Goal: Task Accomplishment & Management: Complete application form

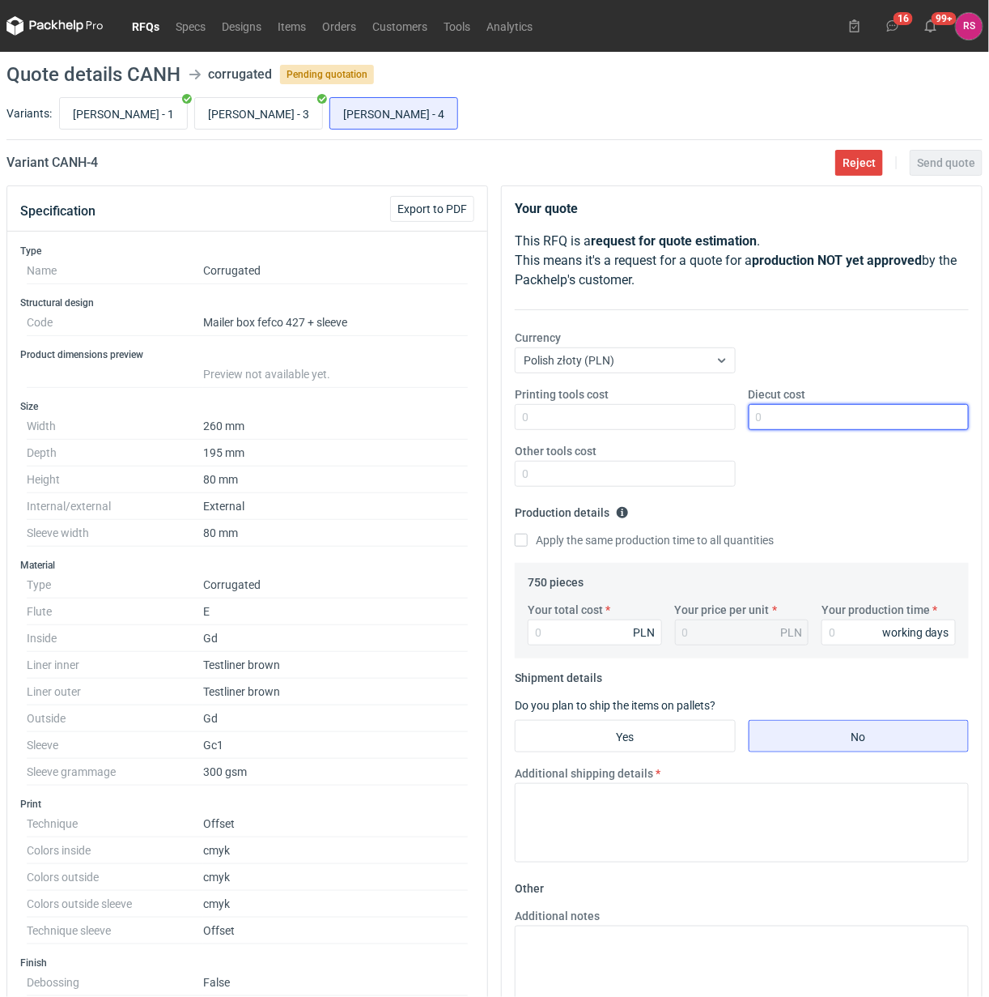
click at [834, 419] on input "Diecut cost" at bounding box center [859, 417] width 221 height 26
type input "500"
click at [515, 534] on input "Apply the same production time to all quantities" at bounding box center [521, 540] width 13 height 13
checkbox input "true"
type input "3985"
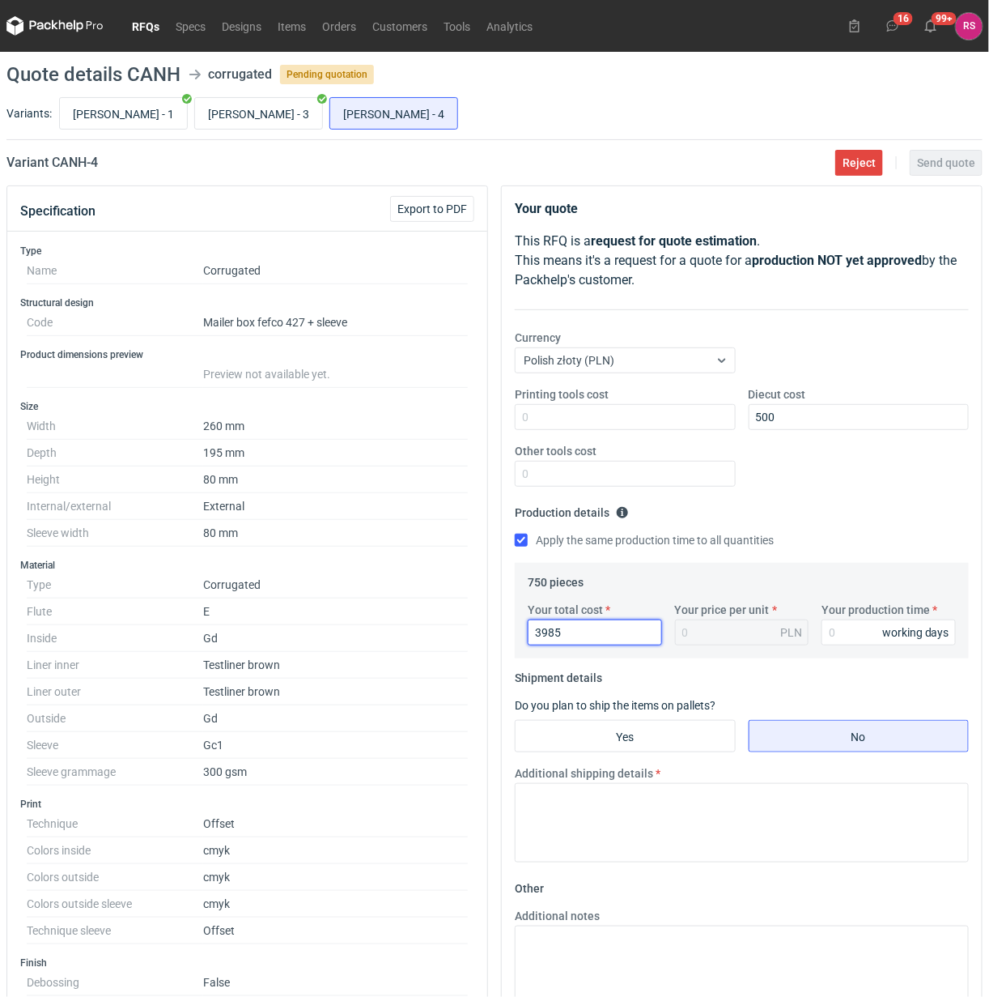
type input "5.31"
type input "3"
type input "5978"
type input "7.97"
type input "5978"
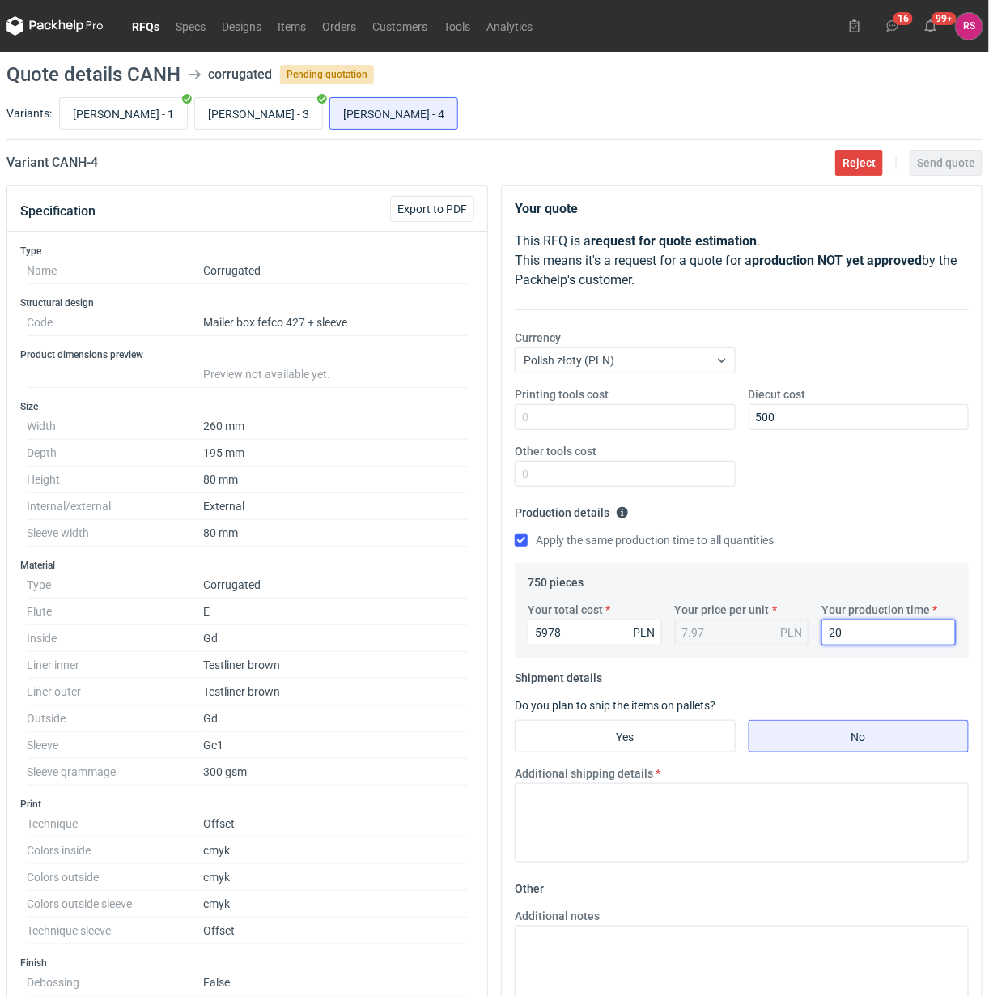
type input "20"
click at [644, 738] on input "Yes" at bounding box center [625, 736] width 219 height 31
radio input "true"
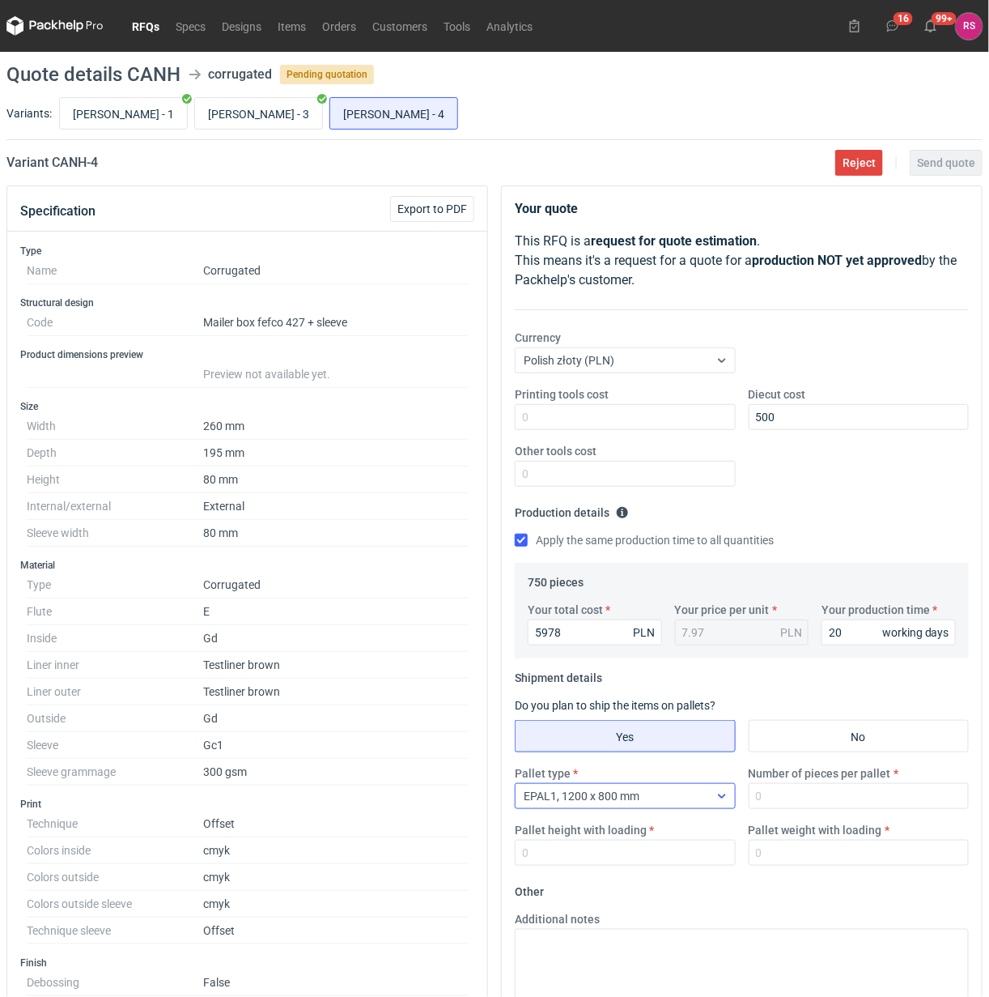
click at [717, 800] on icon at bounding box center [722, 795] width 13 height 13
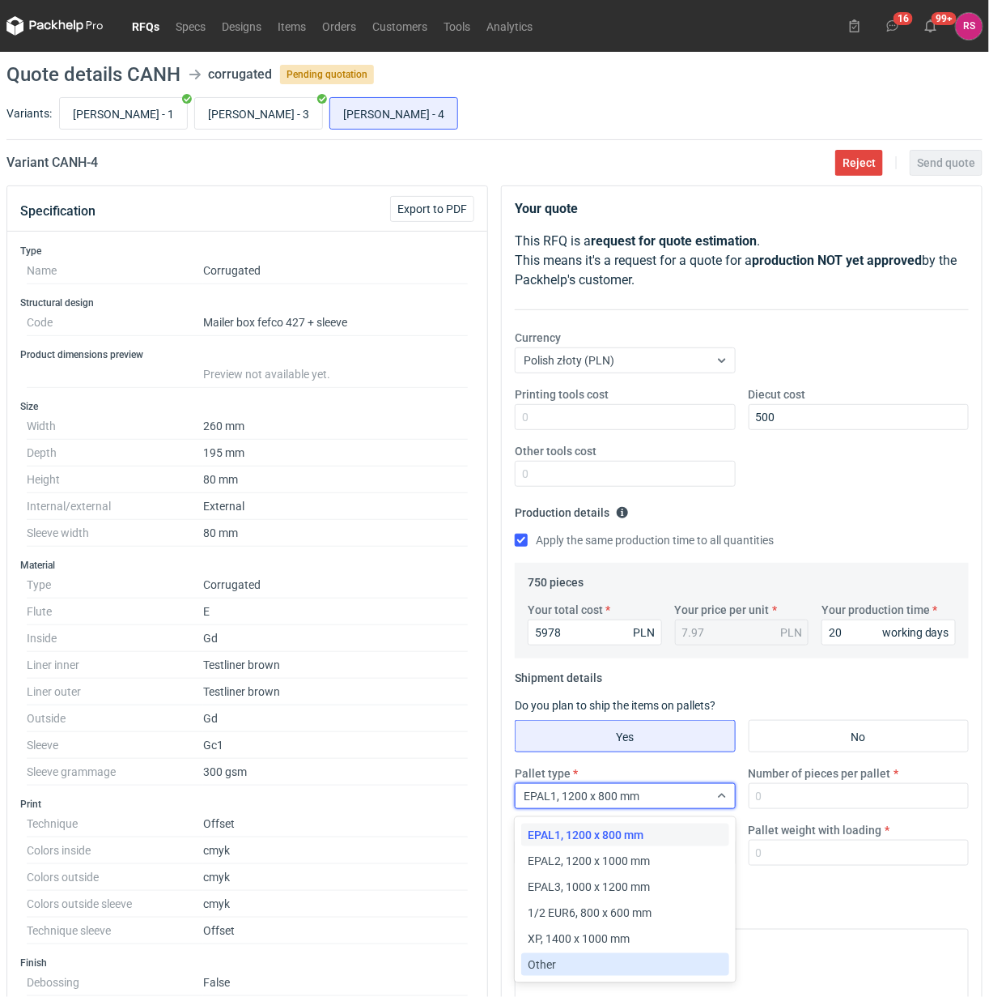
click at [563, 962] on div "Other" at bounding box center [625, 964] width 194 height 16
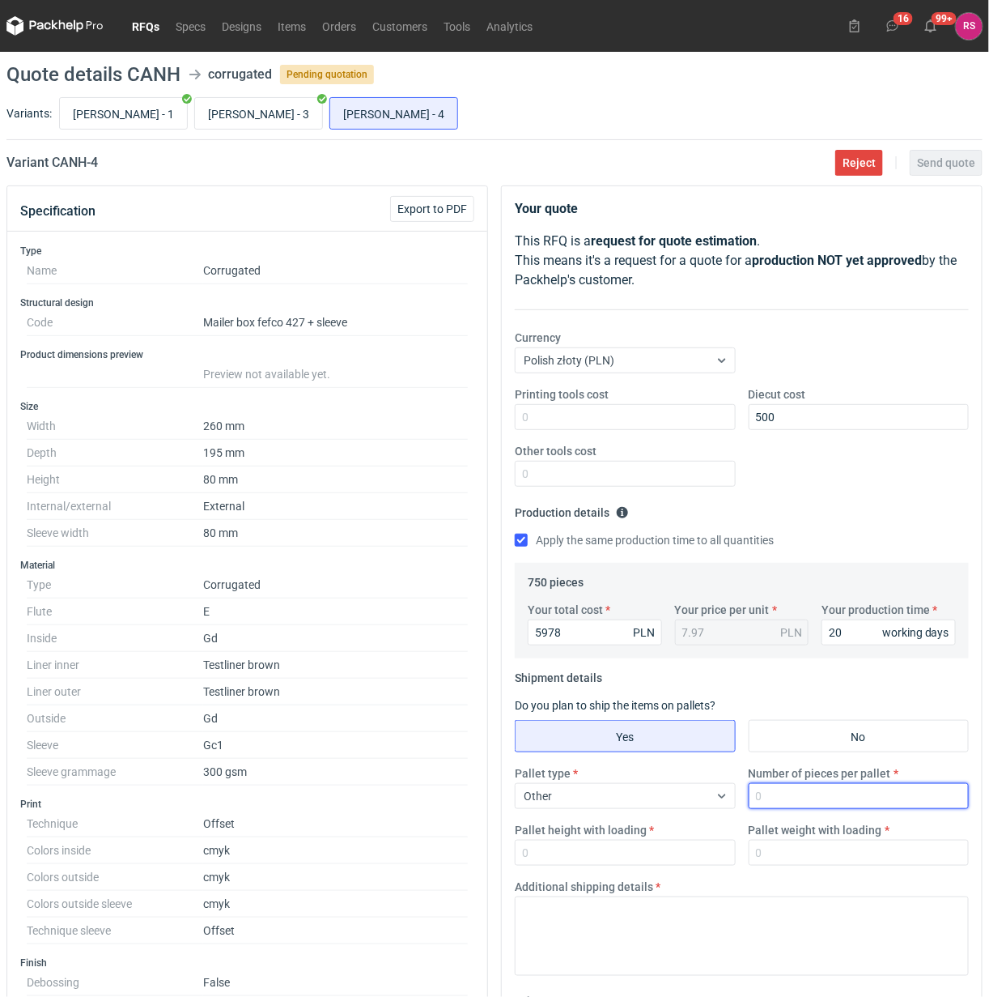
click at [826, 800] on input "Number of pieces per pallet" at bounding box center [859, 796] width 221 height 26
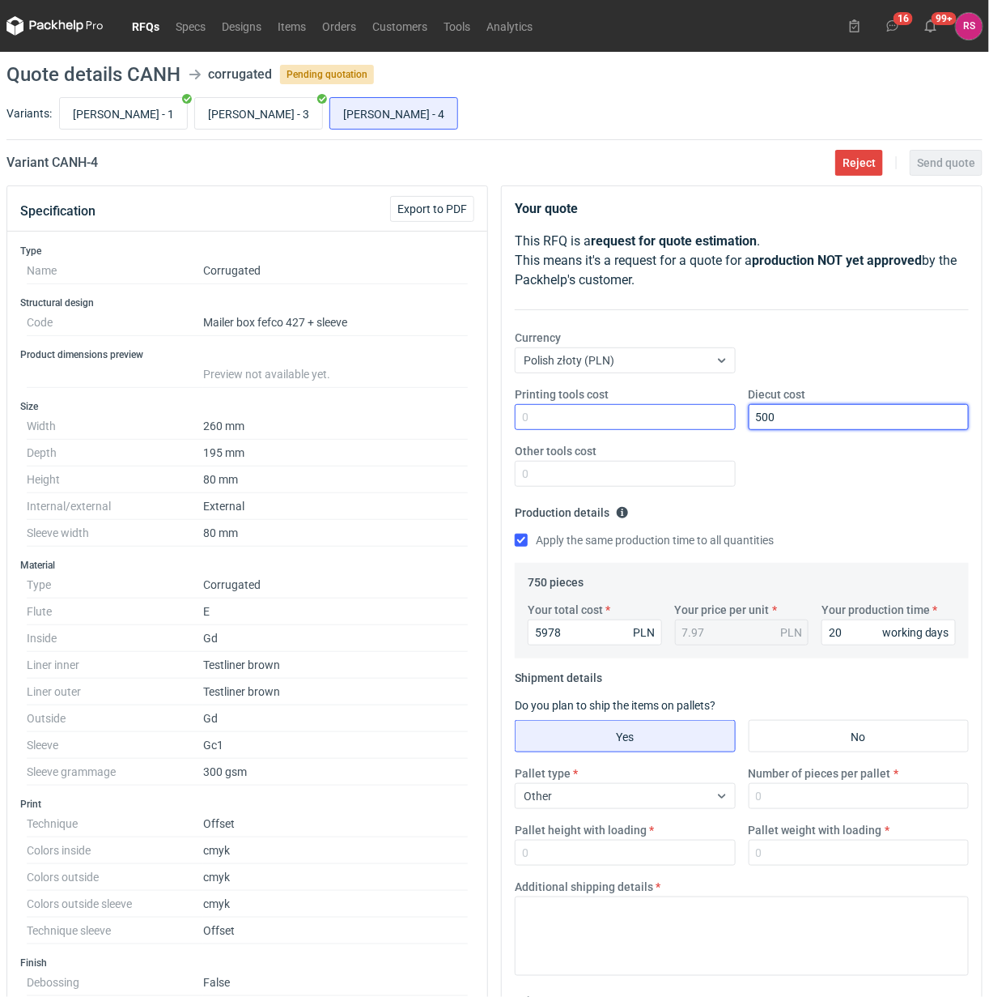
drag, startPoint x: 791, startPoint y: 415, endPoint x: 706, endPoint y: 415, distance: 85.0
click at [709, 415] on div "Printing tools cost Diecut cost 500 Other tools cost" at bounding box center [741, 442] width 467 height 113
type input "1350"
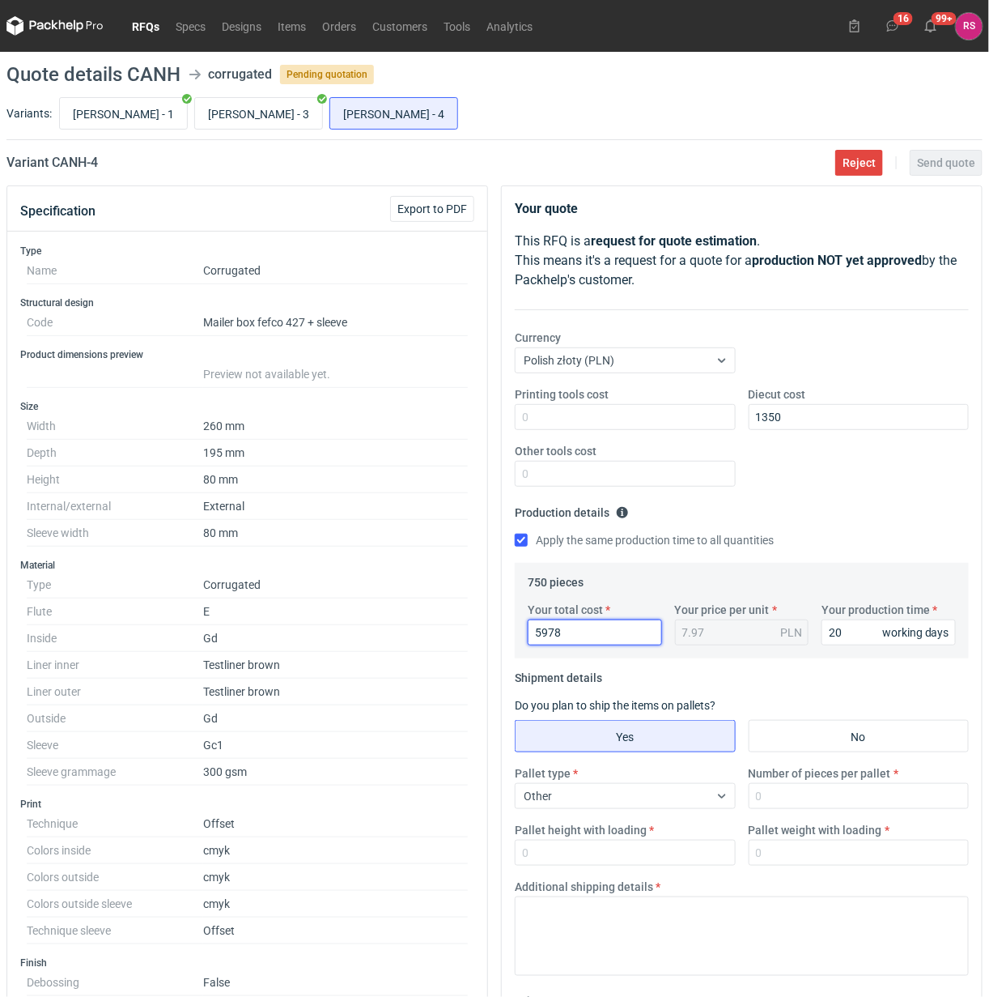
type input "8"
type input "0.01"
type input "8333"
type input "11.11"
type input "8333"
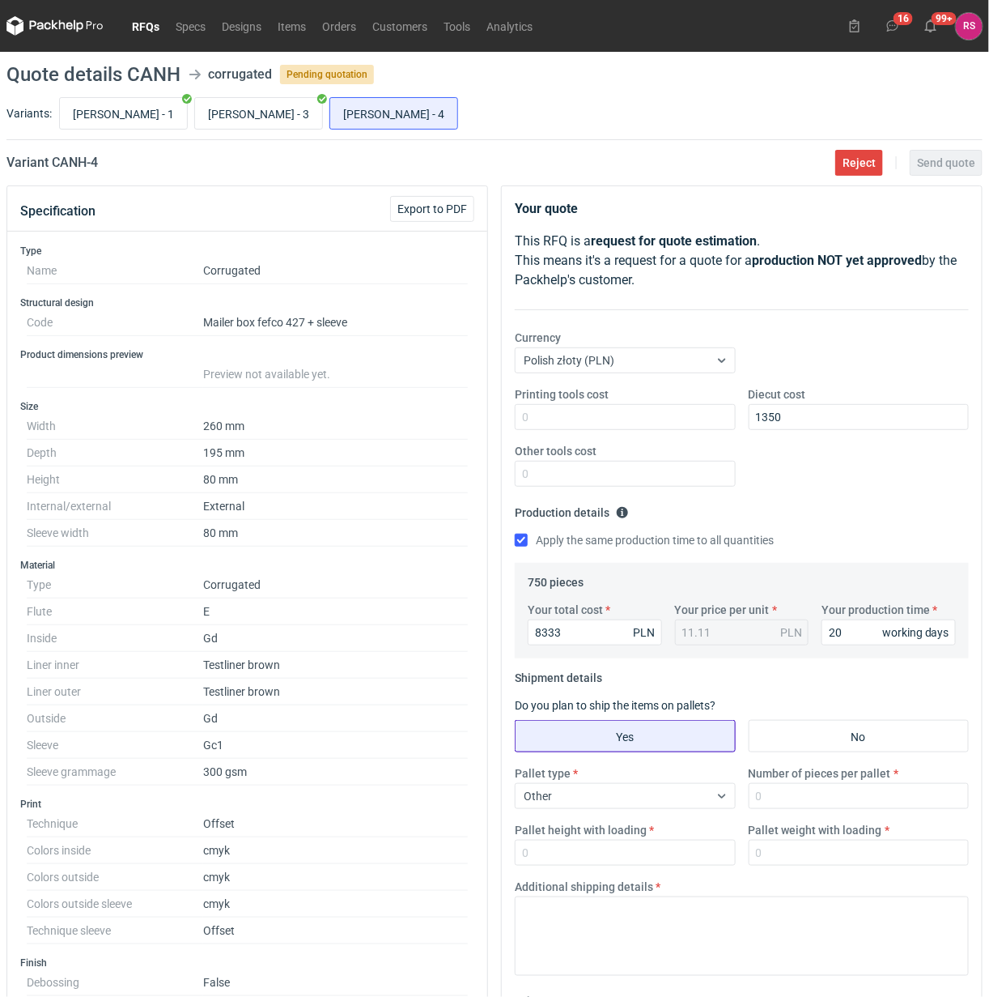
click at [653, 735] on input "Yes" at bounding box center [625, 736] width 219 height 31
click at [656, 742] on input "Yes" at bounding box center [625, 736] width 219 height 31
click at [895, 798] on input "Number of pieces per pallet" at bounding box center [859, 796] width 221 height 26
type input "750"
type input "1800"
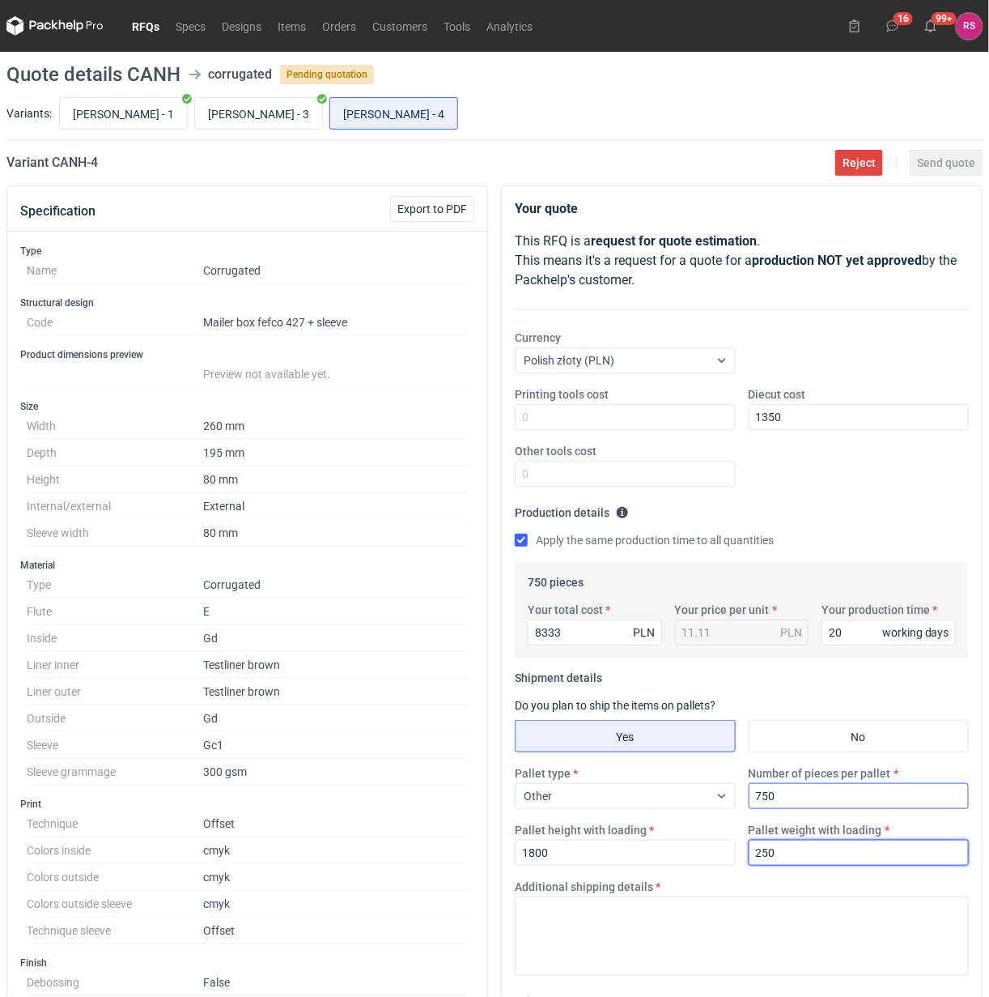
type input "250"
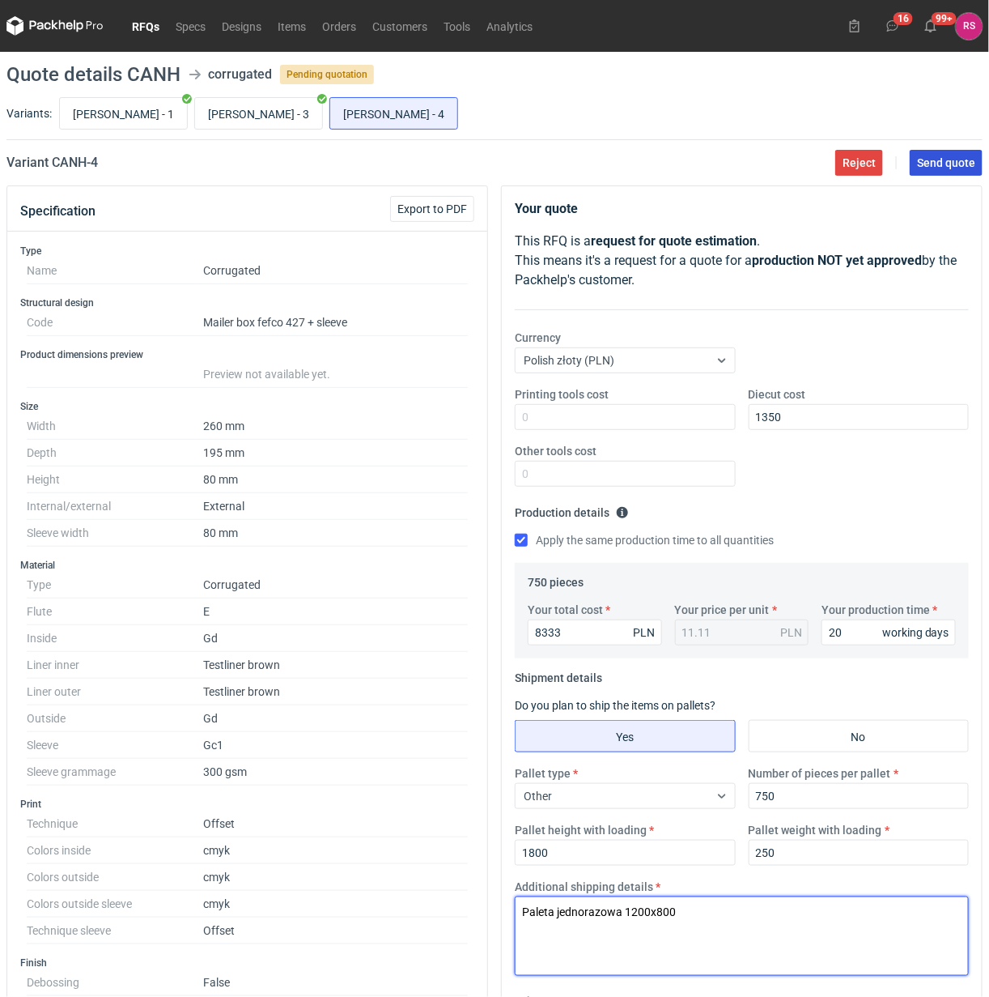
type textarea "Paleta jednorazowa 1200x800"
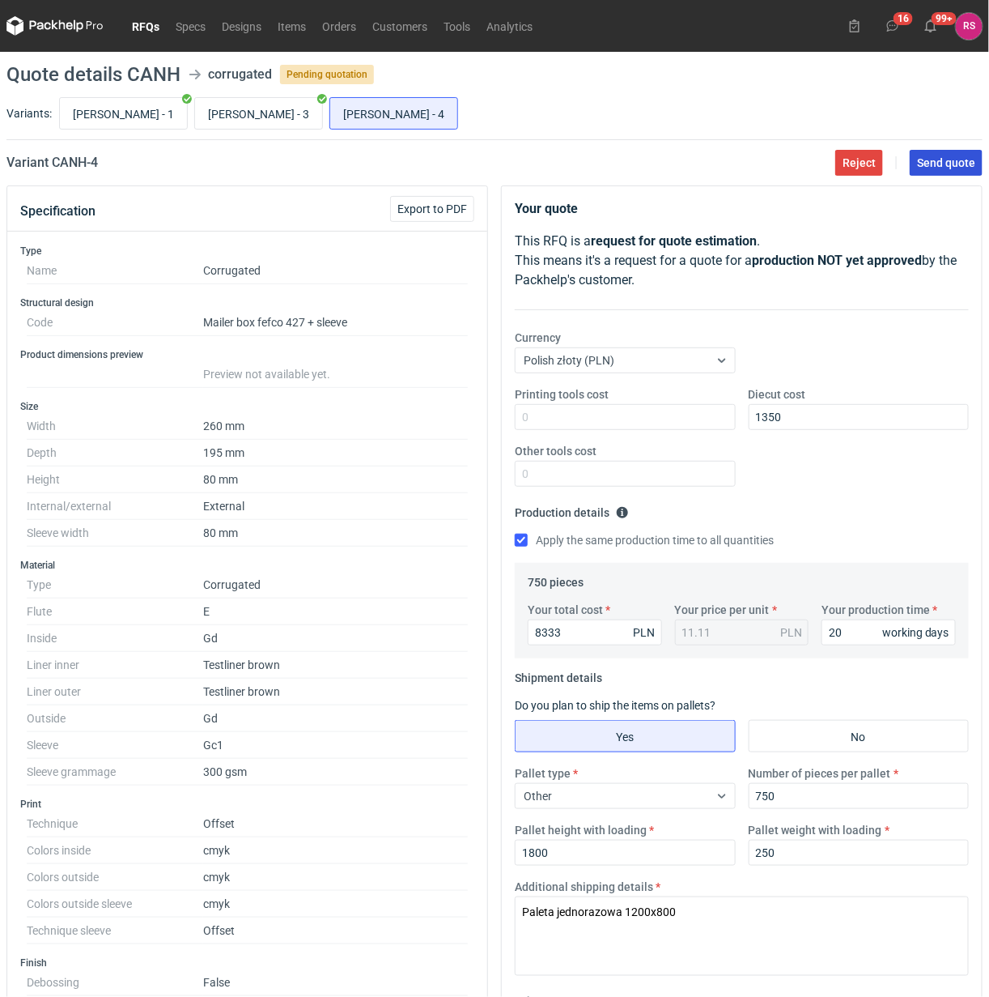
click at [945, 163] on span "Send quote" at bounding box center [946, 162] width 58 height 11
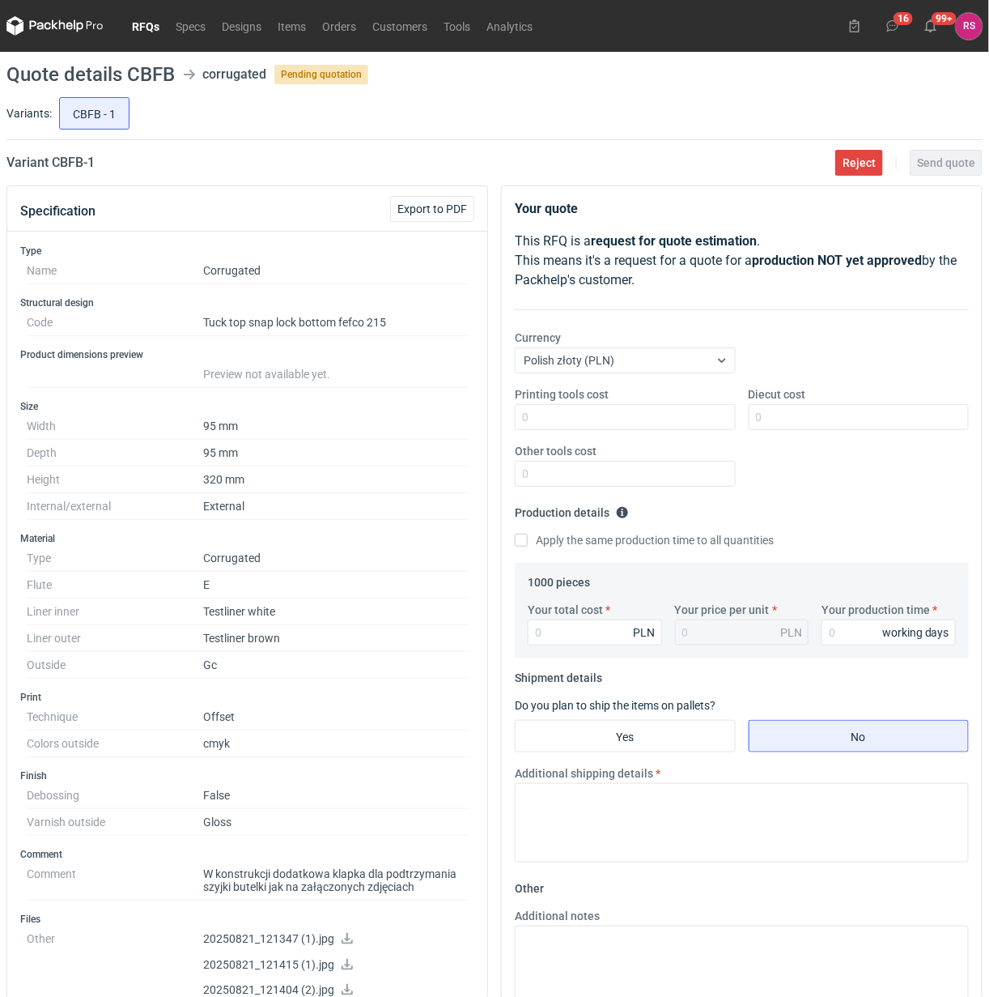
click at [147, 27] on link "RFQs" at bounding box center [146, 25] width 44 height 19
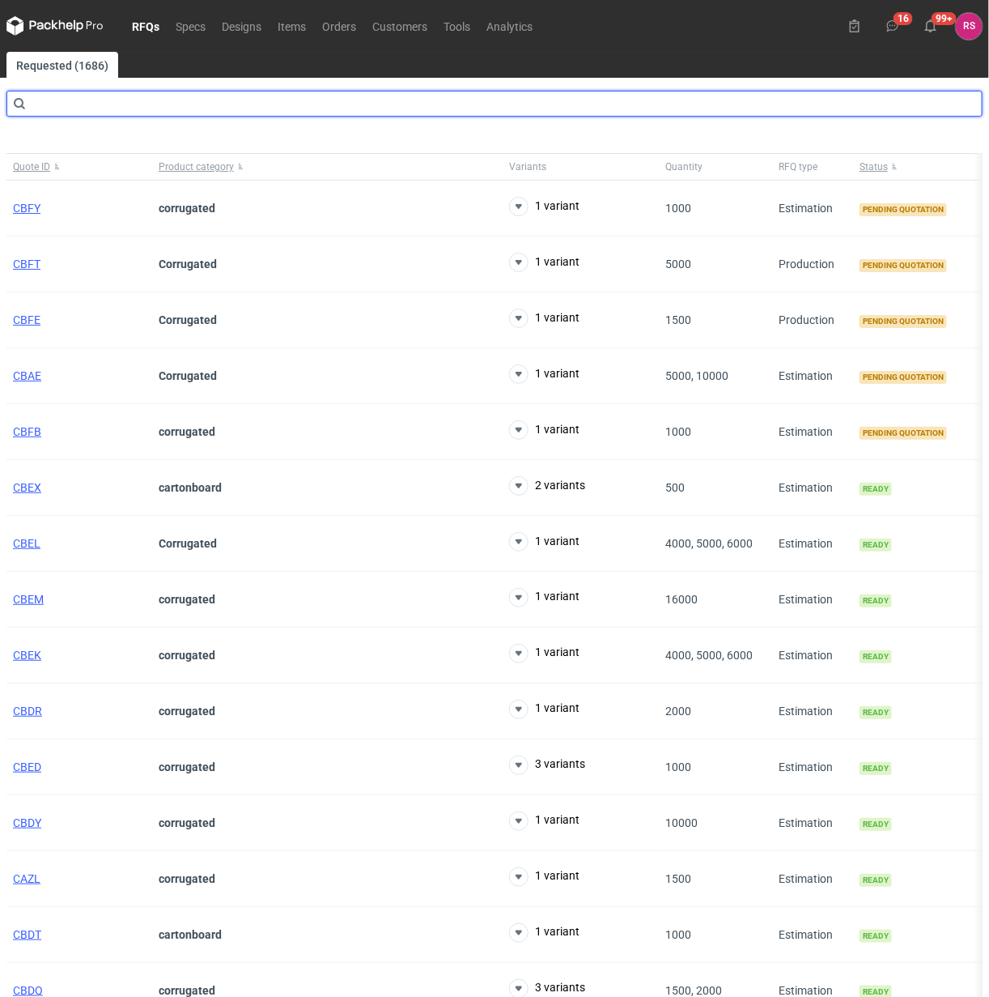
click at [192, 103] on input "text" at bounding box center [494, 104] width 976 height 26
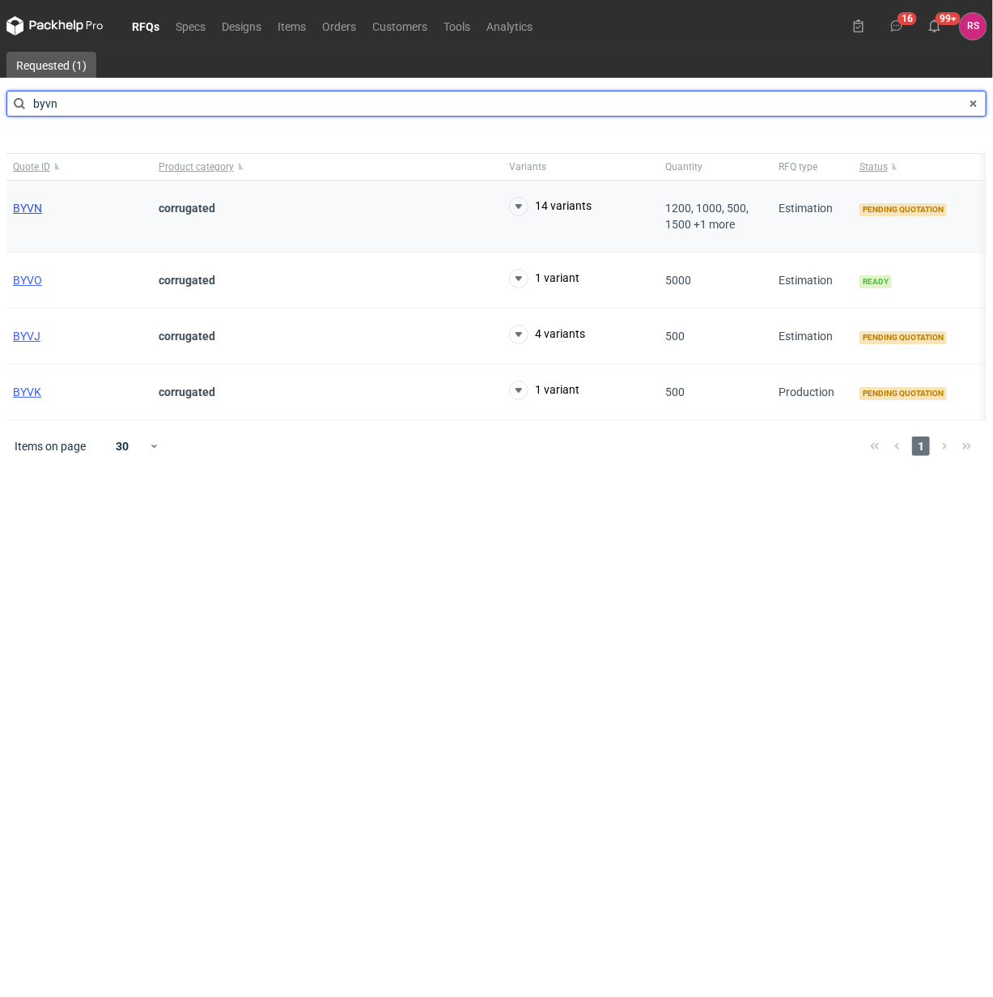
type input "byvn"
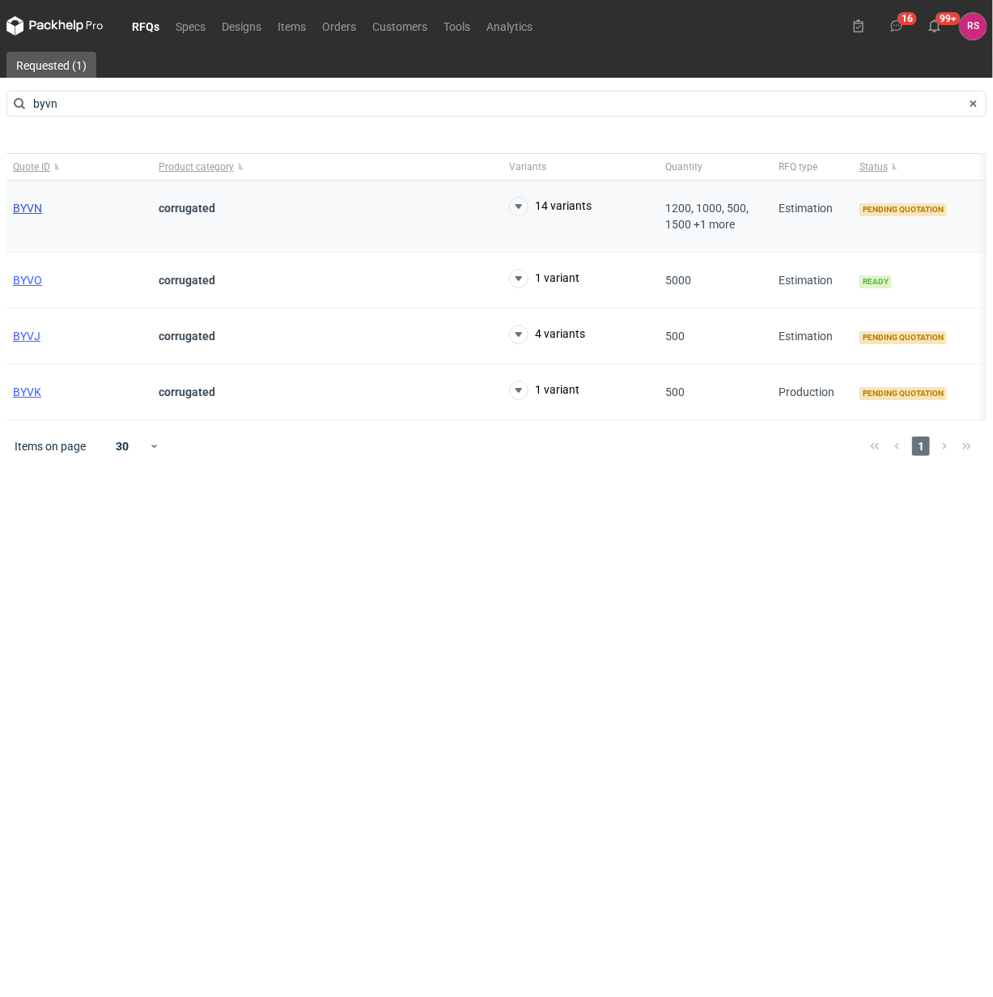
click at [27, 209] on span "BYVN" at bounding box center [27, 208] width 29 height 13
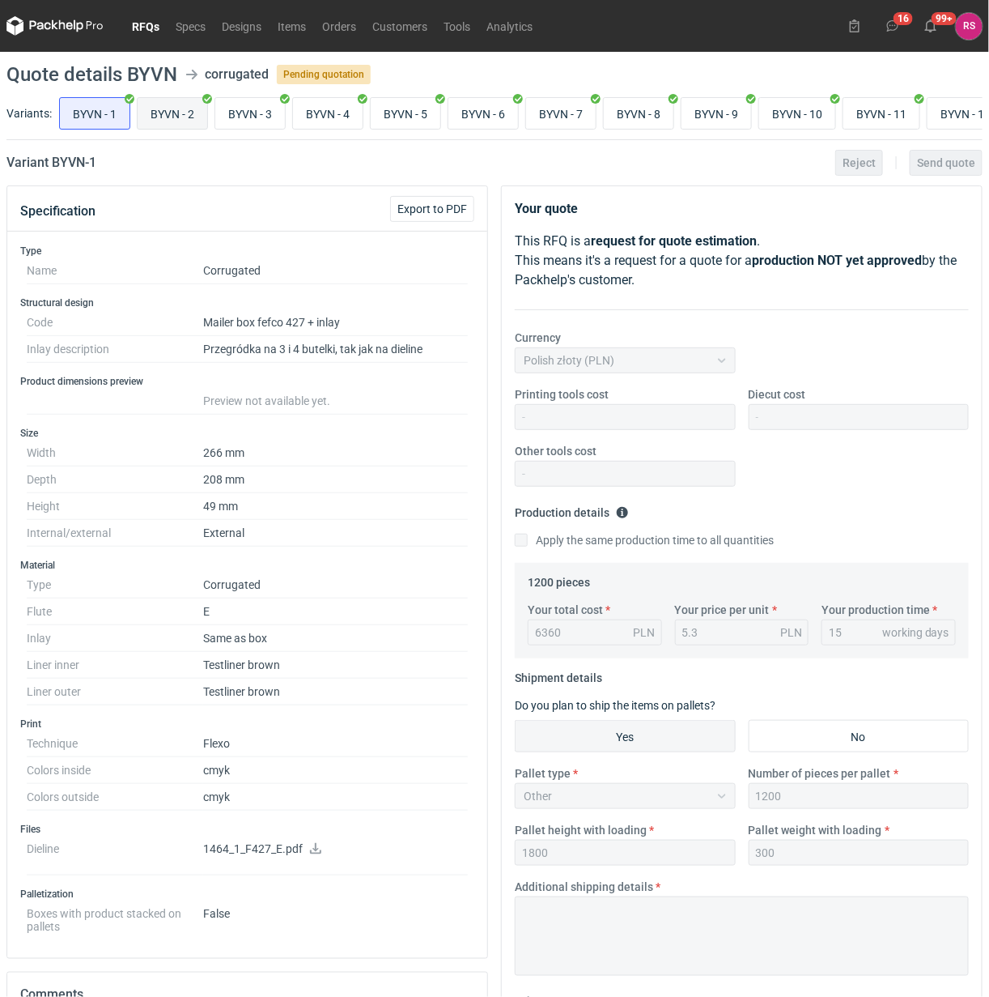
click at [170, 109] on input "BYVN - 2" at bounding box center [173, 113] width 70 height 31
radio input "true"
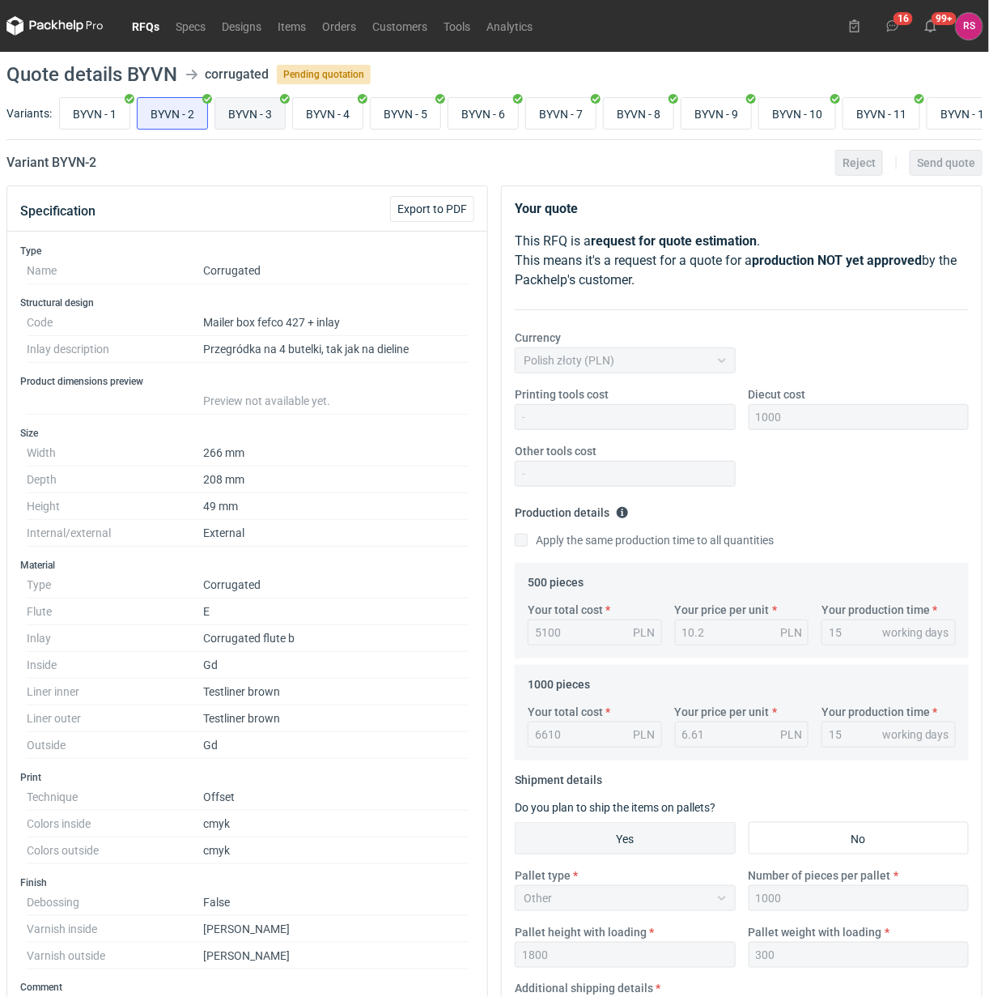
click at [252, 111] on input "BYVN - 3" at bounding box center [250, 113] width 70 height 31
radio input "true"
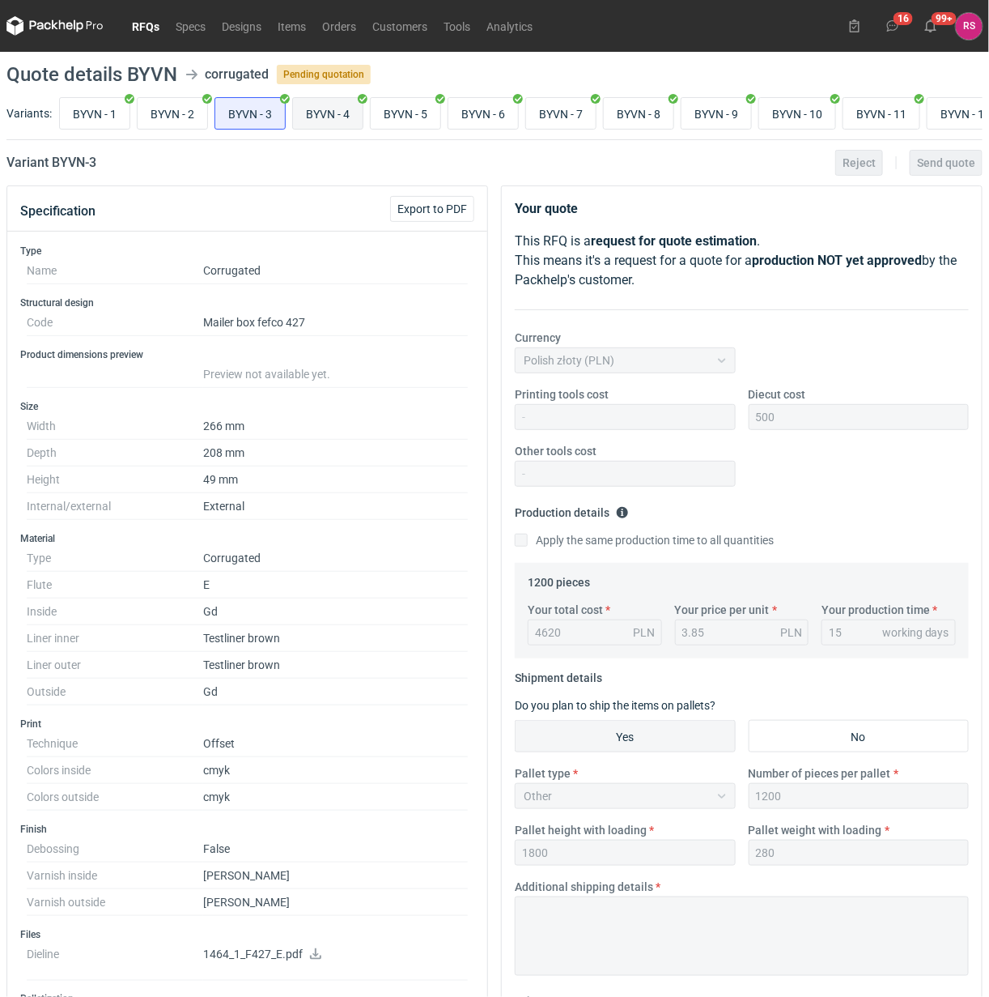
click at [333, 110] on input "BYVN - 4" at bounding box center [328, 113] width 70 height 31
radio input "true"
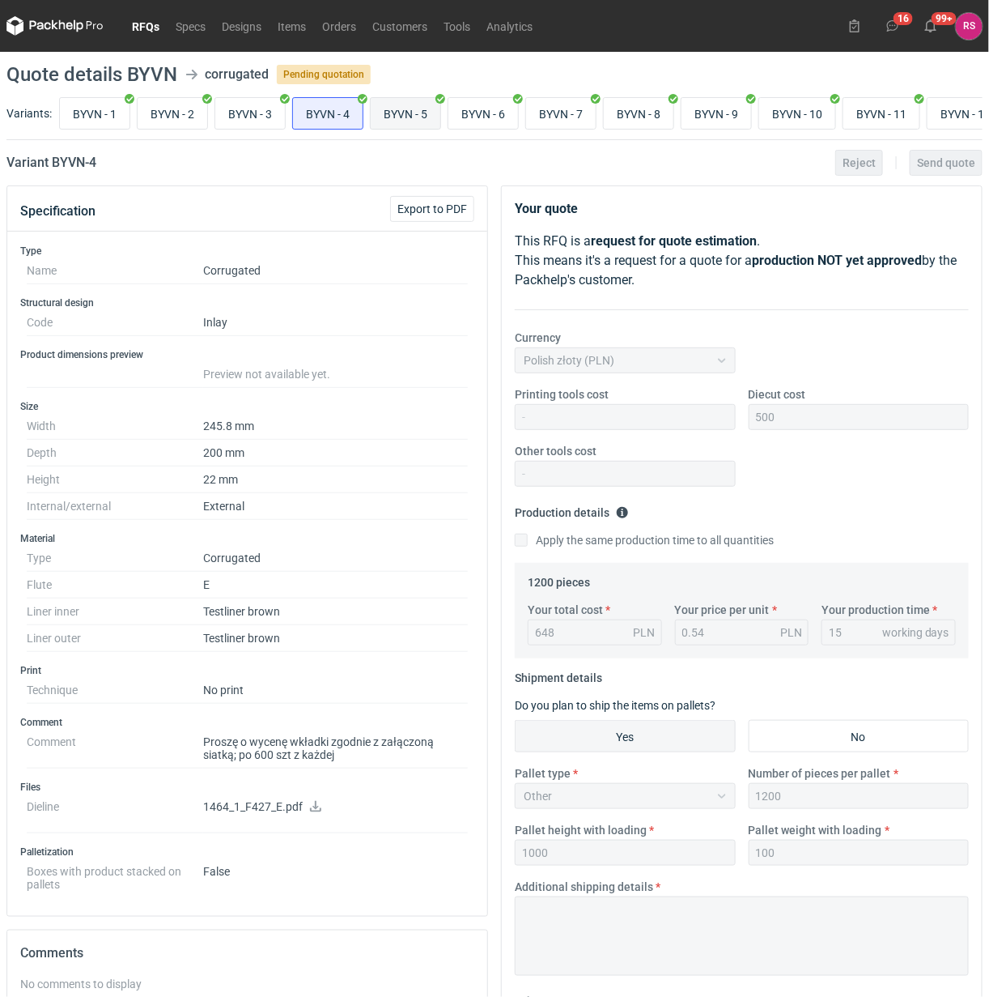
click at [407, 116] on input "BYVN - 5" at bounding box center [406, 113] width 70 height 31
radio input "true"
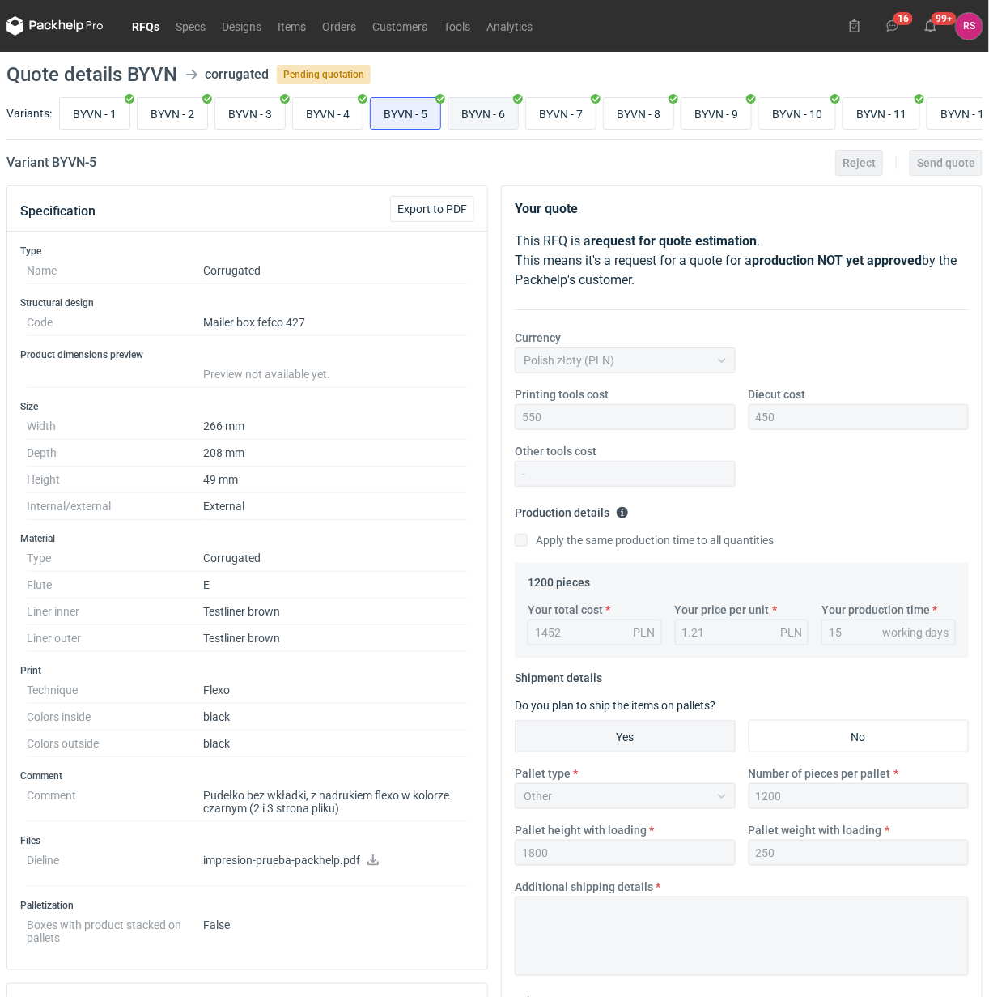
click at [496, 110] on input "BYVN - 6" at bounding box center [484, 113] width 70 height 31
radio input "true"
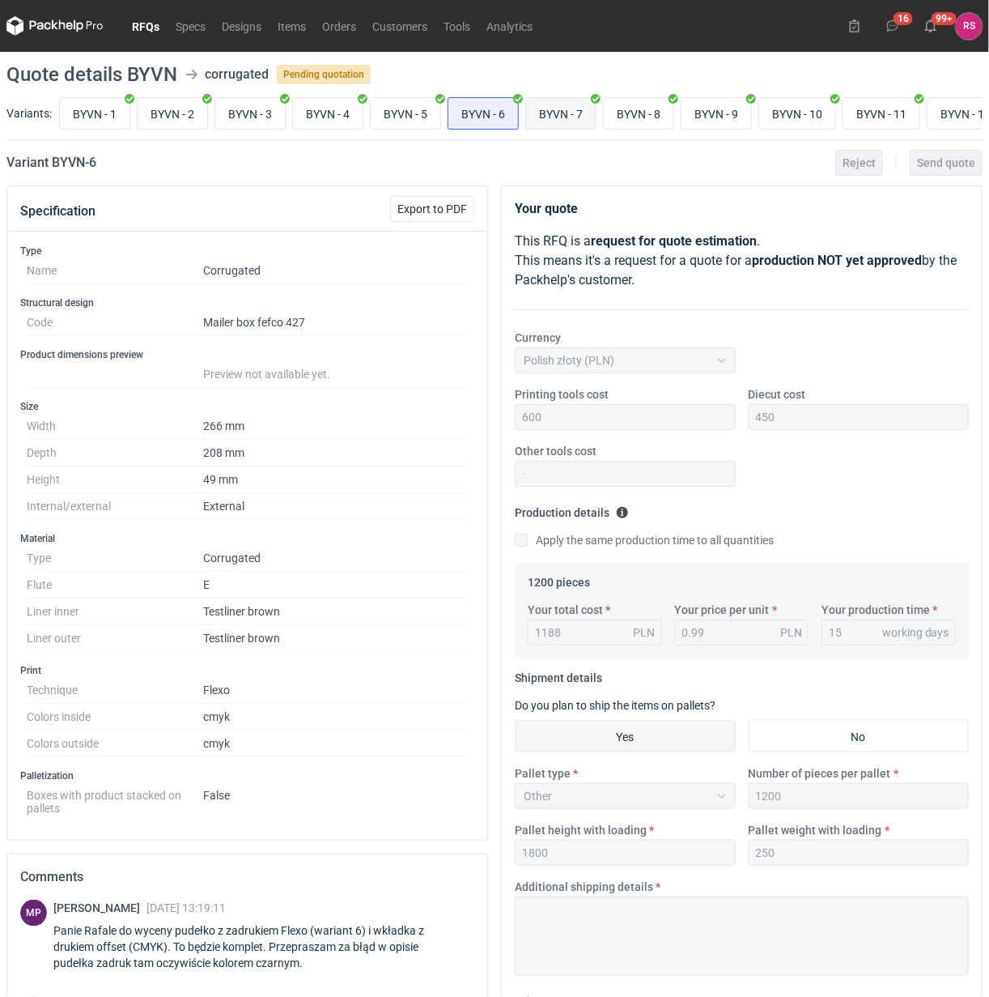
click at [565, 109] on input "BYVN - 7" at bounding box center [561, 113] width 70 height 31
radio input "true"
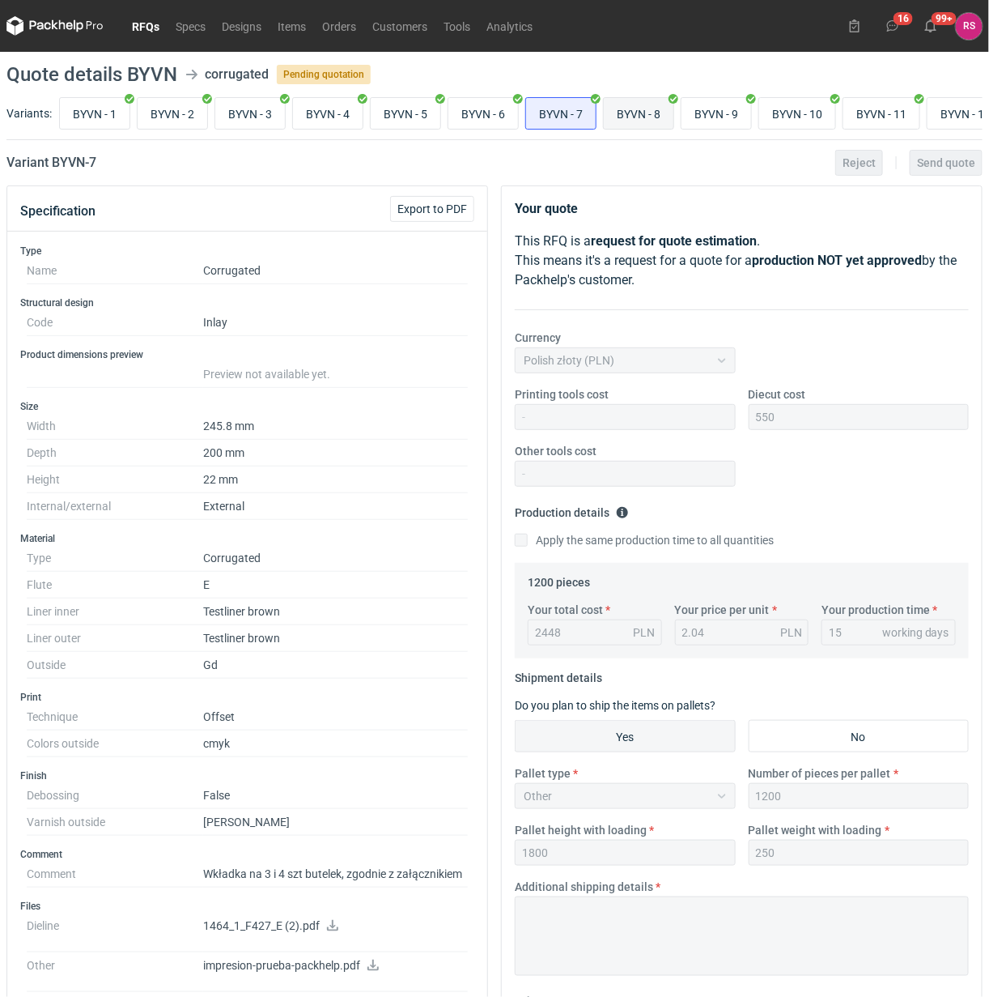
click at [648, 115] on input "BYVN - 8" at bounding box center [639, 113] width 70 height 31
radio input "true"
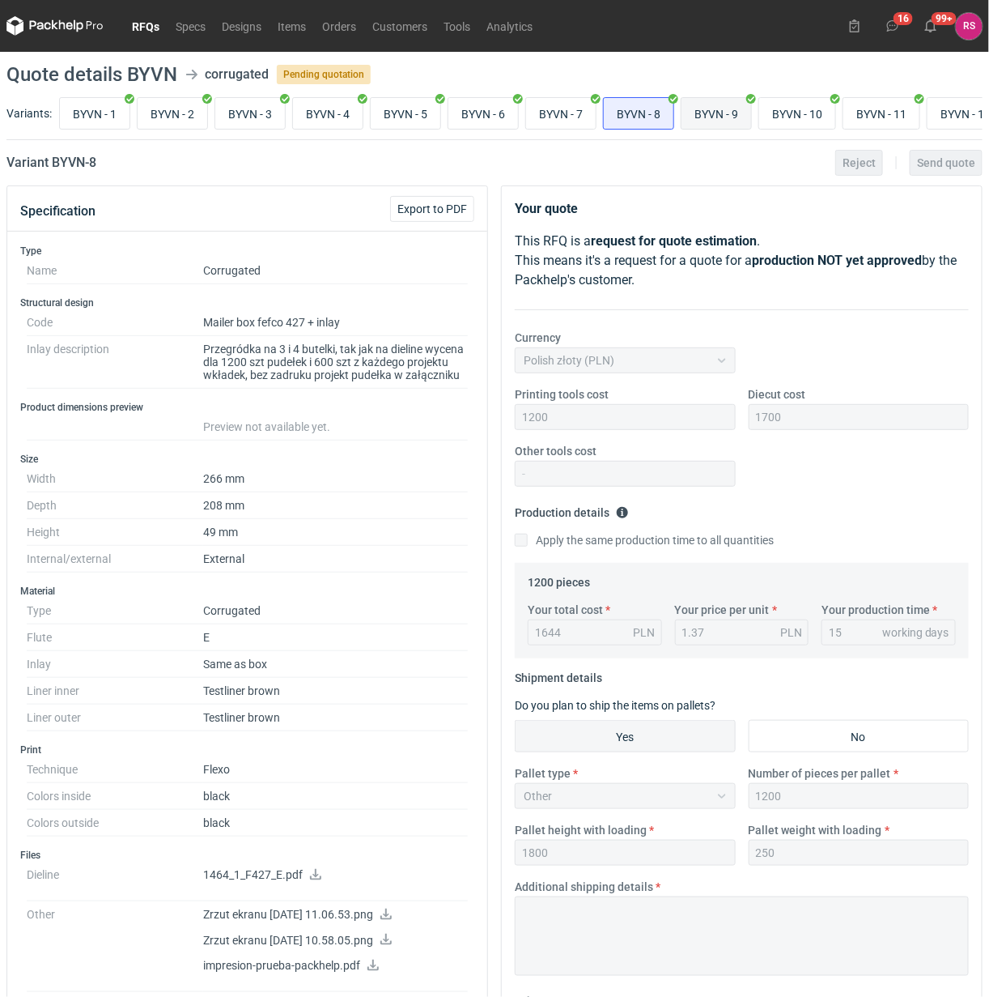
click at [721, 117] on input "BYVN - 9" at bounding box center [717, 113] width 70 height 31
radio input "true"
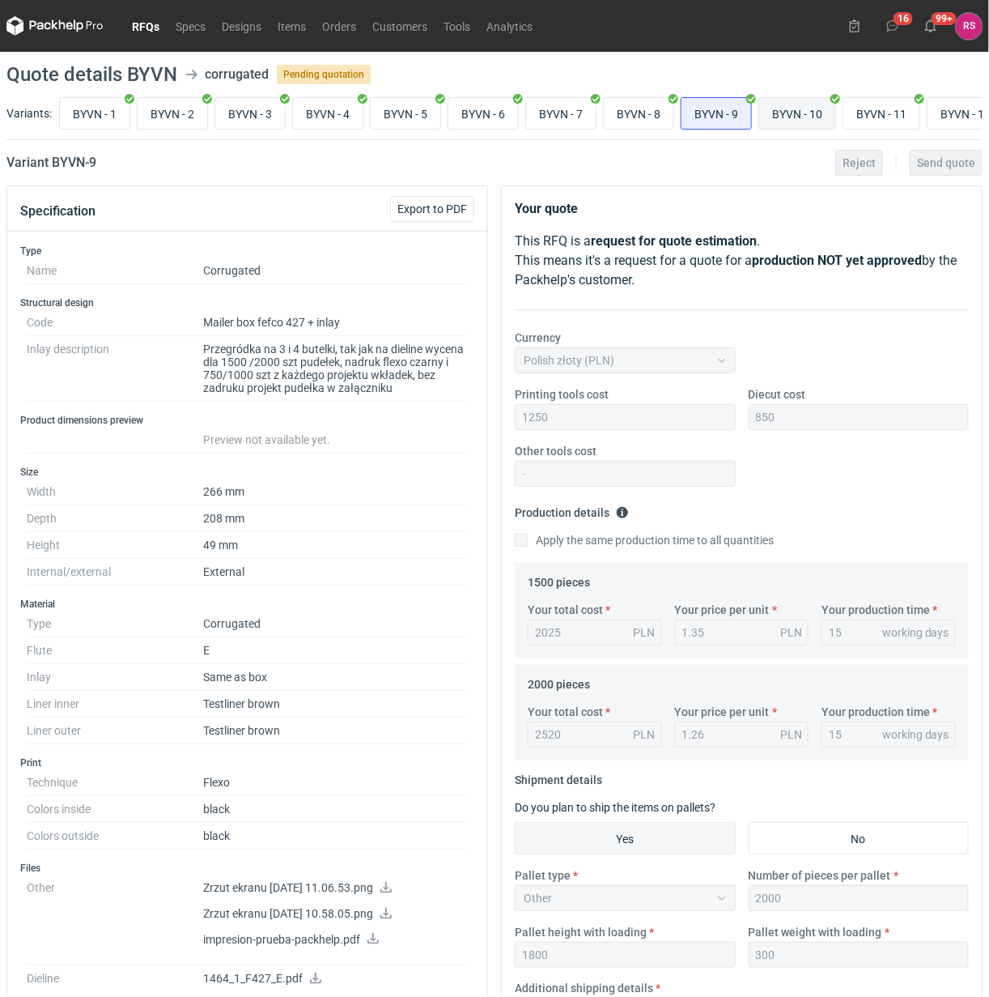
click at [802, 110] on input "BYVN - 10" at bounding box center [797, 113] width 76 height 31
radio input "true"
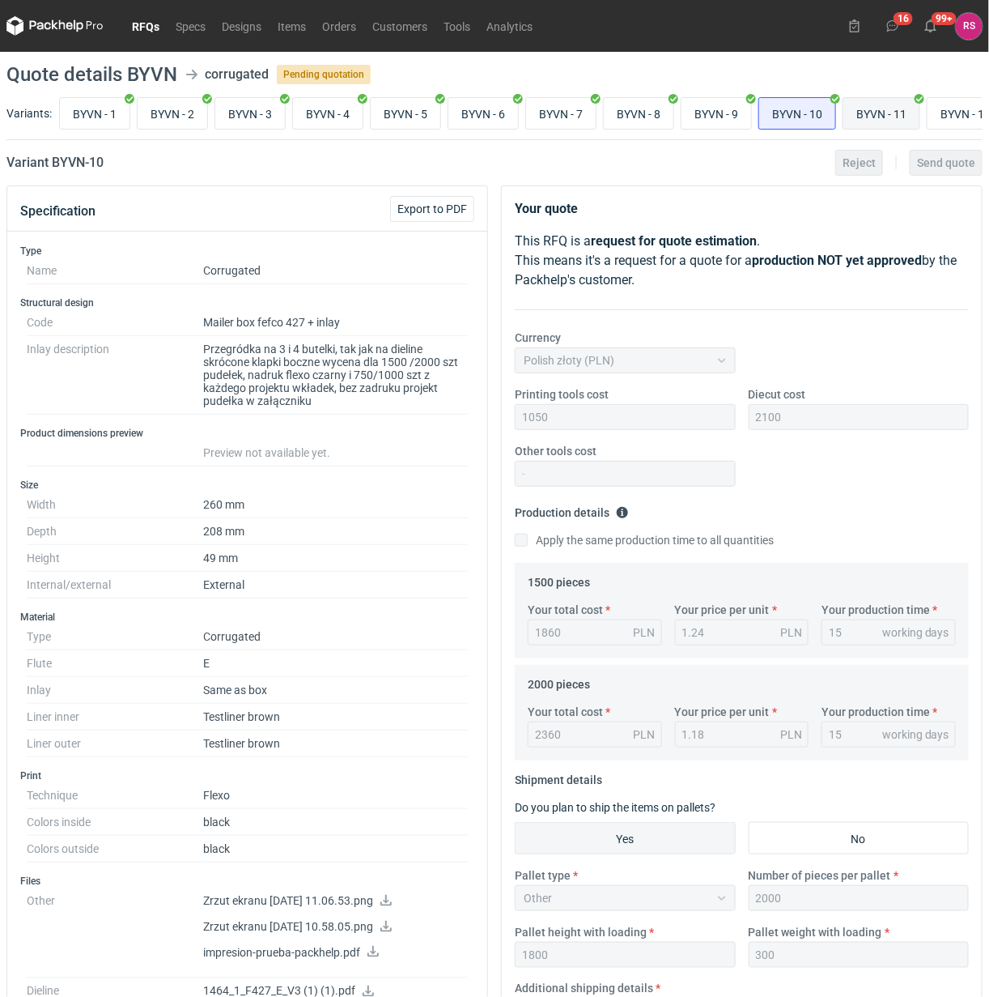
click at [891, 108] on input "BYVN - 11" at bounding box center [882, 113] width 76 height 31
radio input "true"
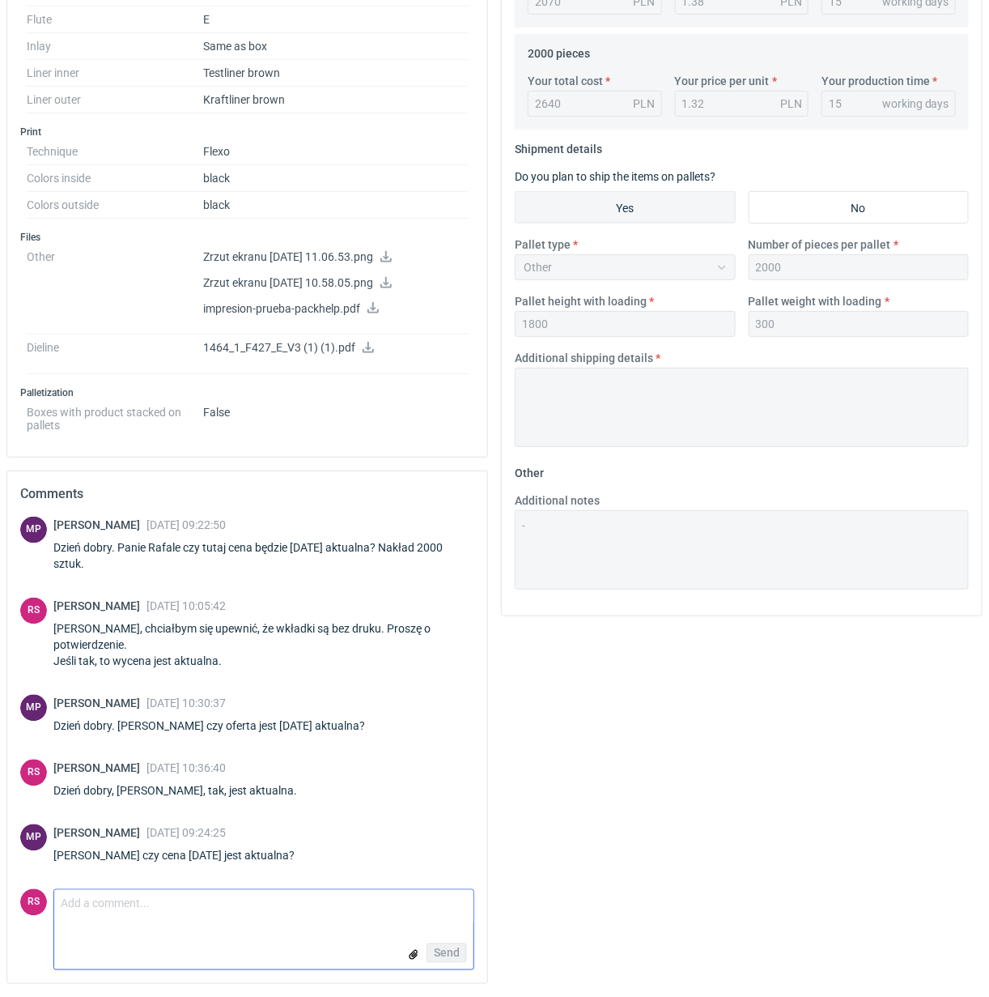
click at [162, 901] on textarea "Comment message" at bounding box center [263, 907] width 419 height 34
drag, startPoint x: 159, startPoint y: 905, endPoint x: 308, endPoint y: 911, distance: 149.1
click at [308, 911] on textarea "Panie Michale, tak, esaktualna." at bounding box center [263, 907] width 419 height 34
type textarea "Panie Michale, tak, jest aktualna."
click at [446, 948] on span "Send" at bounding box center [447, 952] width 26 height 11
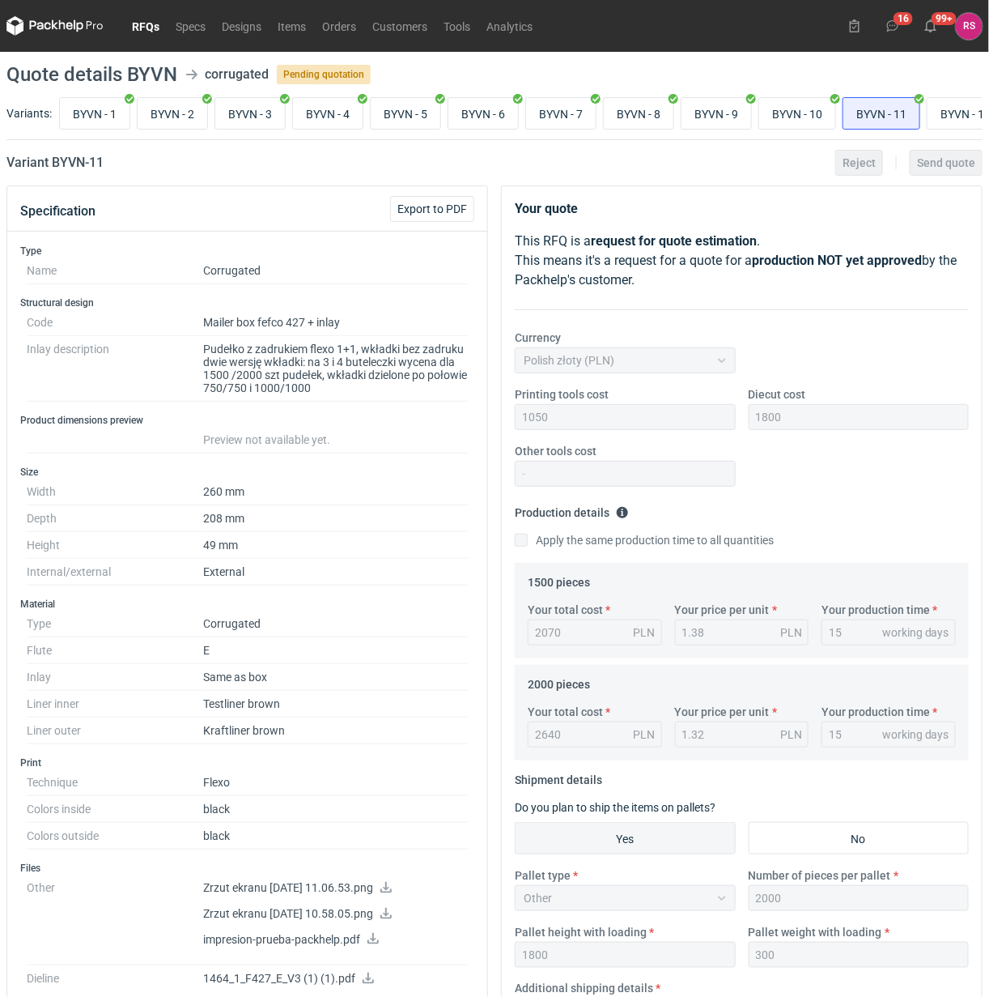
click at [147, 21] on link "RFQs" at bounding box center [146, 25] width 44 height 19
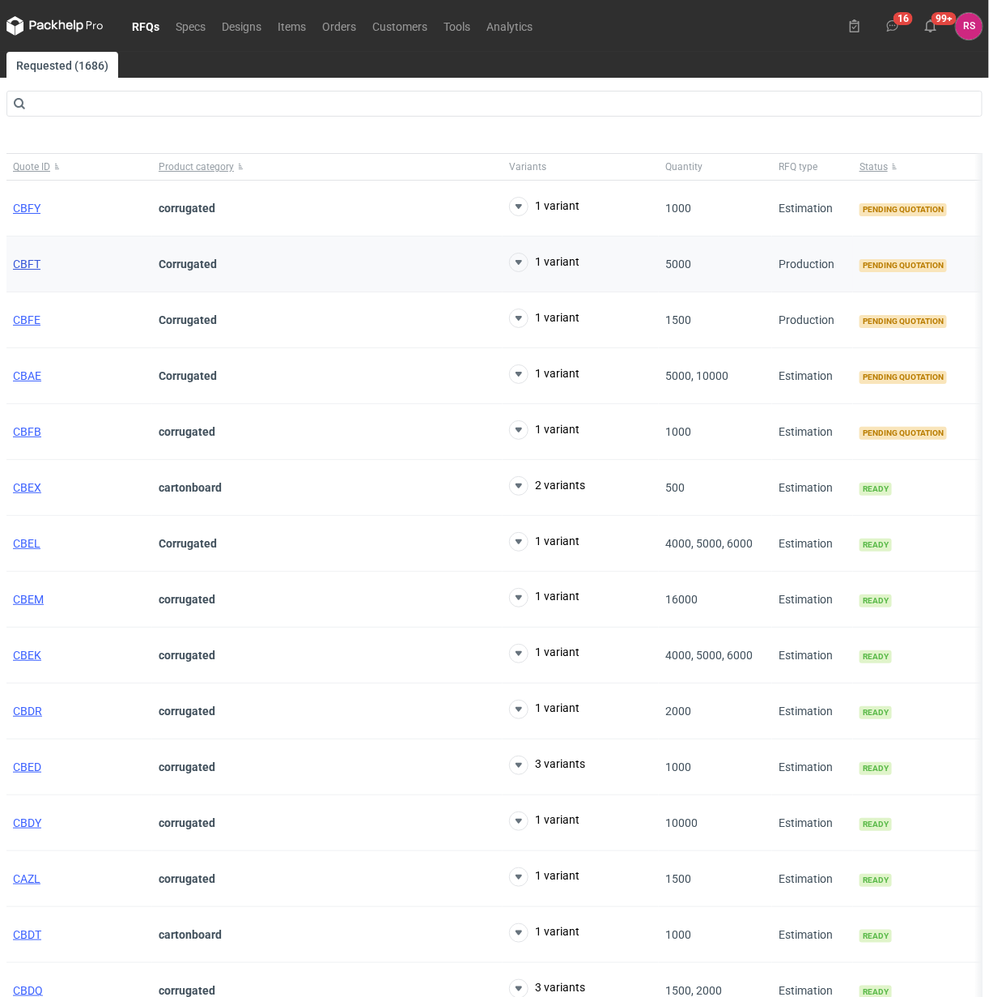
click at [27, 270] on span "CBFT" at bounding box center [27, 263] width 28 height 13
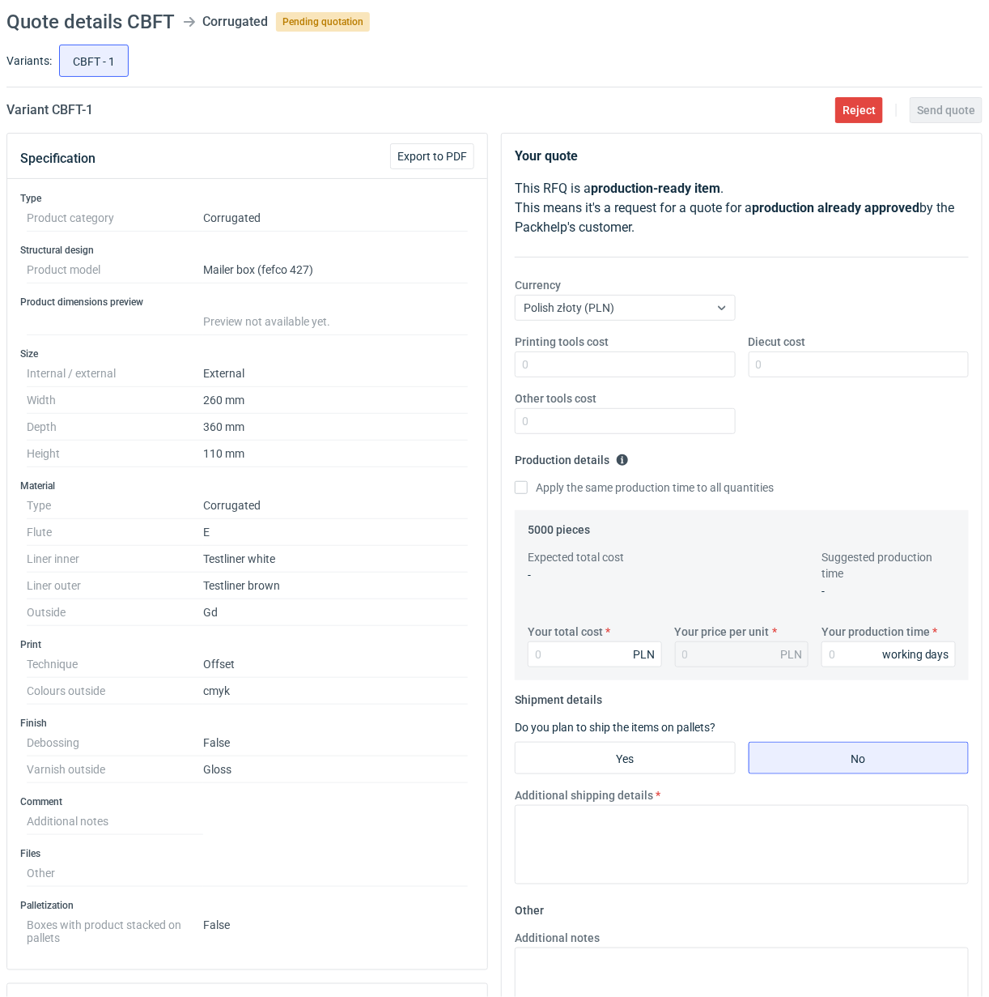
scroll to position [101, 0]
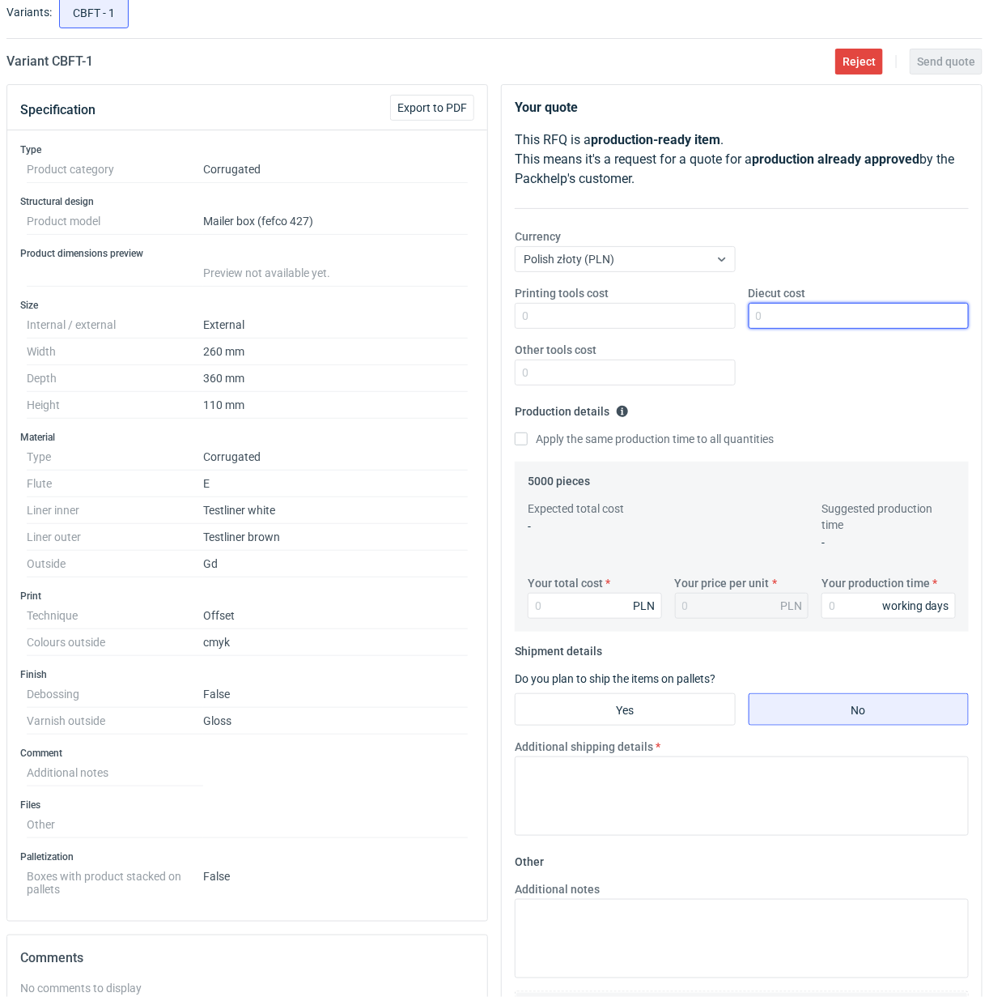
click at [818, 317] on input "Diecut cost" at bounding box center [859, 316] width 221 height 26
click at [766, 325] on input "7800" at bounding box center [859, 316] width 221 height 26
type input "700"
click at [518, 438] on input "Apply the same production time to all quantities" at bounding box center [521, 438] width 13 height 13
checkbox input "true"
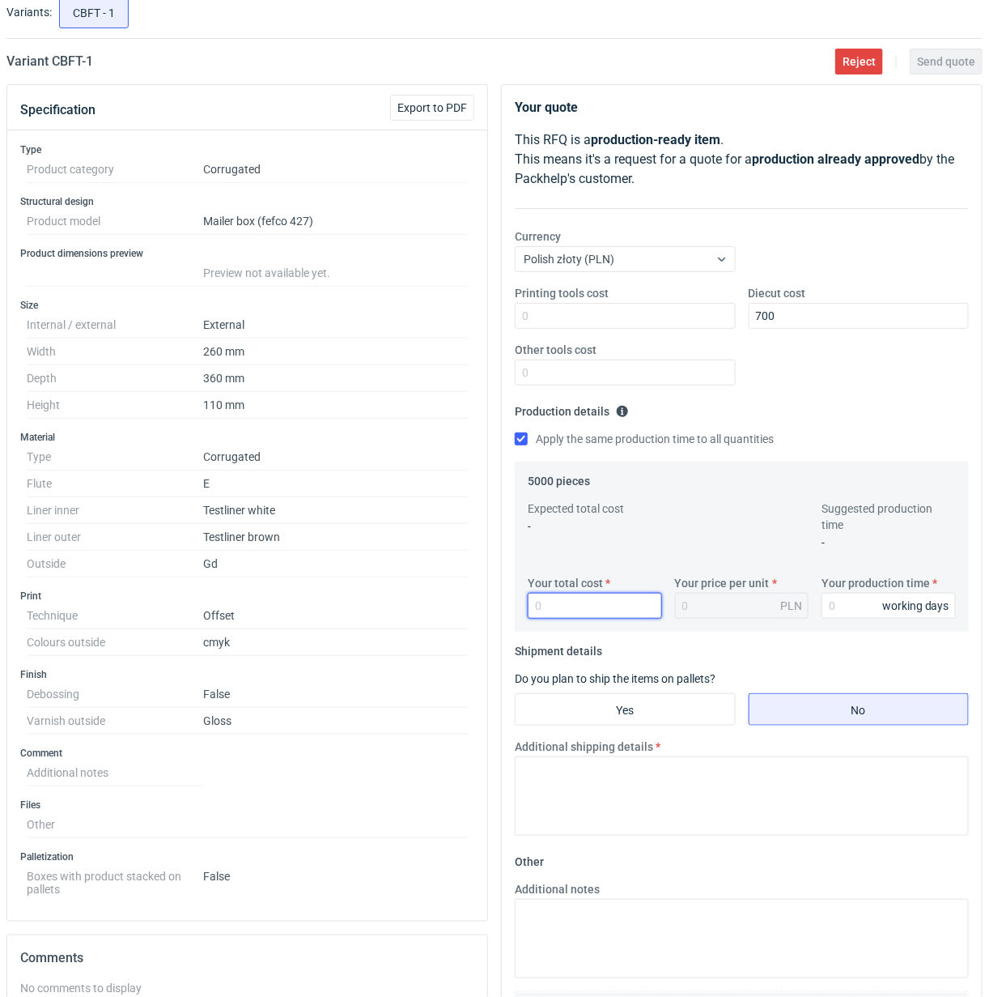
click at [593, 604] on input "Your total cost" at bounding box center [595, 606] width 134 height 26
type input "14050"
type input "2.81"
type input "14050"
type input "20"
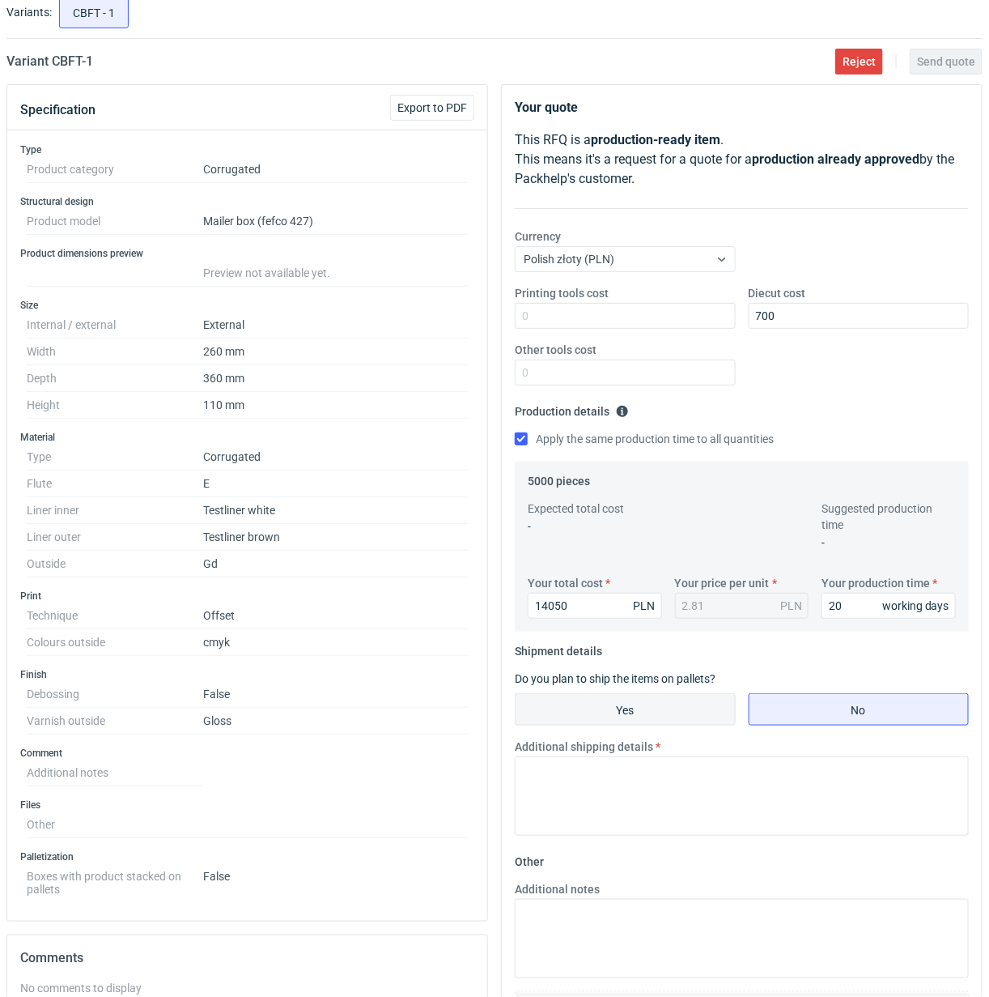
click at [644, 714] on input "Yes" at bounding box center [625, 709] width 219 height 31
radio input "true"
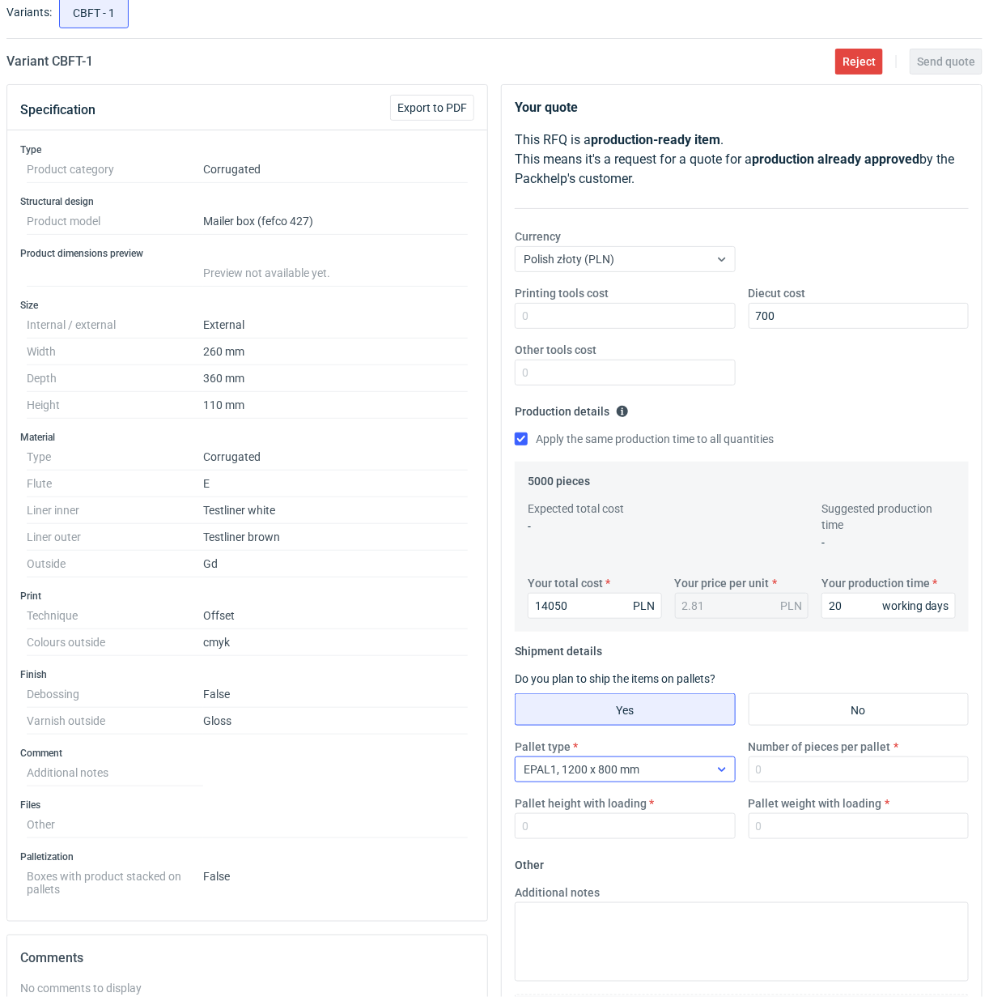
click at [717, 771] on icon at bounding box center [722, 769] width 13 height 13
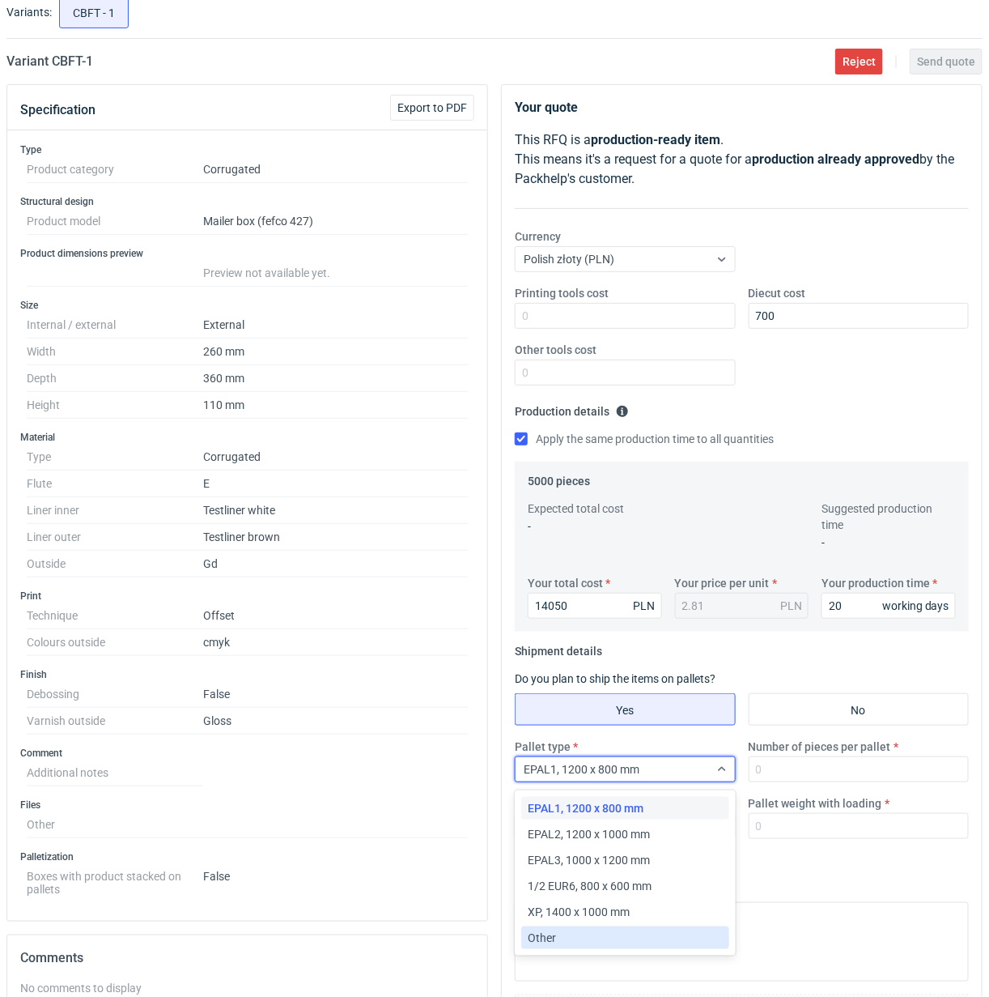
click at [573, 933] on div "Other" at bounding box center [625, 937] width 194 height 16
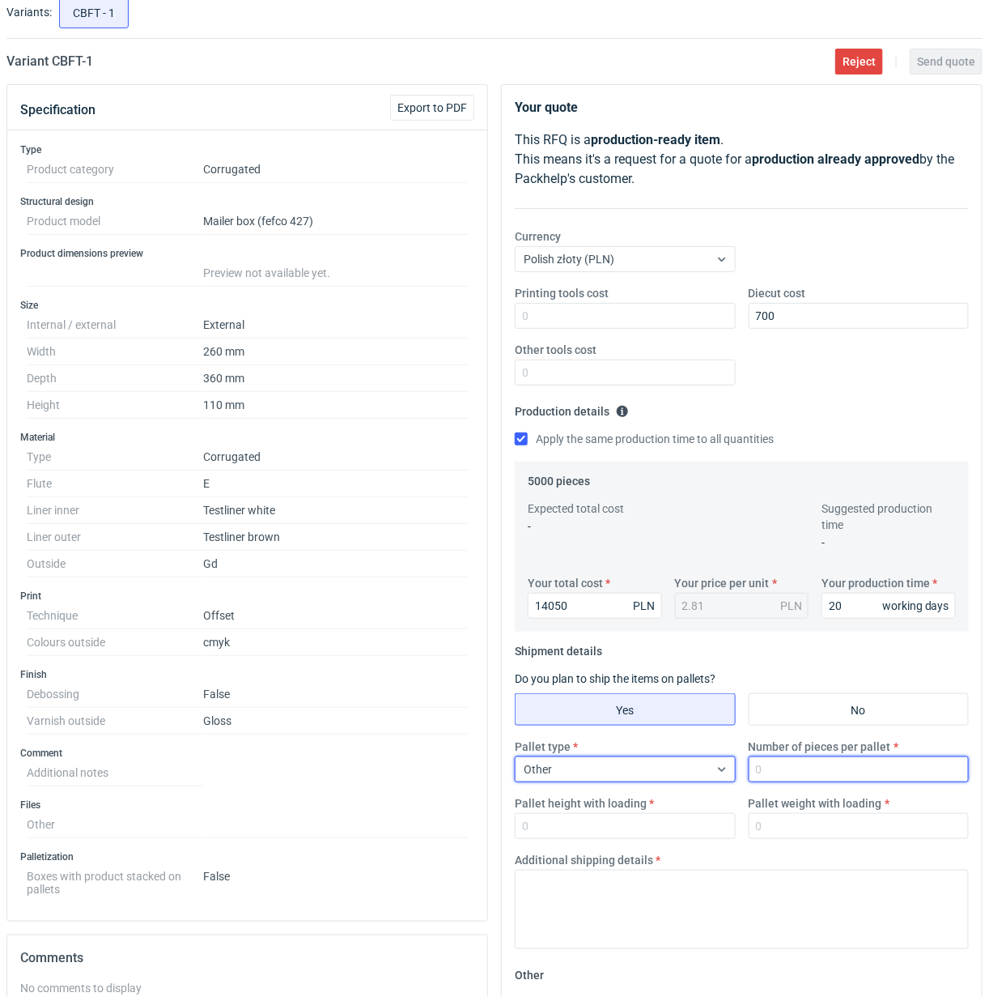
click at [855, 777] on input "Number of pieces per pallet" at bounding box center [859, 769] width 221 height 26
type input "1000"
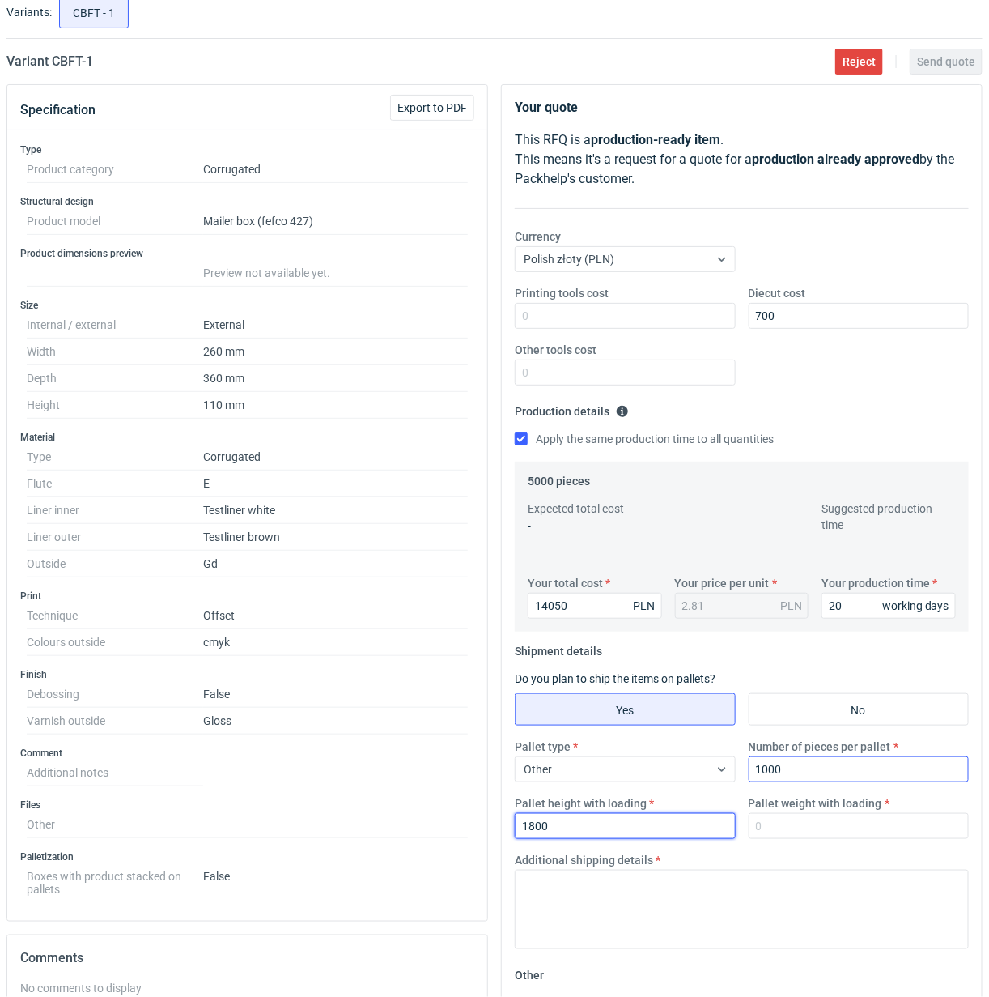
type input "1800"
type input "300"
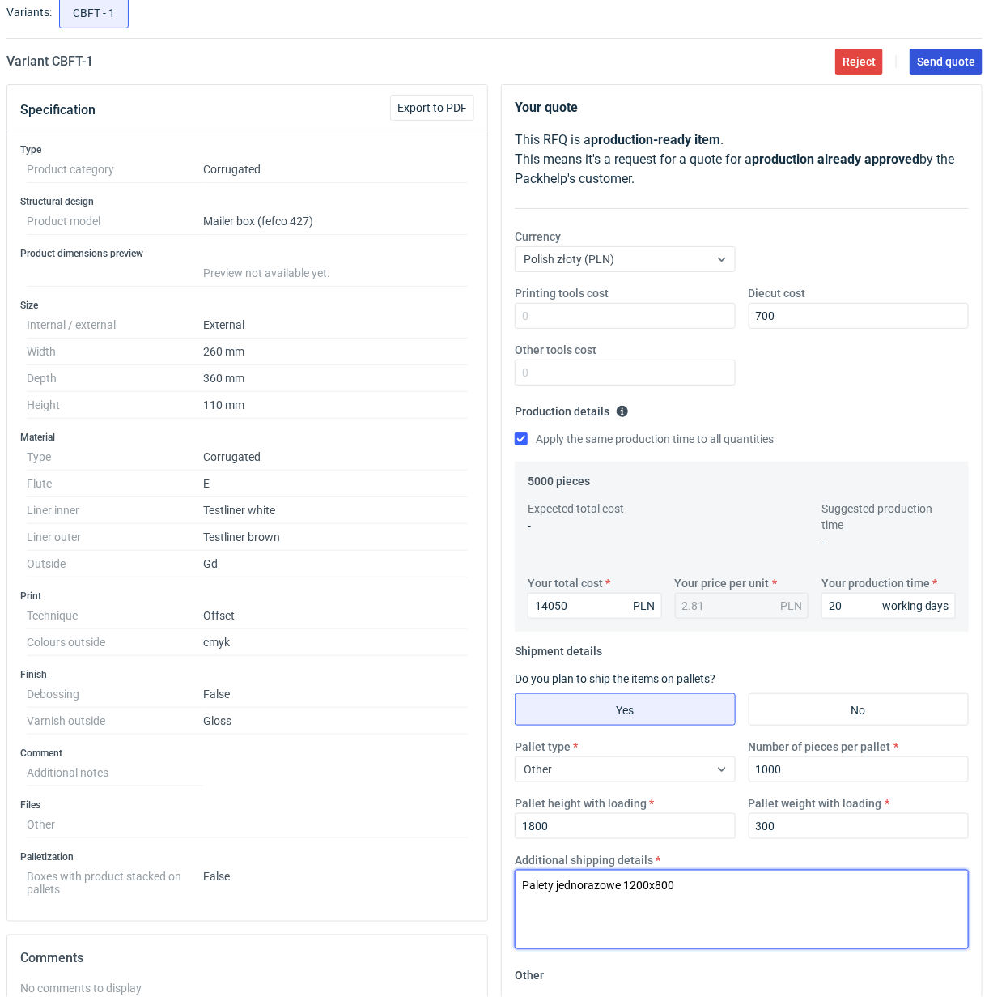
type textarea "Palety jednorazowe 1200x800"
click at [947, 58] on span "Send quote" at bounding box center [946, 61] width 58 height 11
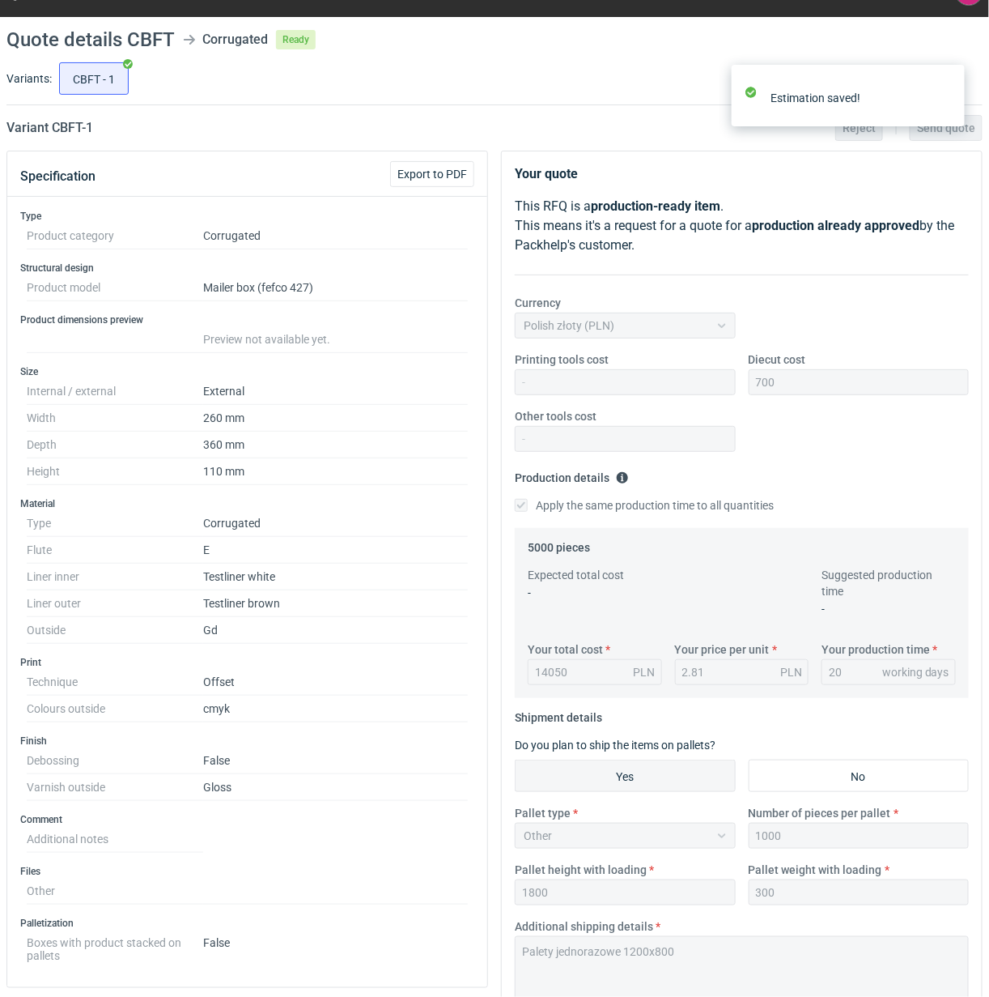
scroll to position [0, 0]
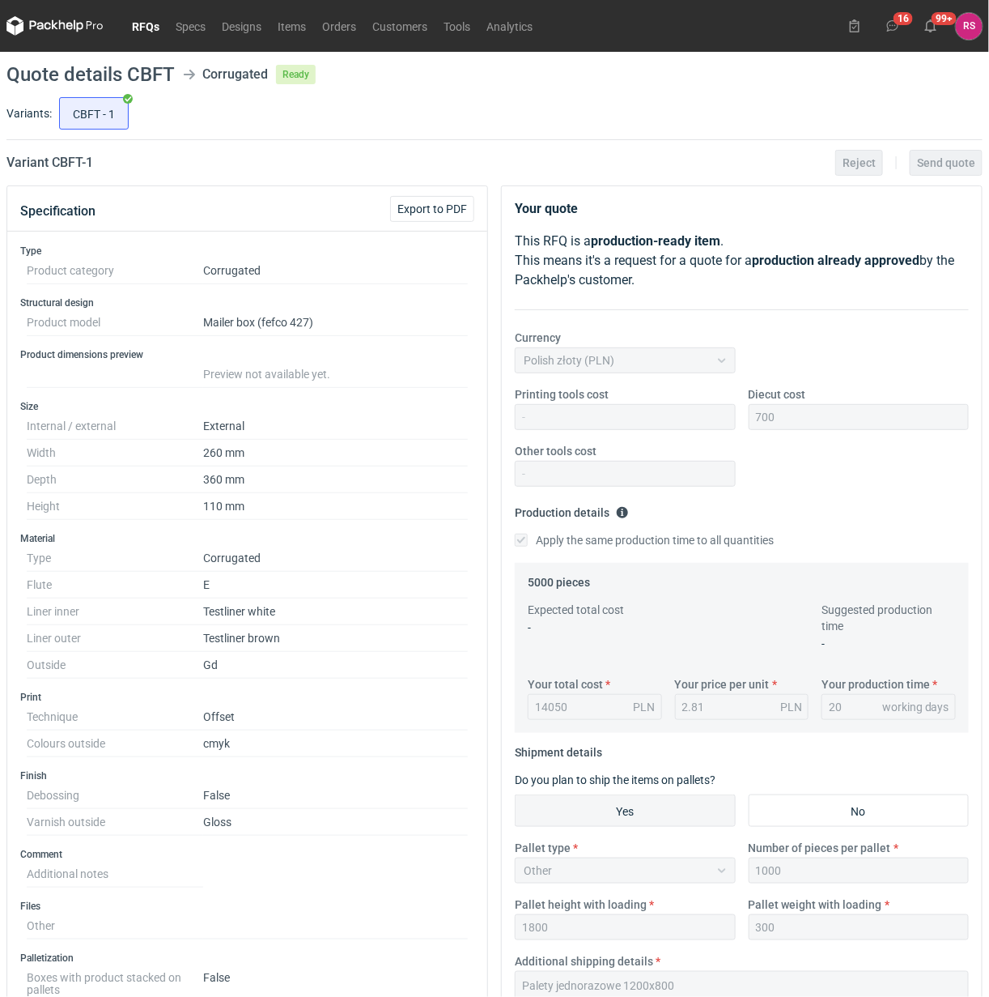
click at [146, 26] on link "RFQs" at bounding box center [146, 25] width 44 height 19
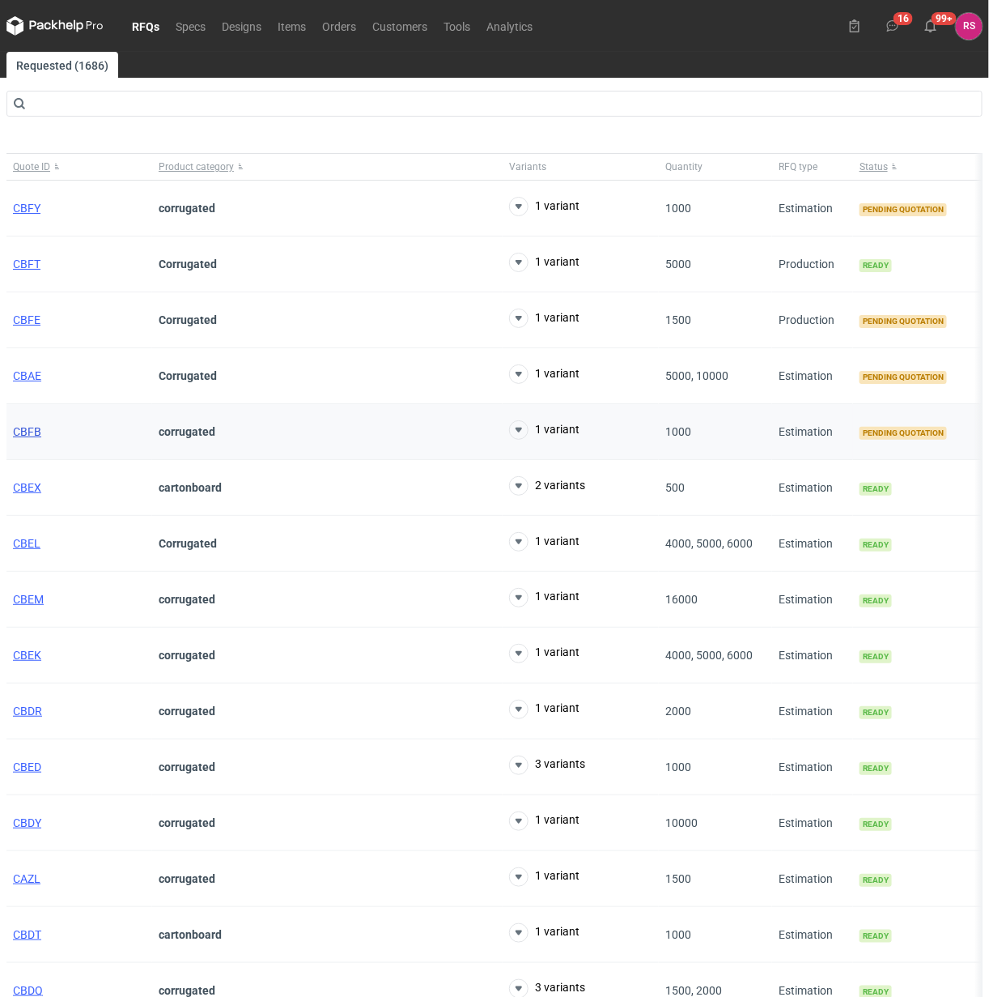
click at [28, 433] on span "CBFB" at bounding box center [27, 431] width 28 height 13
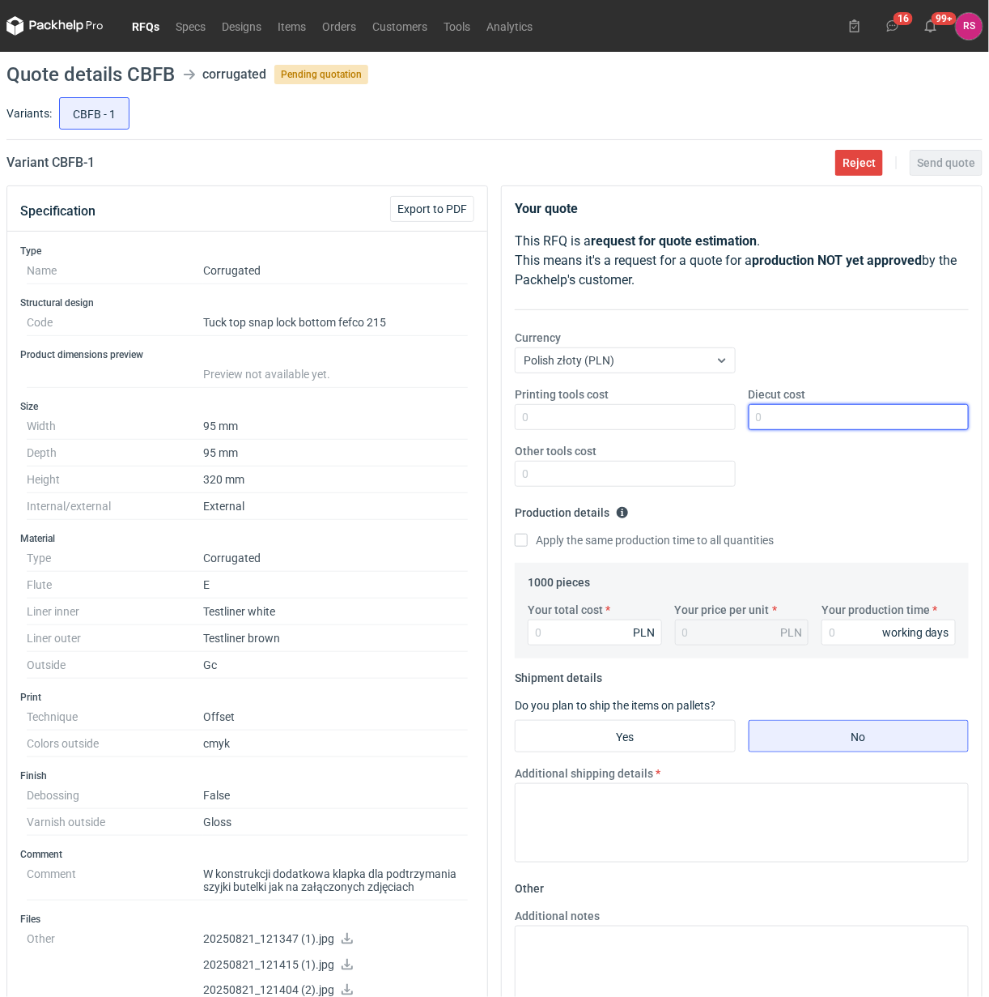
click at [823, 422] on input "Diecut cost" at bounding box center [859, 417] width 221 height 26
type input "950"
click at [515, 534] on input "Apply the same production time to all quantities" at bounding box center [521, 540] width 13 height 13
checkbox input "true"
type input "381"
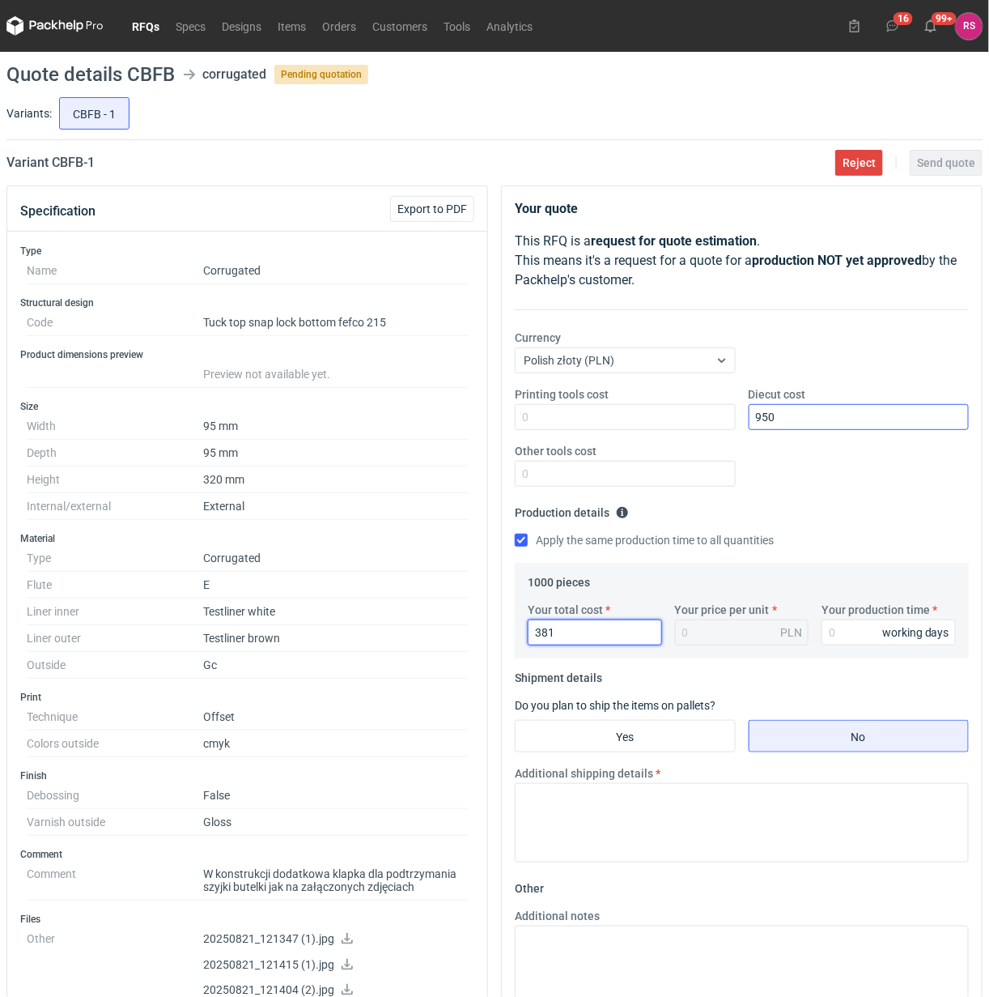
type input "0.38"
type input "3810"
type input "3.81"
type input "3810"
type input "20"
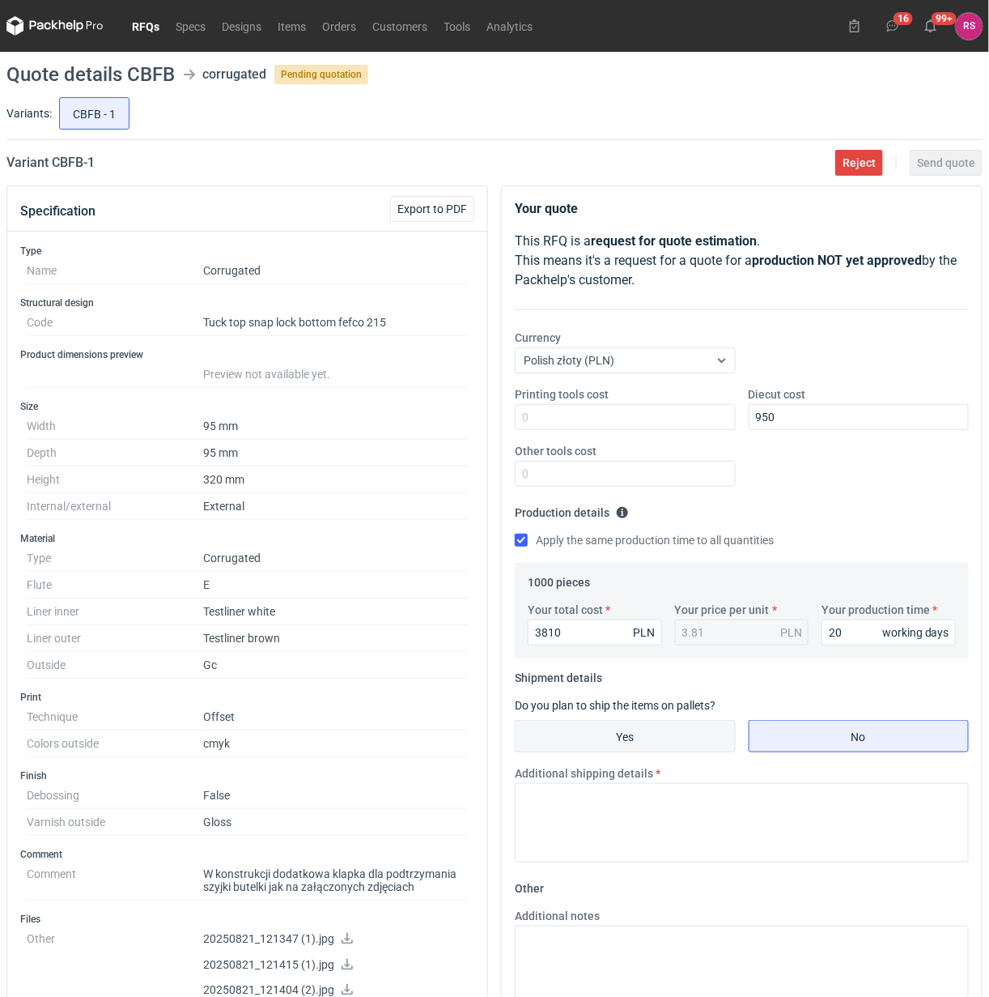
click at [633, 737] on input "Yes" at bounding box center [625, 736] width 219 height 31
radio input "true"
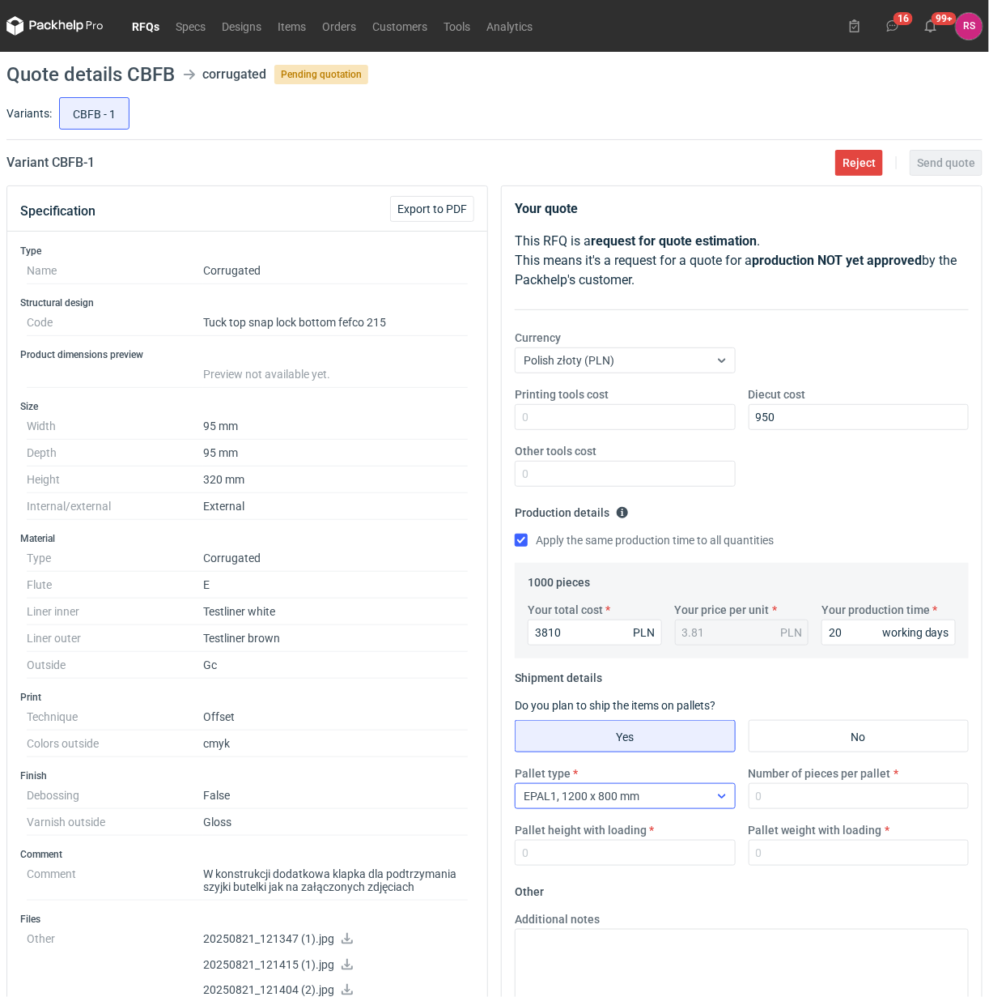
click at [691, 795] on div "EPAL1, 1200 x 800 mm" at bounding box center [612, 795] width 193 height 23
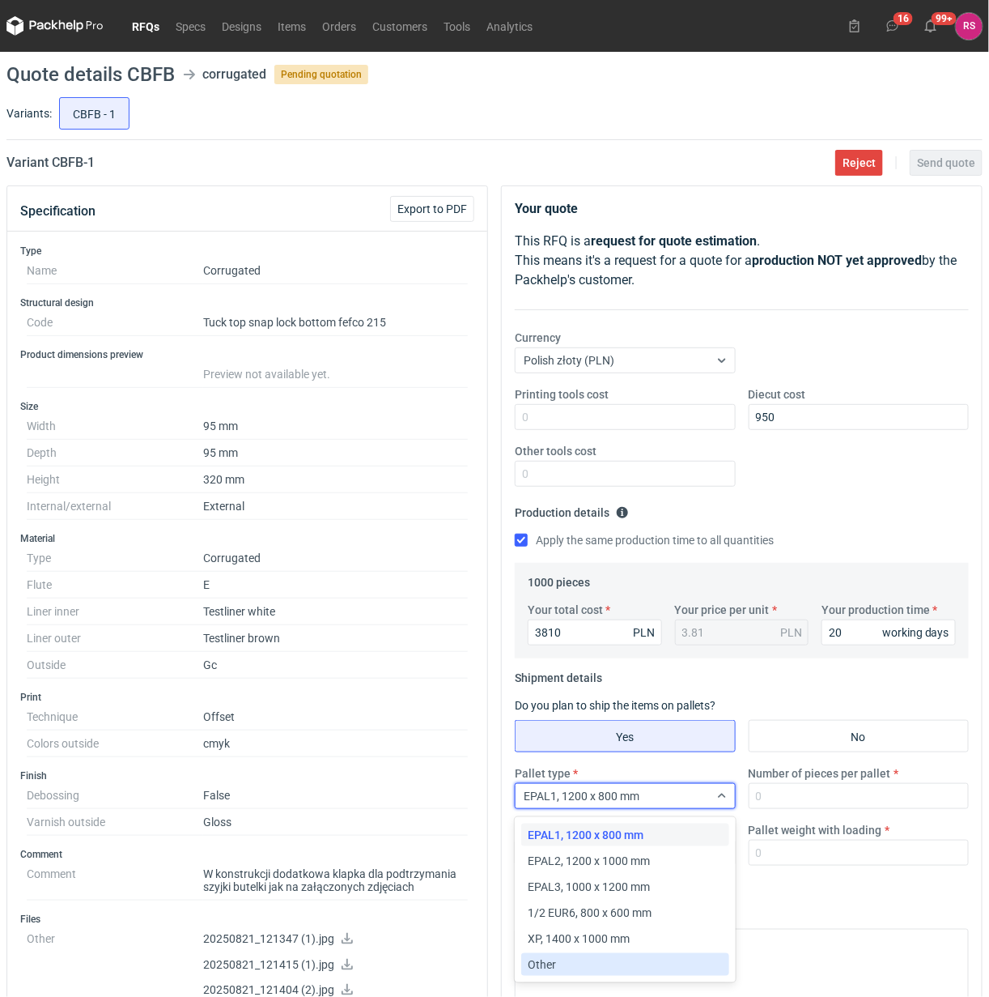
click at [576, 966] on div "Other" at bounding box center [625, 964] width 194 height 16
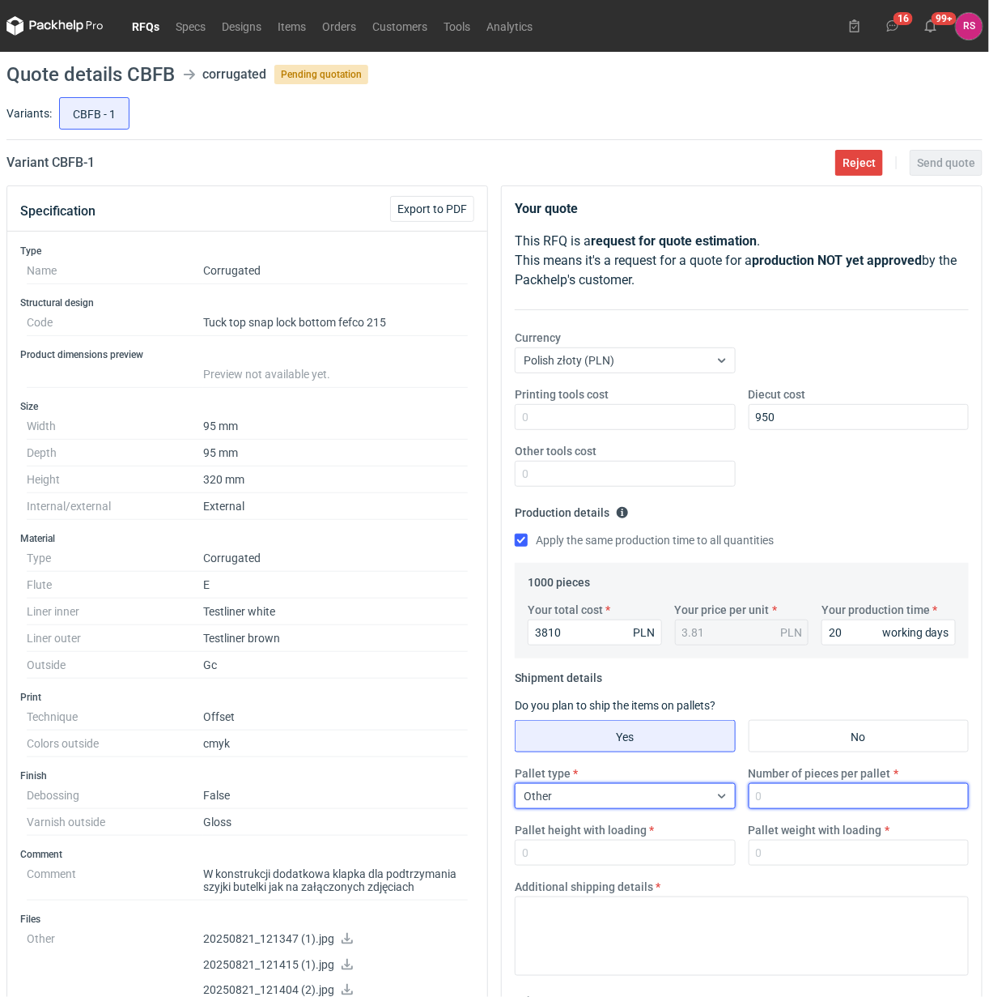
click at [818, 792] on input "Number of pieces per pallet" at bounding box center [859, 796] width 221 height 26
type input "1000"
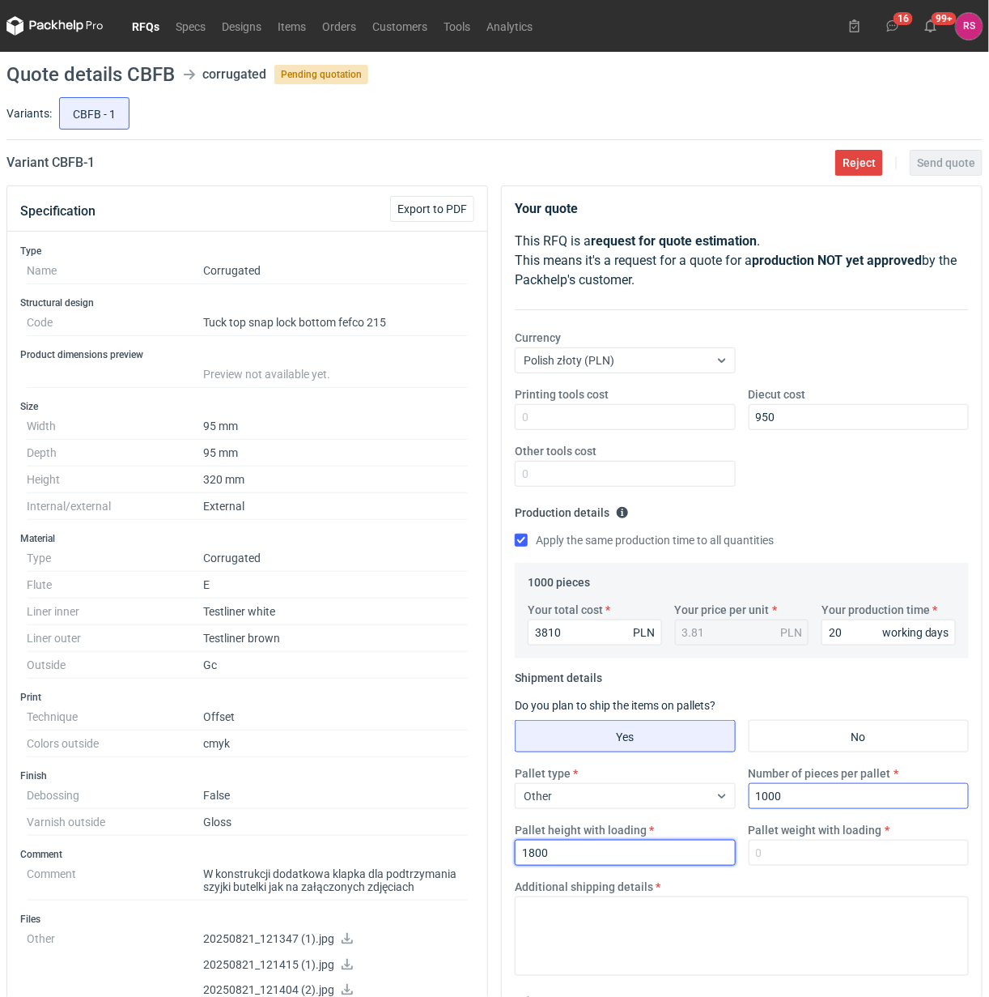
type input "1800"
type input "250"
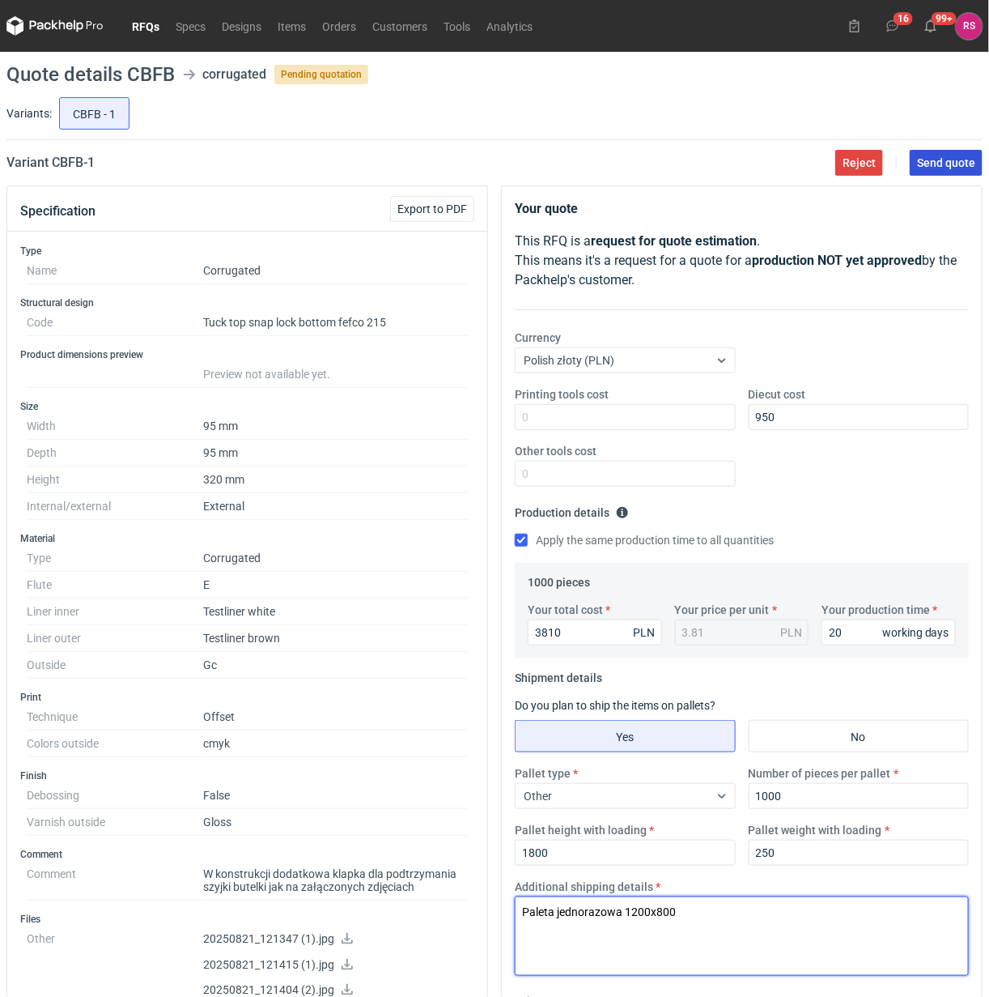
type textarea "Paleta jednorazowa 1200x800"
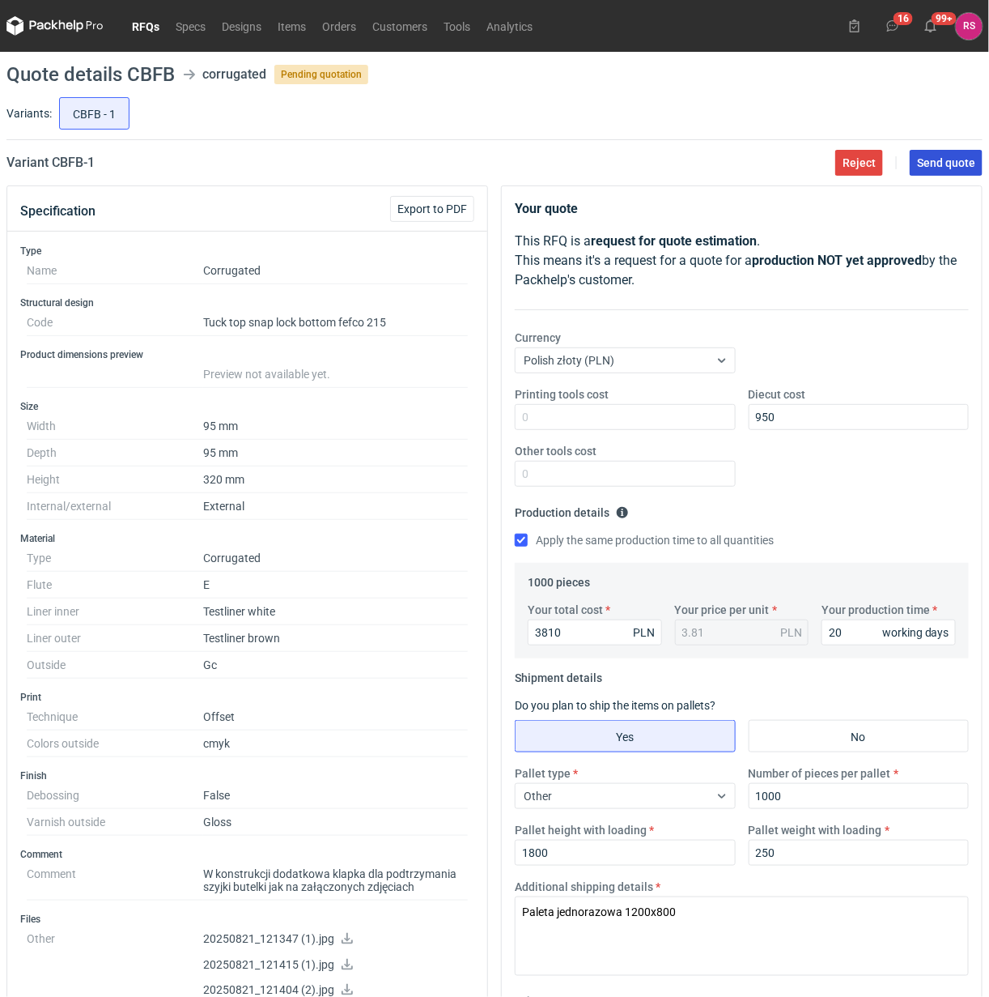
click at [939, 164] on span "Send quote" at bounding box center [946, 162] width 58 height 11
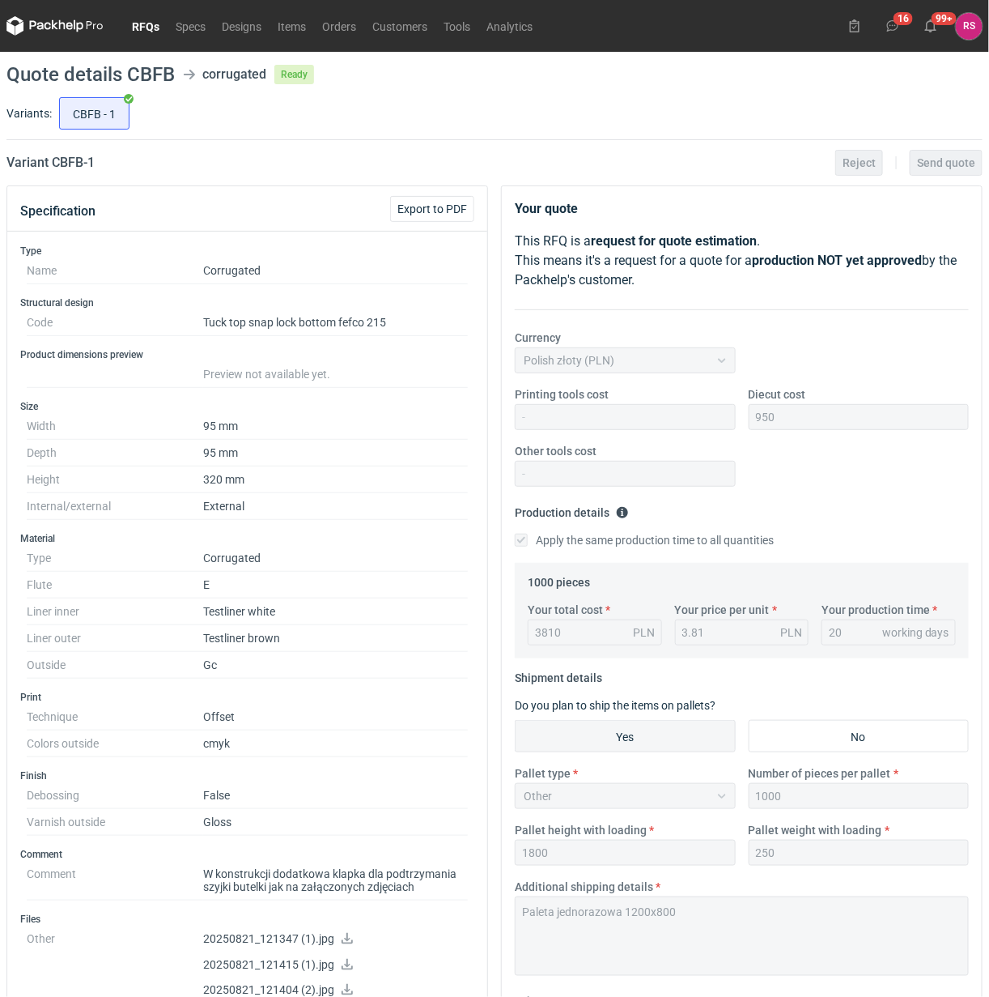
click at [142, 29] on link "RFQs" at bounding box center [146, 25] width 44 height 19
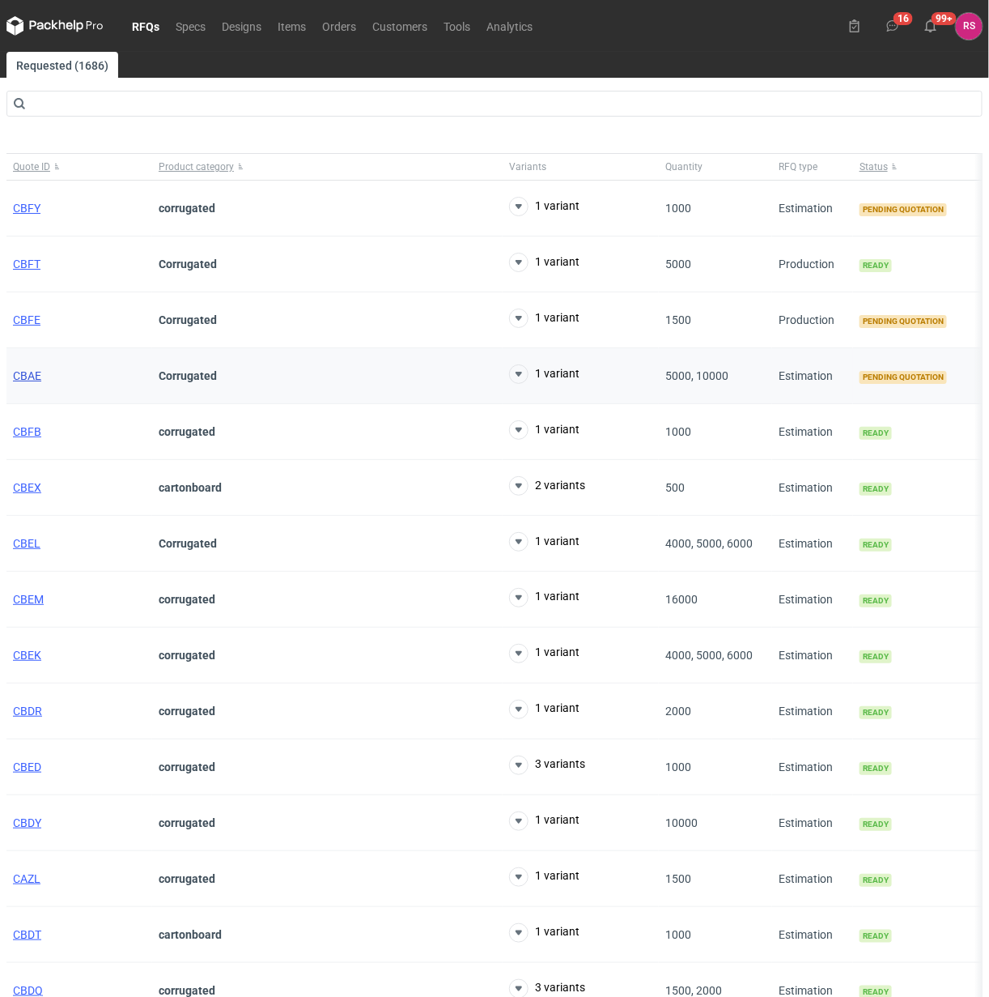
click at [23, 378] on span "CBAE" at bounding box center [27, 375] width 28 height 13
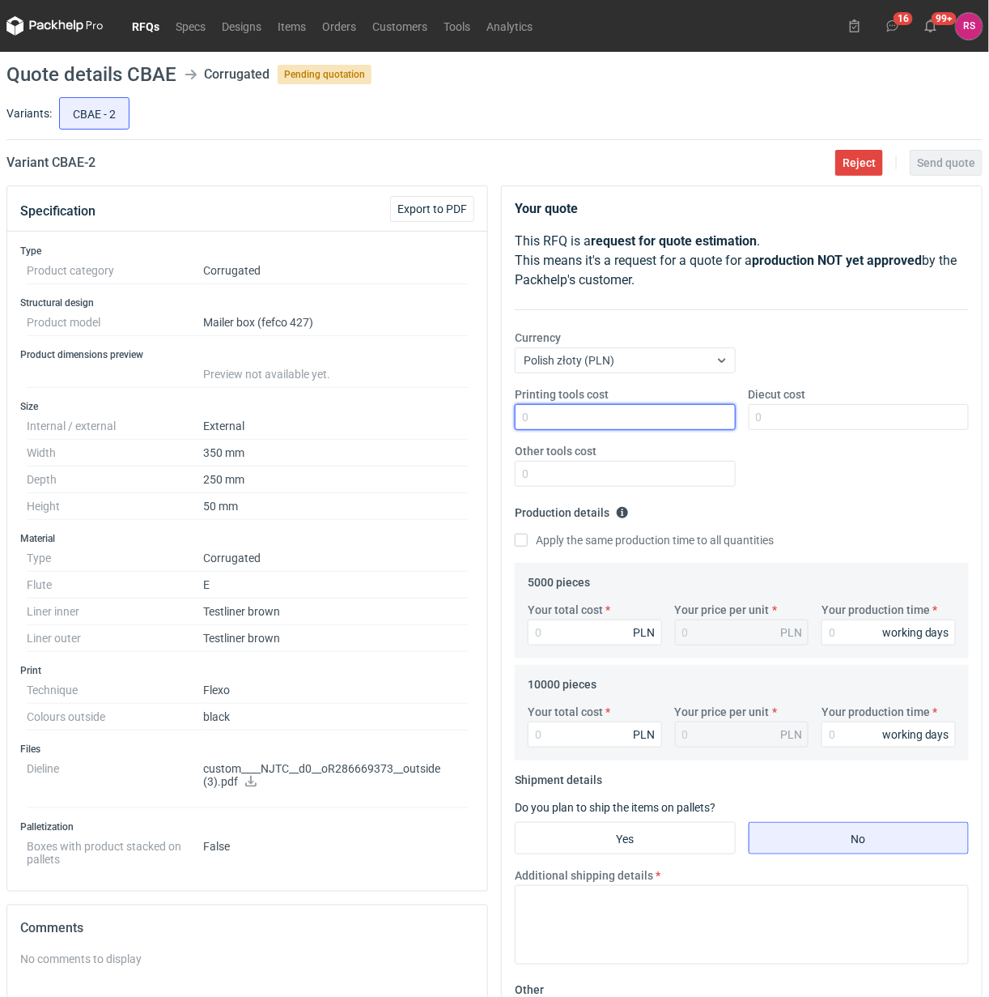
click at [604, 417] on input "Printing tools cost" at bounding box center [625, 417] width 221 height 26
type input "500"
type input "950"
click at [515, 534] on input "Apply the same production time to all quantities" at bounding box center [521, 540] width 13 height 13
checkbox input "true"
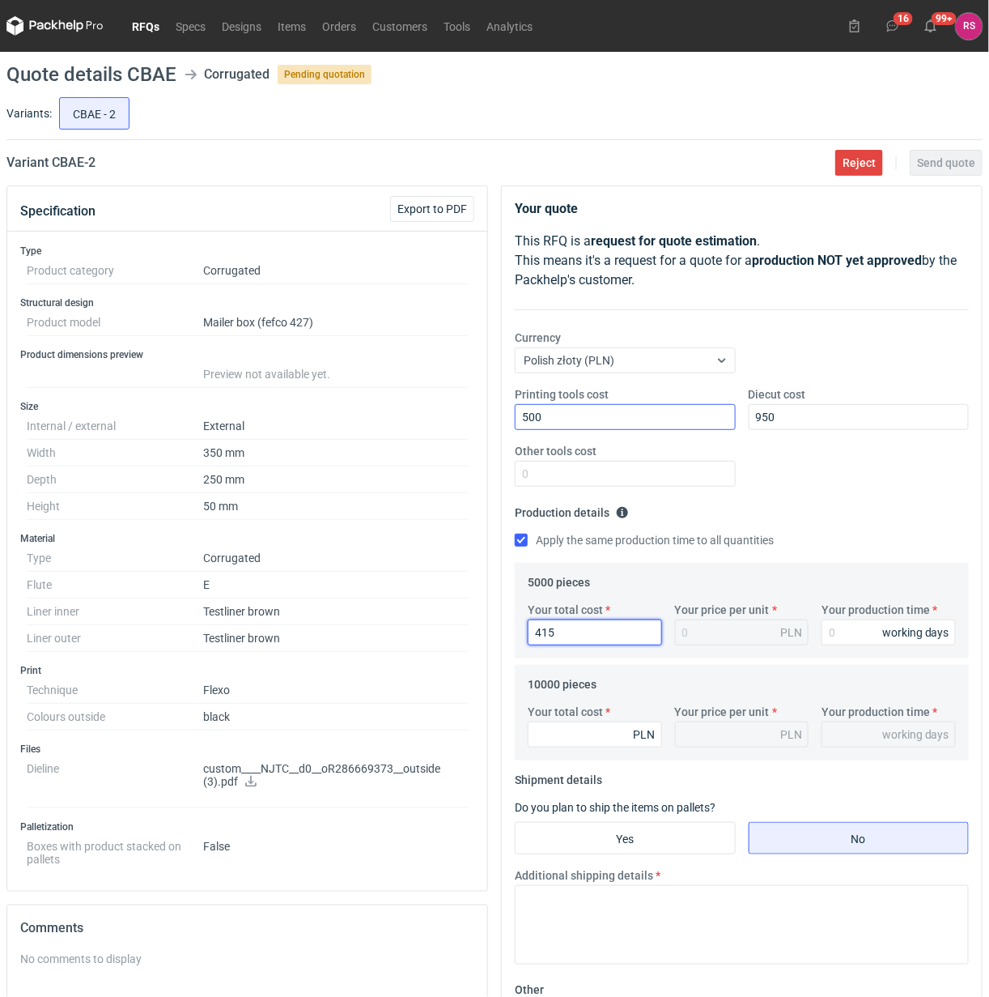
type input "4150"
type input "0.83"
type input "4150"
type input "1"
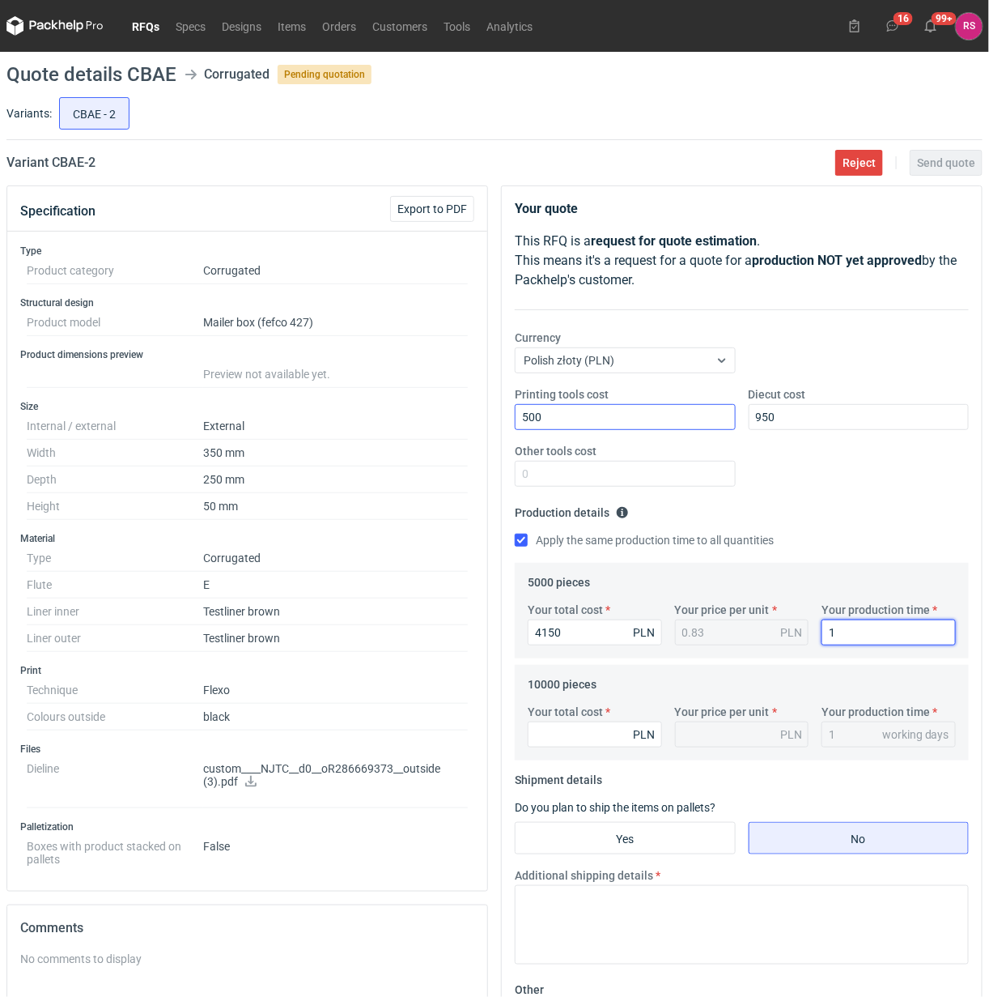
type input "15"
type input "7900"
type input "0.79"
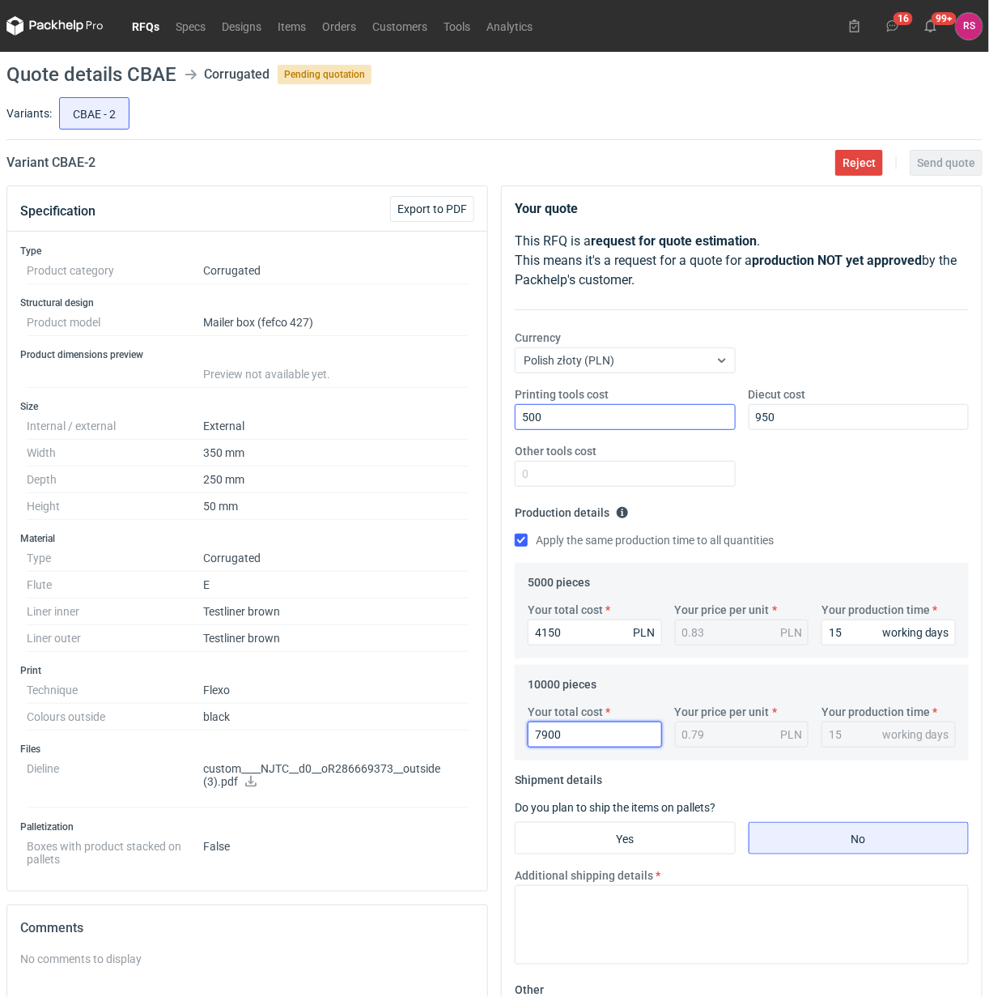
type input "7900"
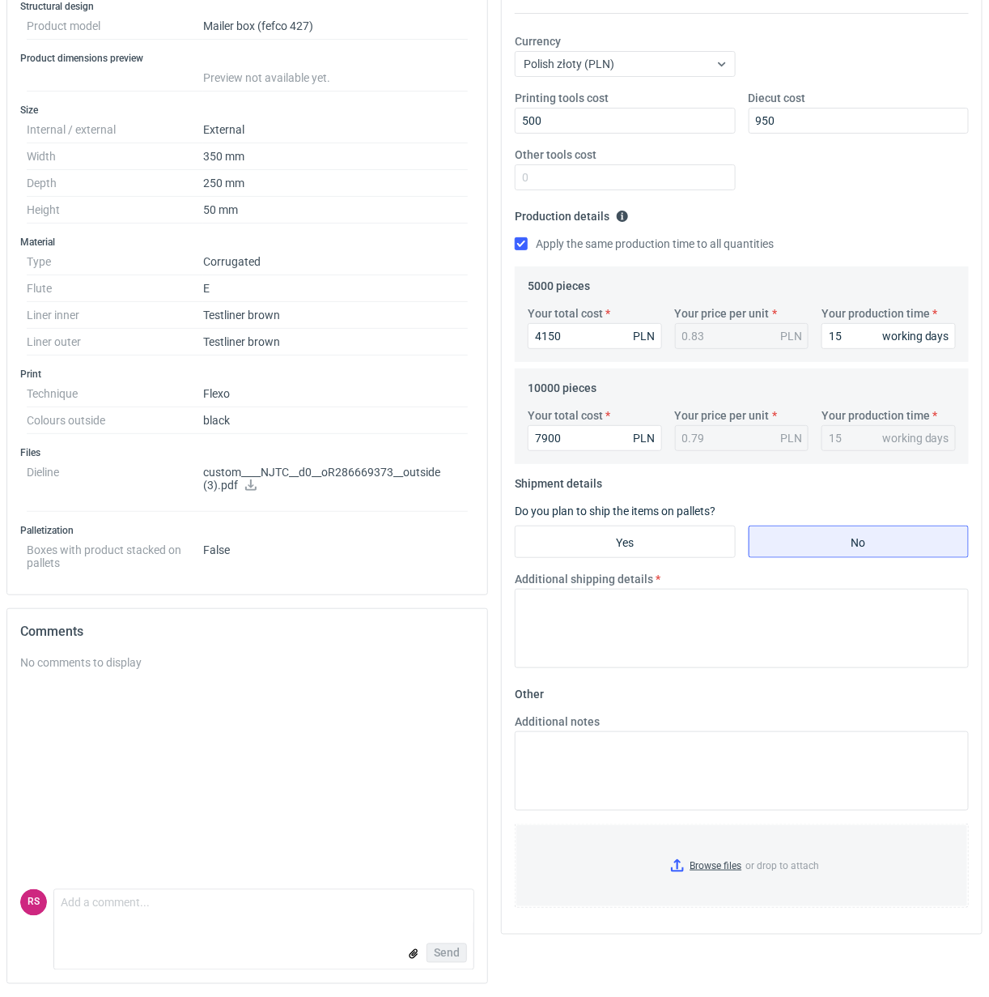
scroll to position [300, 0]
click at [627, 538] on input "Yes" at bounding box center [625, 541] width 219 height 31
radio input "true"
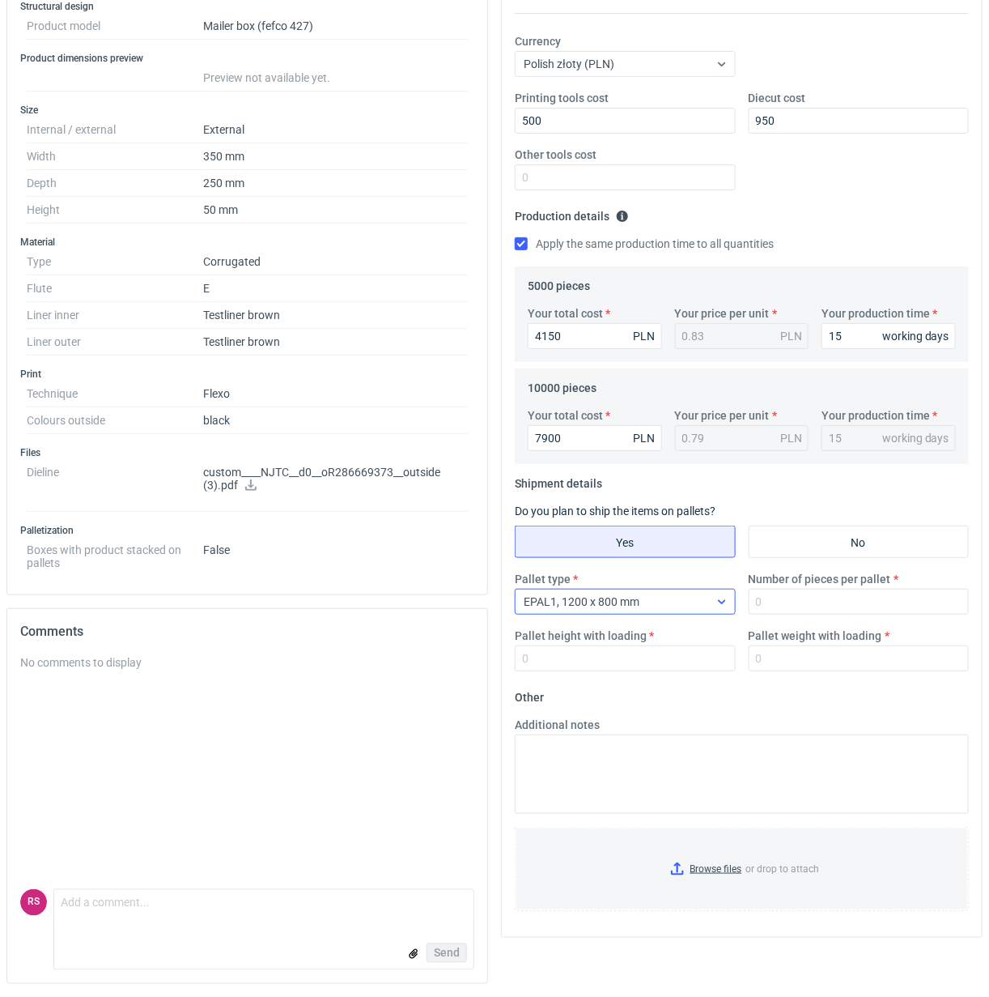
click at [716, 602] on icon at bounding box center [722, 601] width 13 height 13
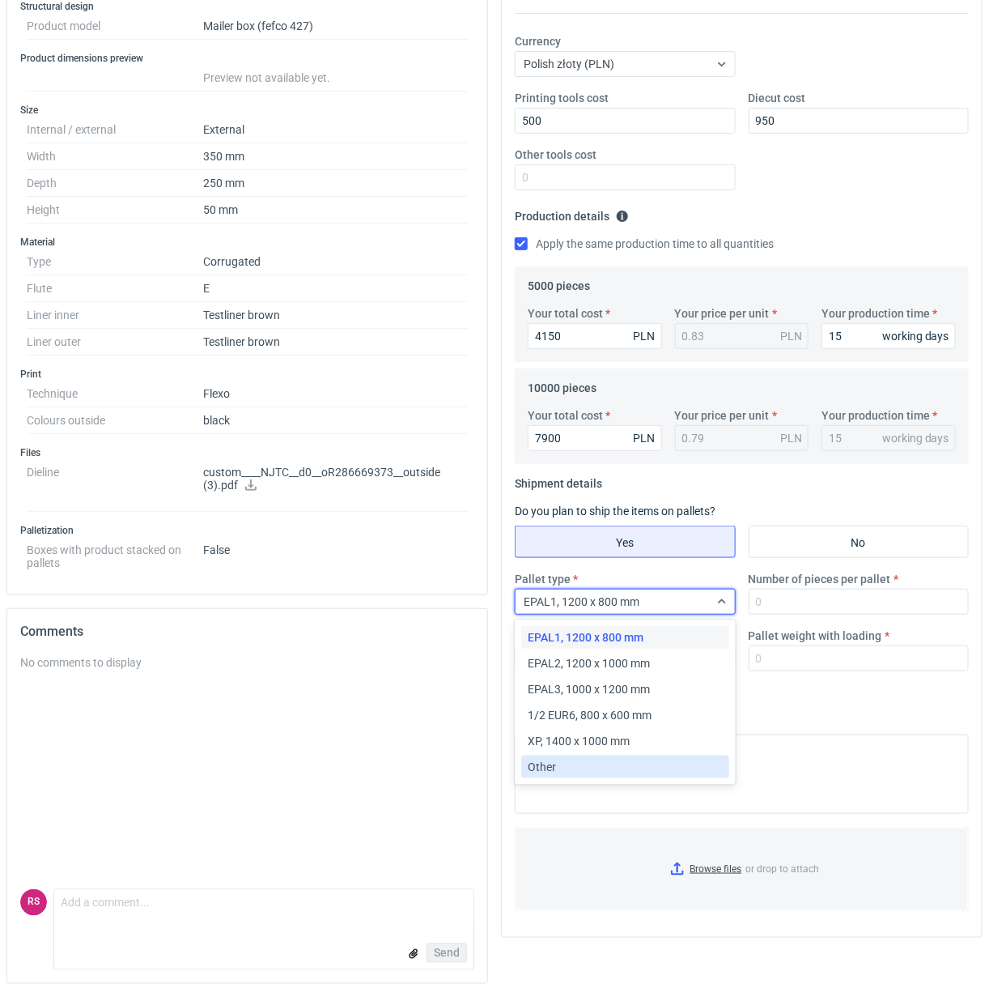
click at [572, 765] on div "Other" at bounding box center [625, 767] width 194 height 16
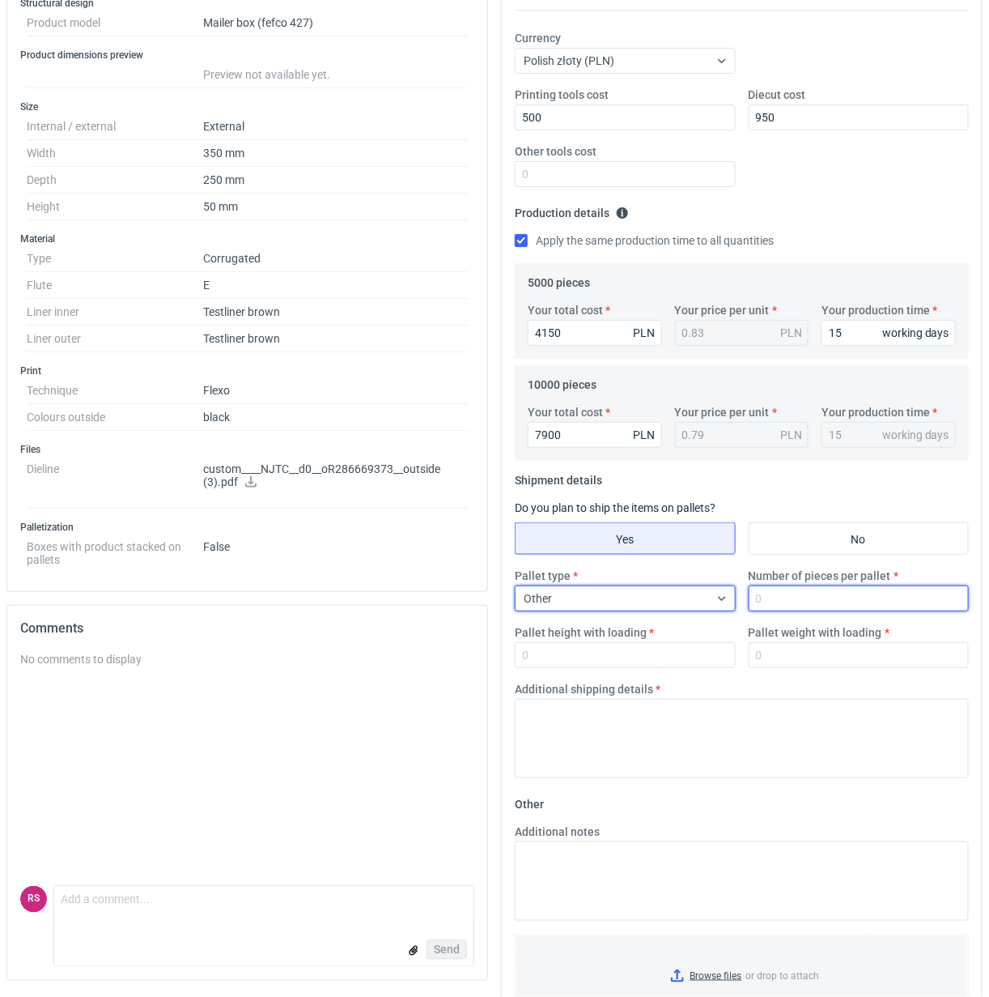
click at [823, 595] on input "Number of pieces per pallet" at bounding box center [859, 598] width 221 height 26
type input "2000"
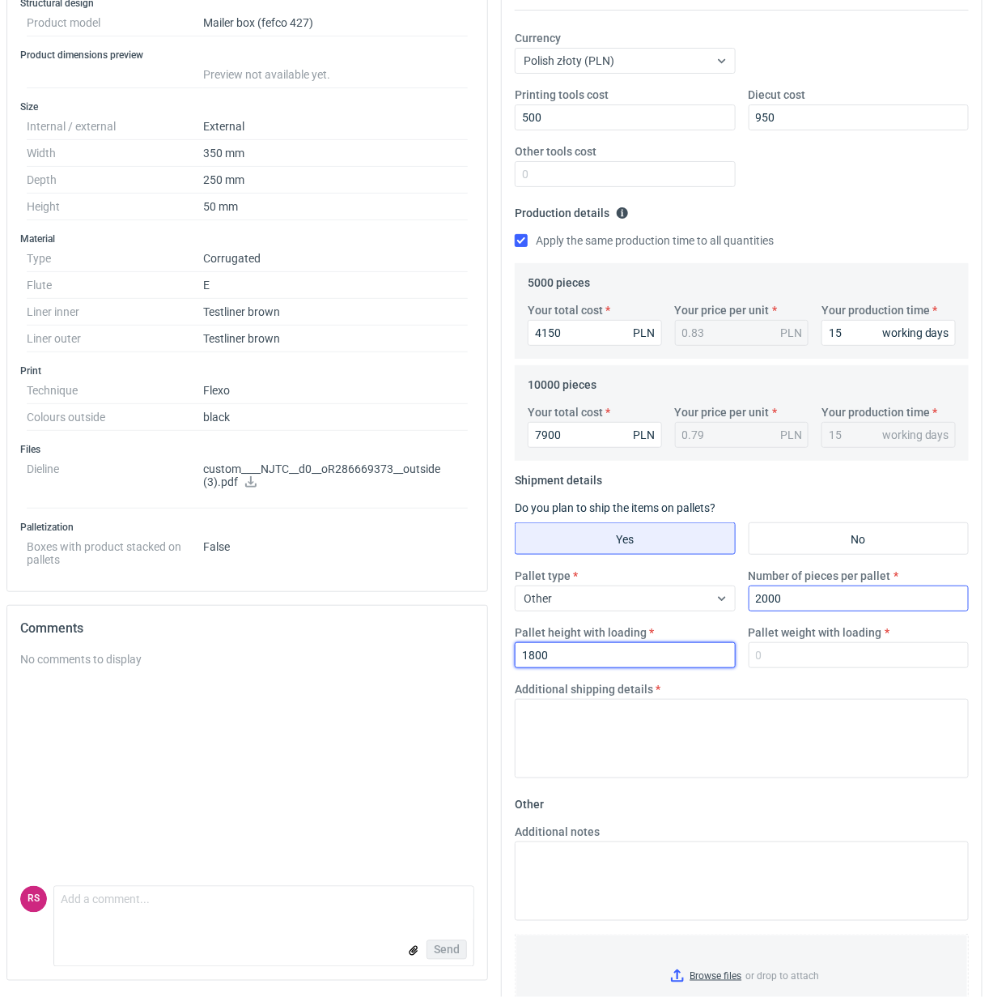
type input "1800"
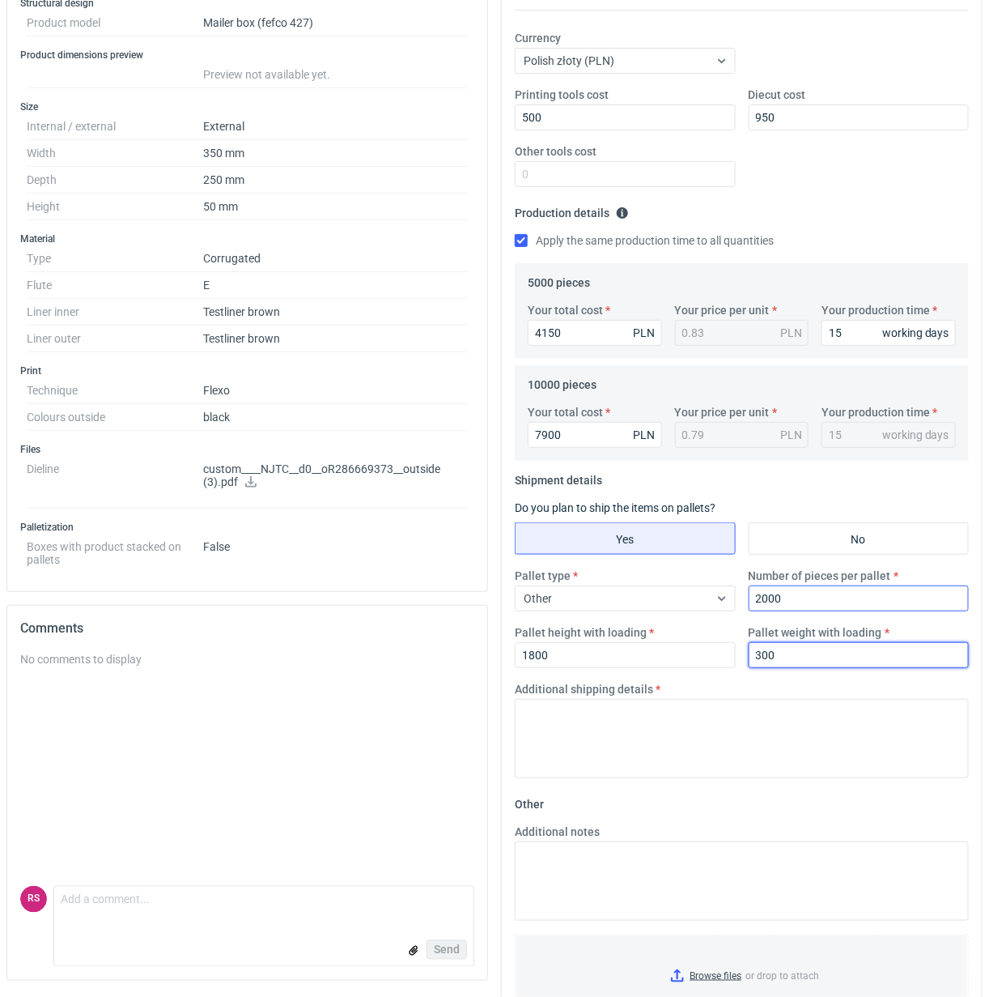
type input "300"
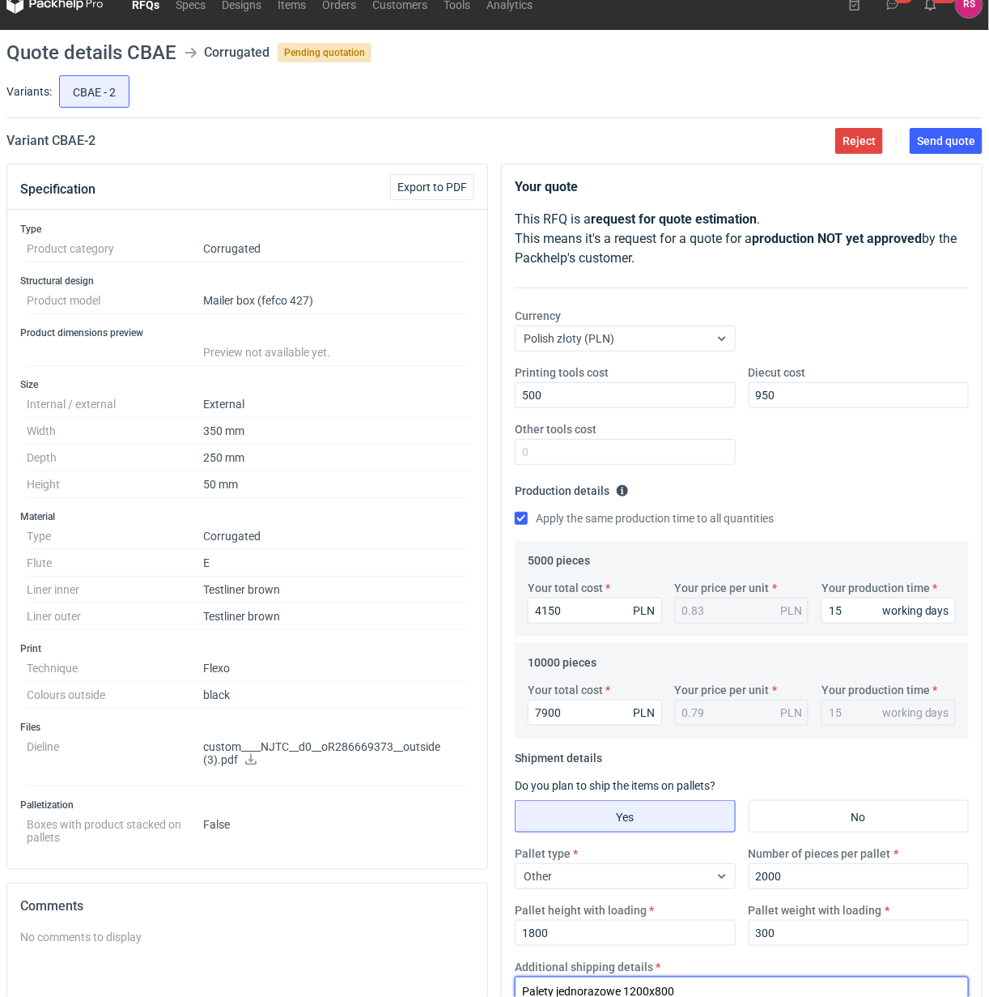
scroll to position [0, 0]
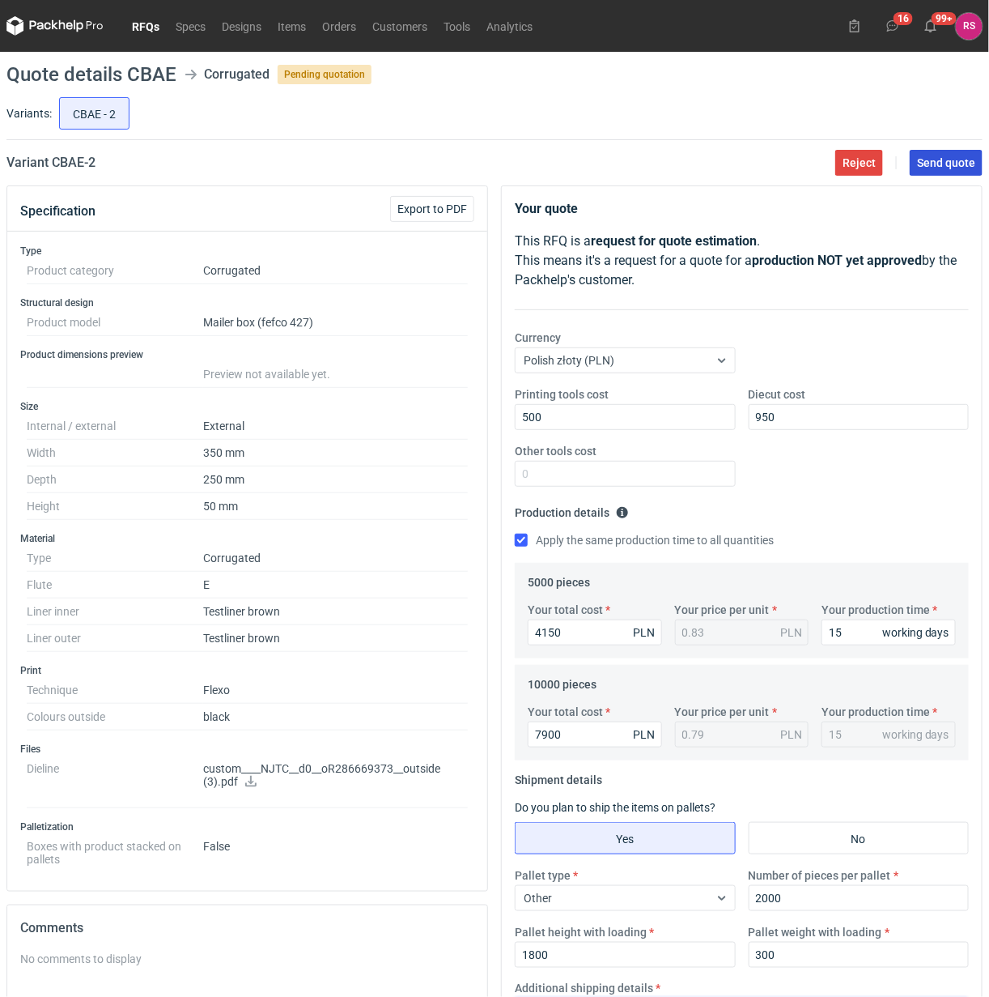
type textarea "Palety jednorazowe 1200x800"
click at [943, 159] on span "Send quote" at bounding box center [946, 162] width 58 height 11
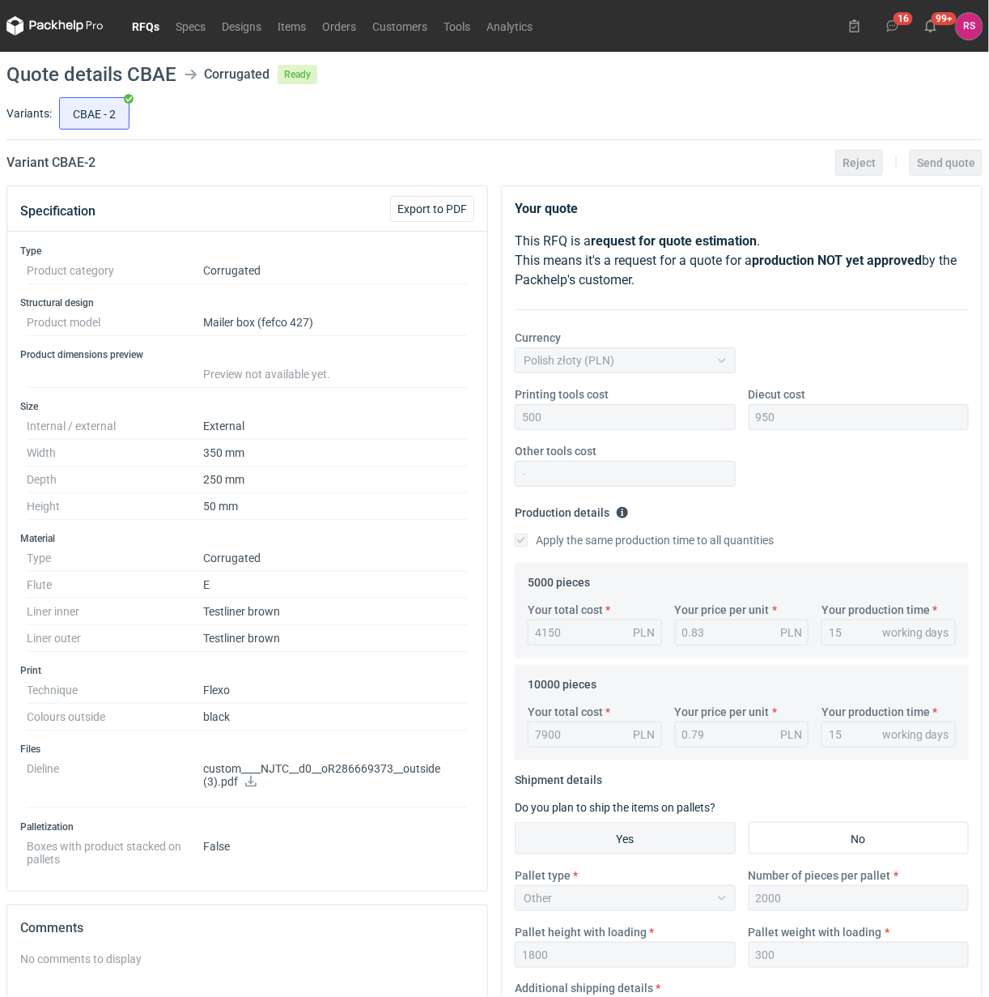
click at [143, 26] on link "RFQs" at bounding box center [146, 25] width 44 height 19
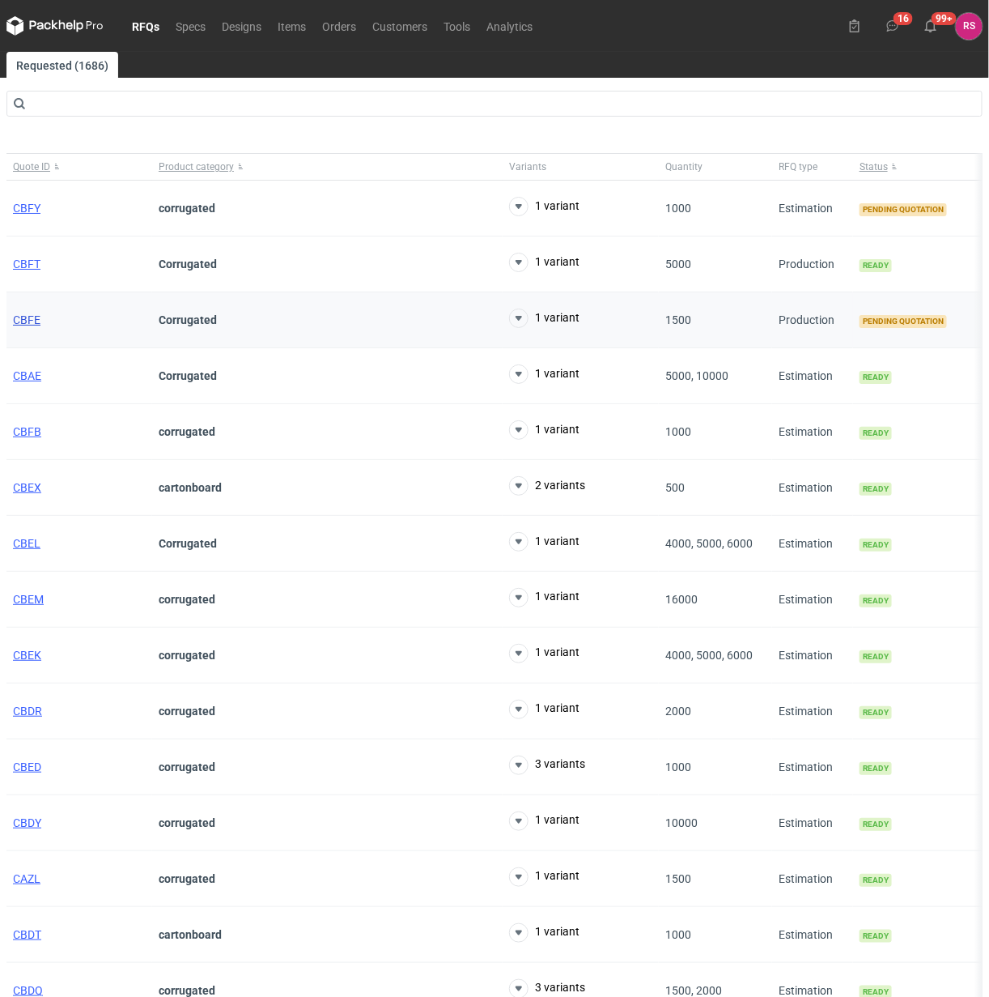
click at [27, 321] on span "CBFE" at bounding box center [27, 319] width 28 height 13
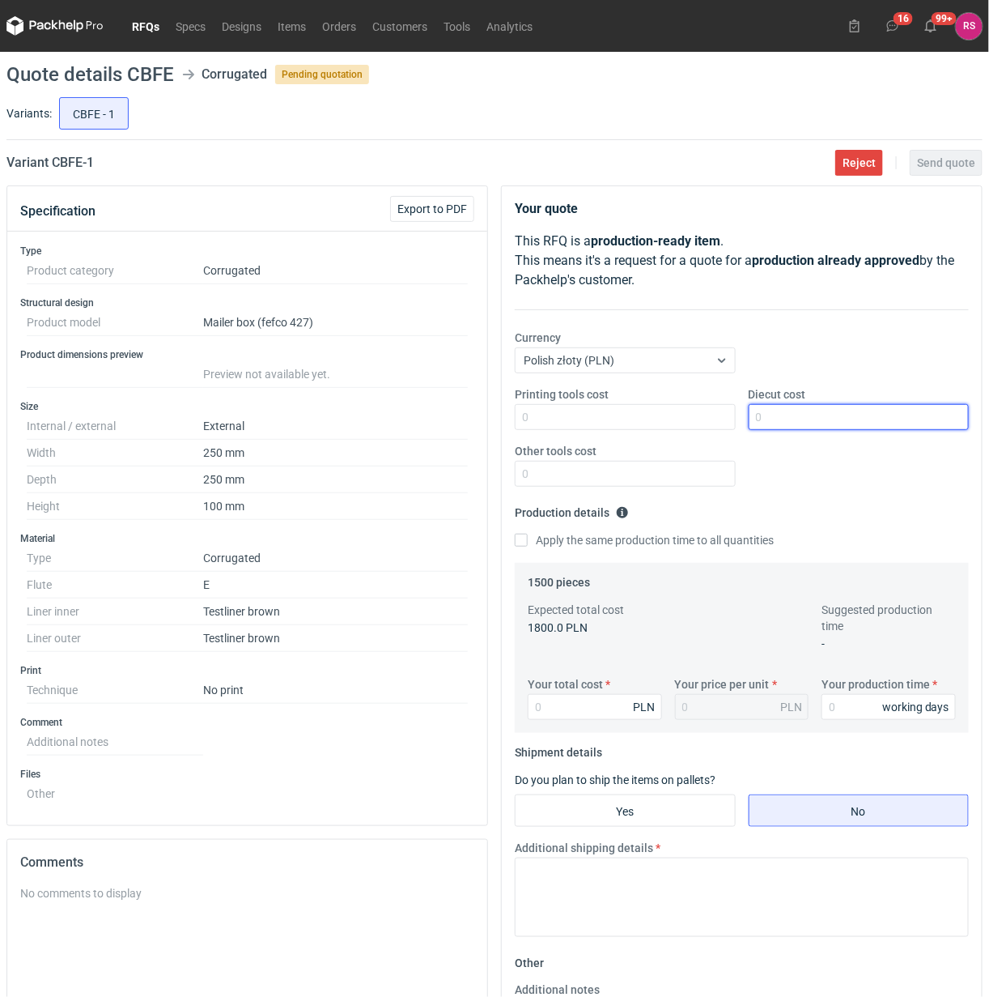
click at [786, 419] on input "Diecut cost" at bounding box center [859, 417] width 221 height 26
type input "550"
click at [515, 534] on input "Apply the same production time to all quantities" at bounding box center [521, 540] width 13 height 13
checkbox input "true"
type input "1470"
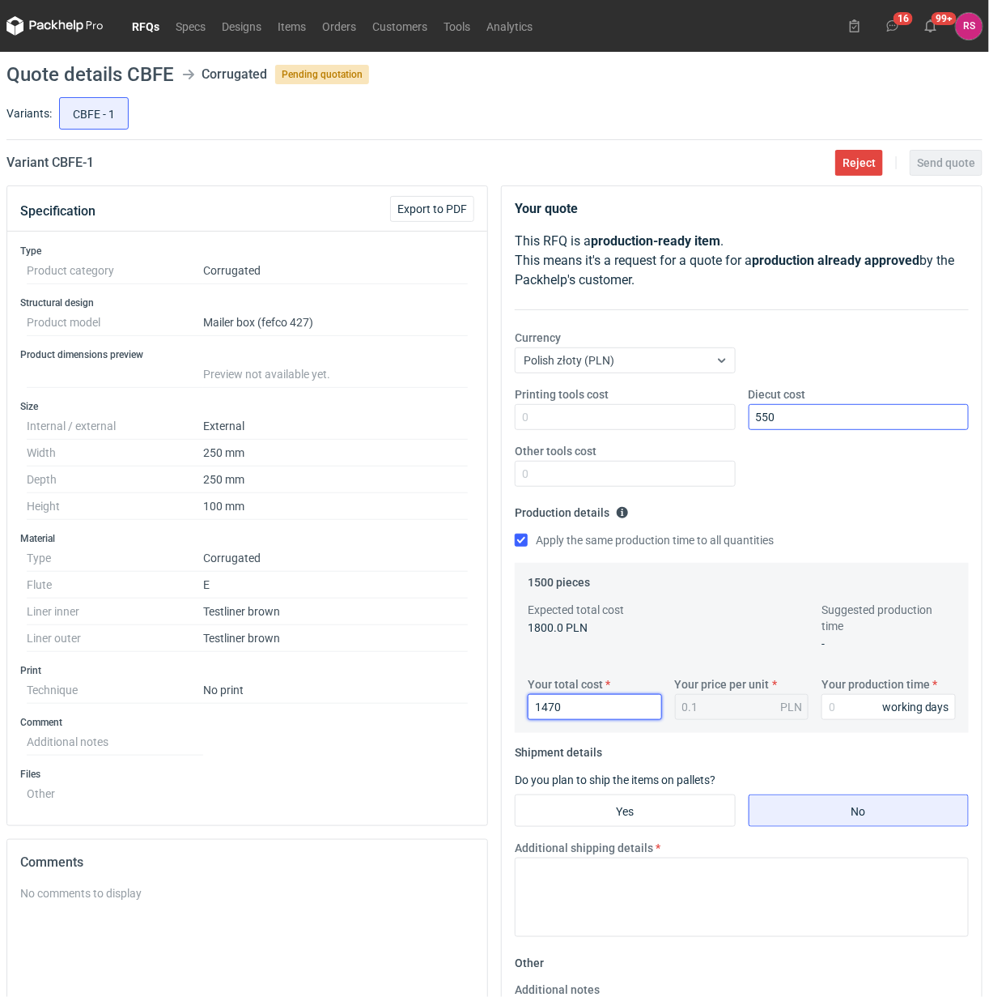
type input "0.98"
type input "1470"
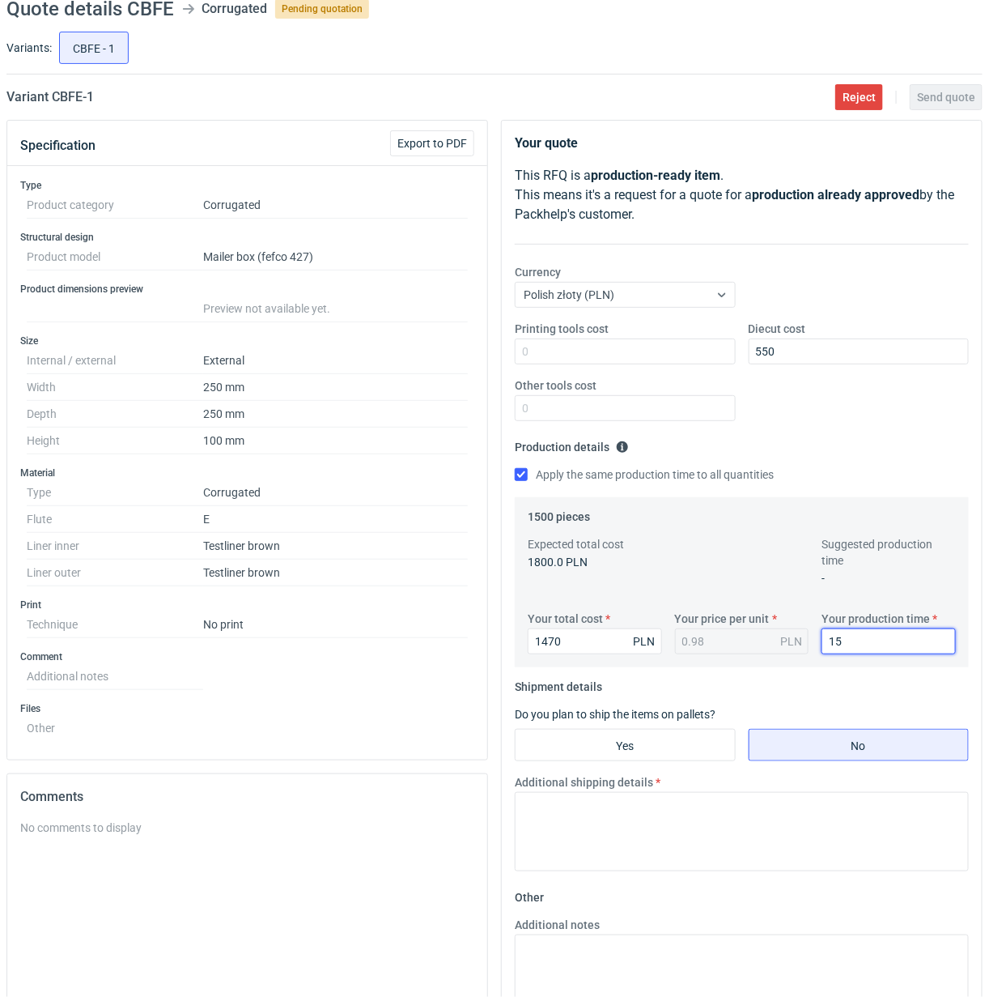
scroll to position [101, 0]
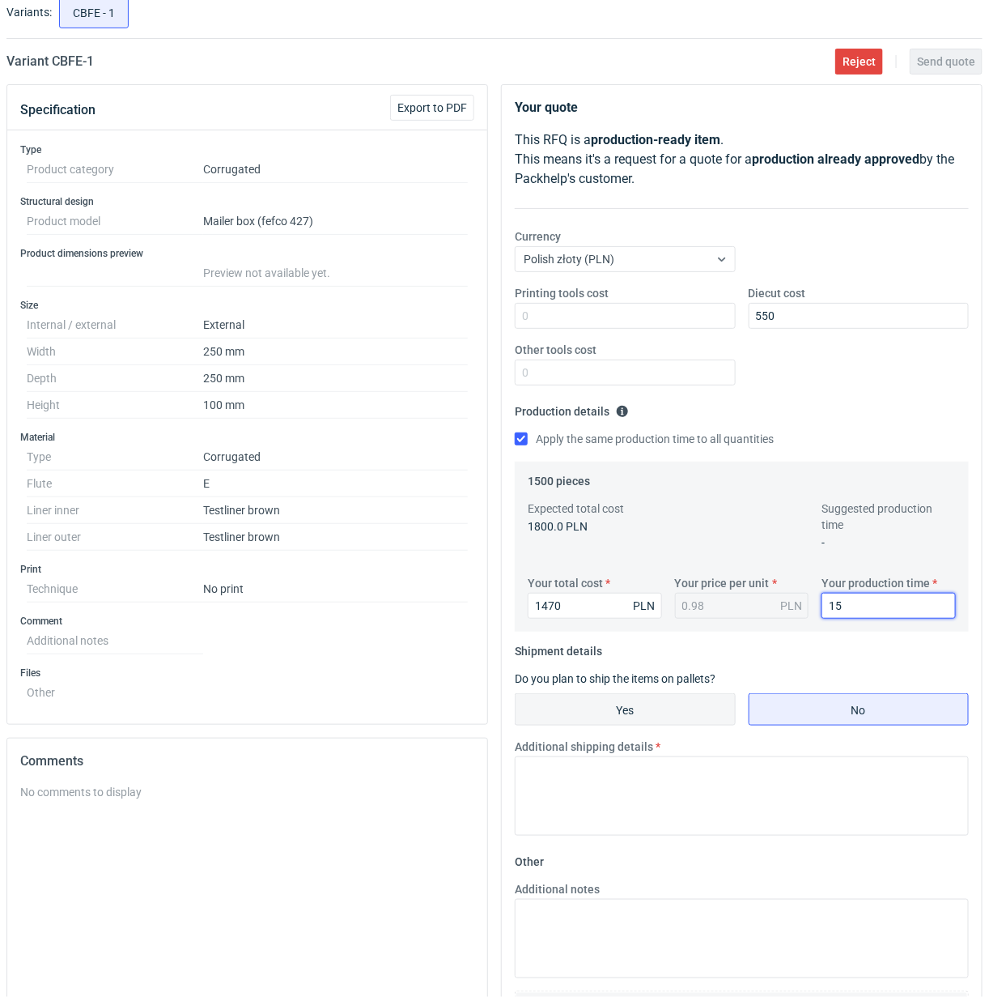
type input "15"
click at [636, 708] on input "Yes" at bounding box center [625, 709] width 219 height 31
radio input "true"
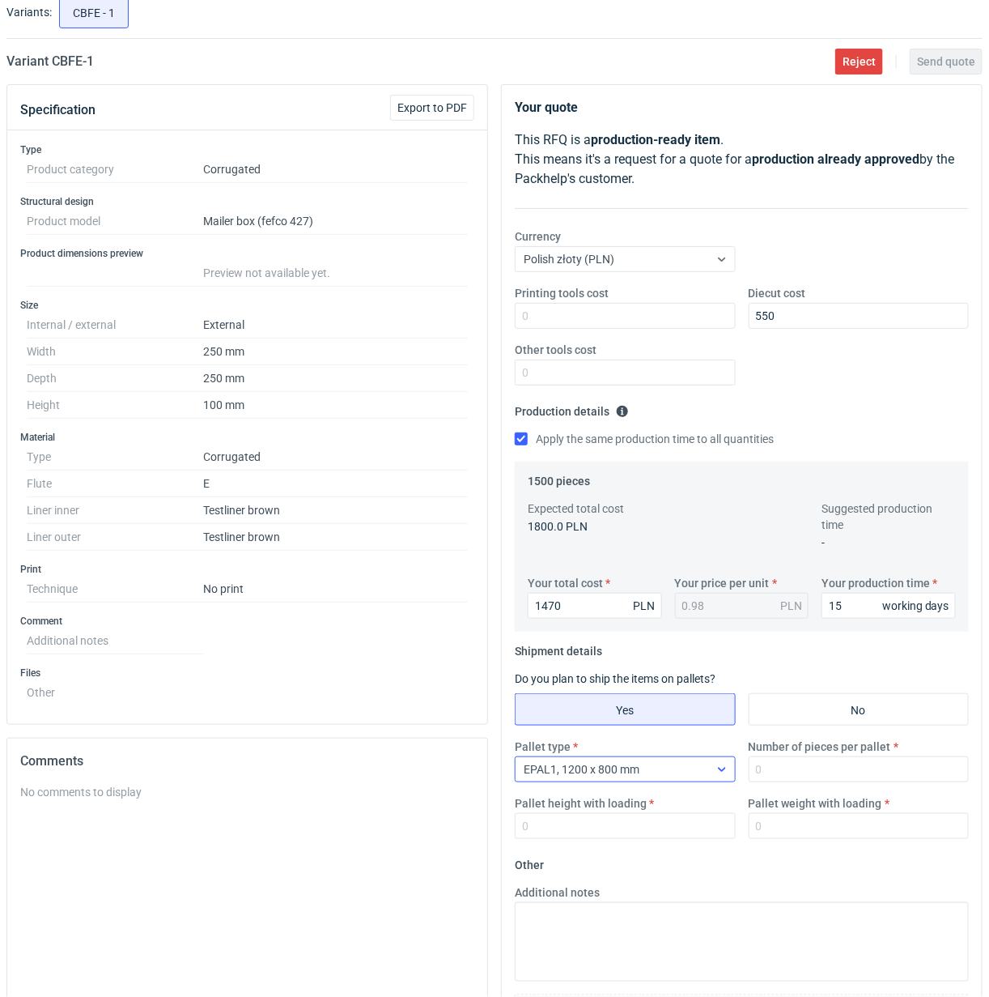
click at [715, 776] on div at bounding box center [722, 769] width 26 height 13
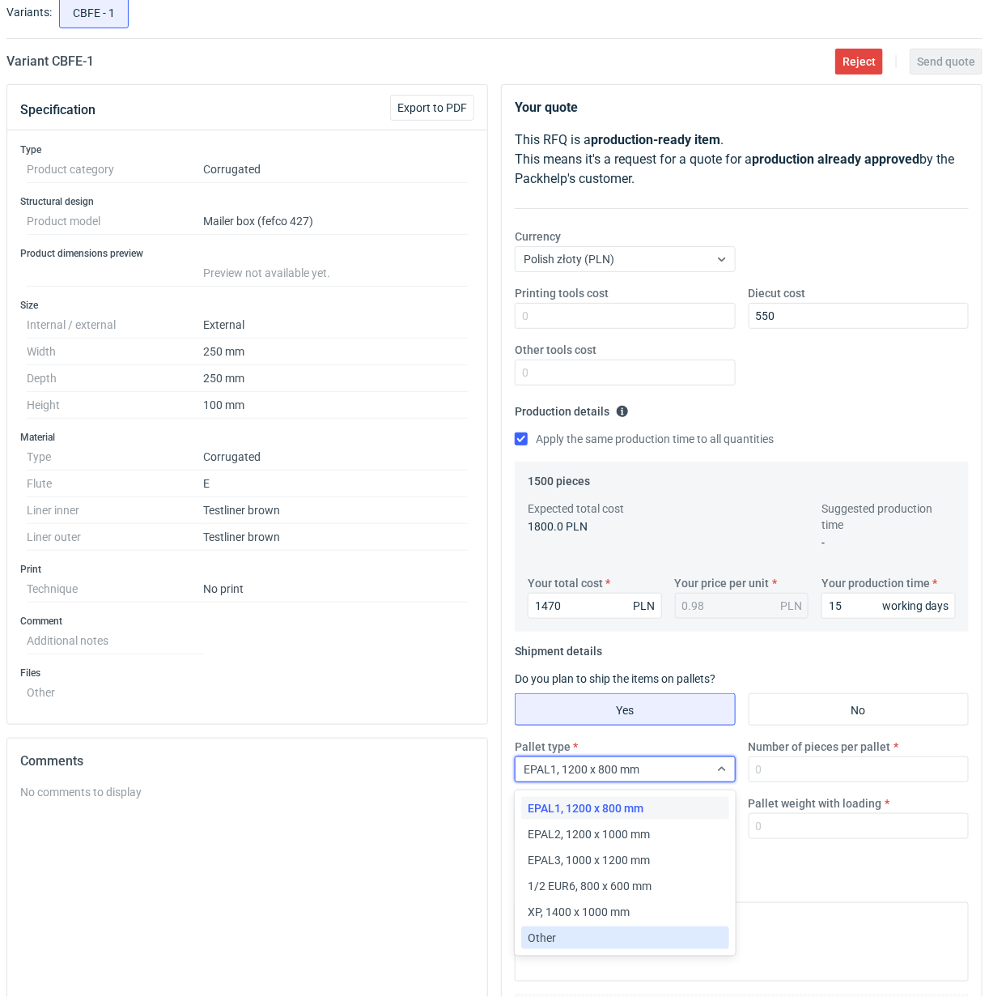
click at [564, 936] on div "Other" at bounding box center [625, 937] width 194 height 16
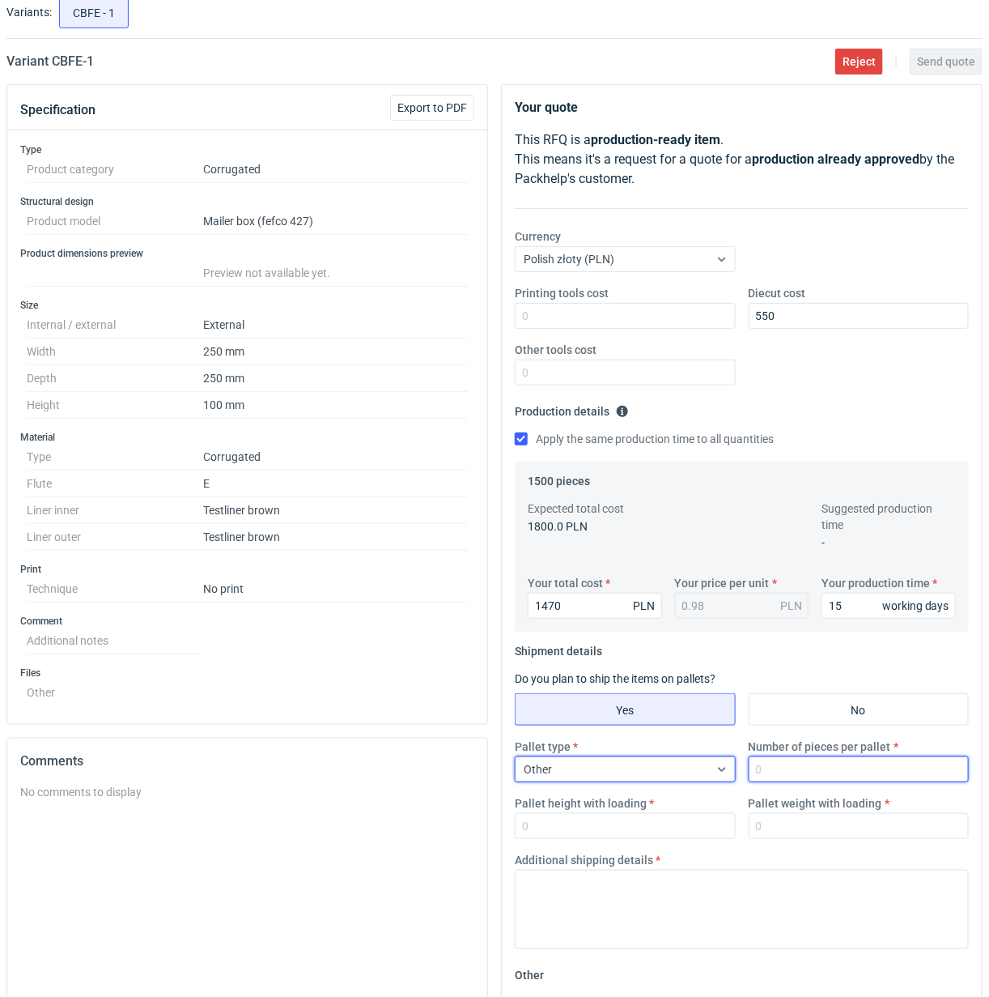
click at [814, 771] on input "Number of pieces per pallet" at bounding box center [859, 769] width 221 height 26
type input "1500"
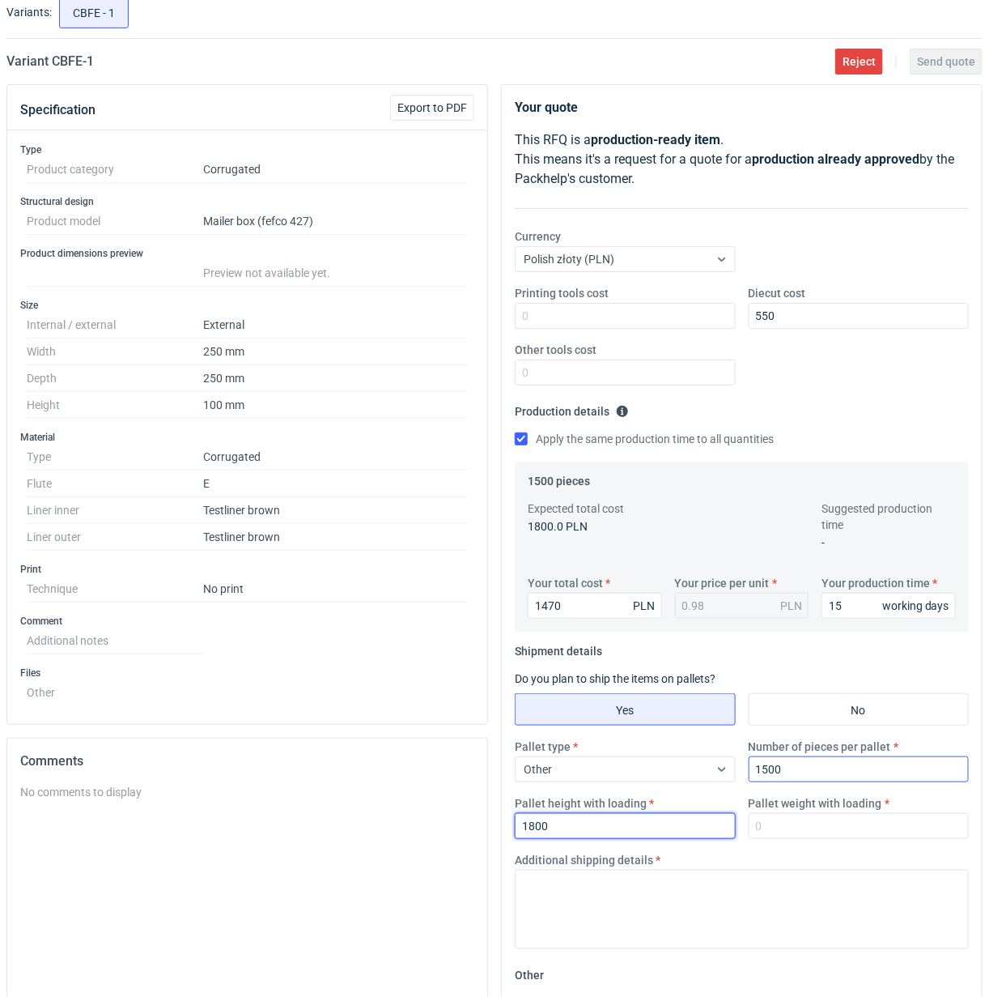
type input "1800"
type input "300"
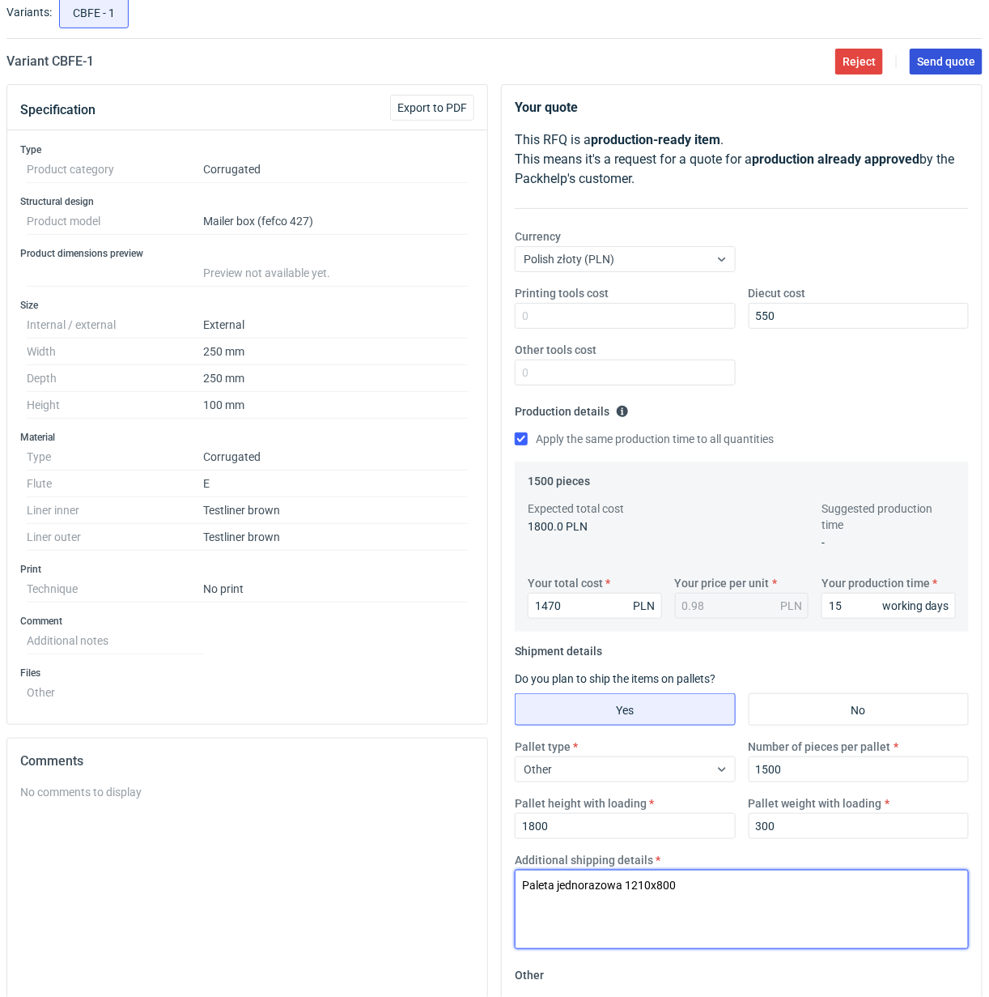
type textarea "Paleta jednorazowa 1210x800"
click at [948, 61] on span "Send quote" at bounding box center [946, 61] width 58 height 11
